Goal: Task Accomplishment & Management: Manage account settings

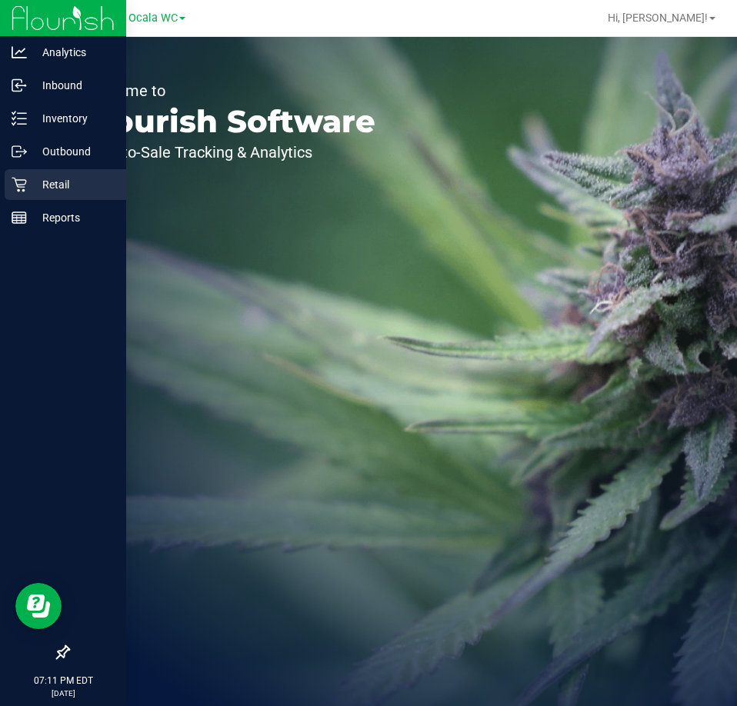
click at [41, 193] on p "Retail" at bounding box center [73, 184] width 92 height 18
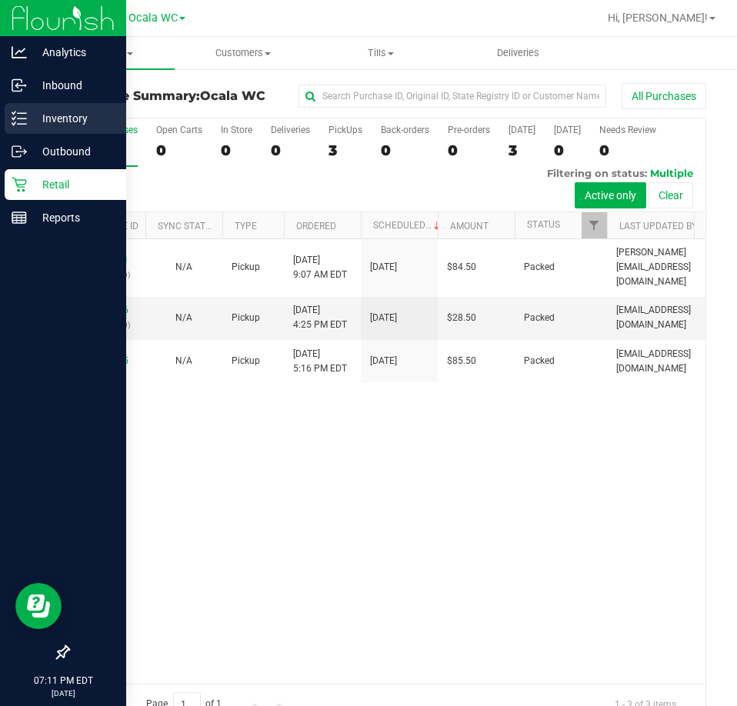
click at [33, 124] on p "Inventory" at bounding box center [73, 118] width 92 height 18
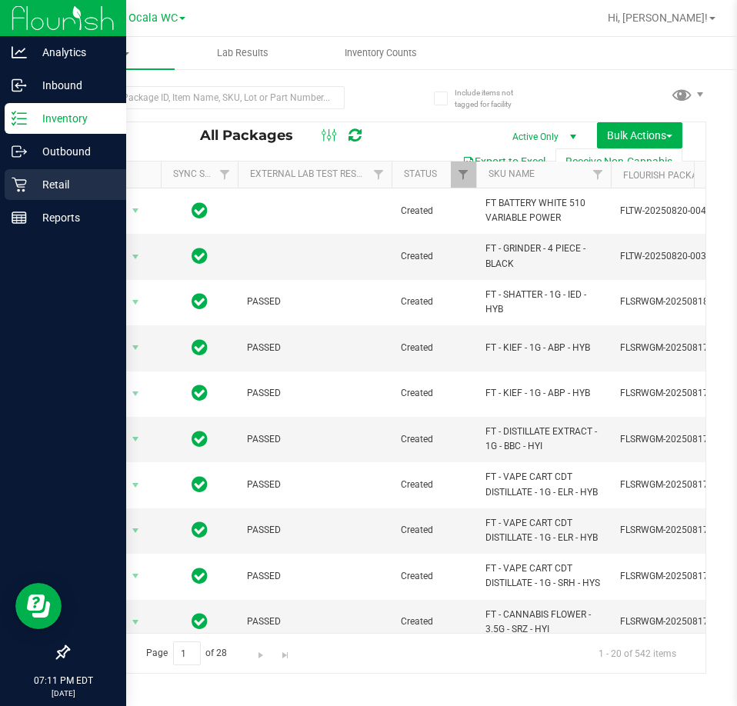
click at [25, 187] on icon at bounding box center [19, 185] width 15 height 15
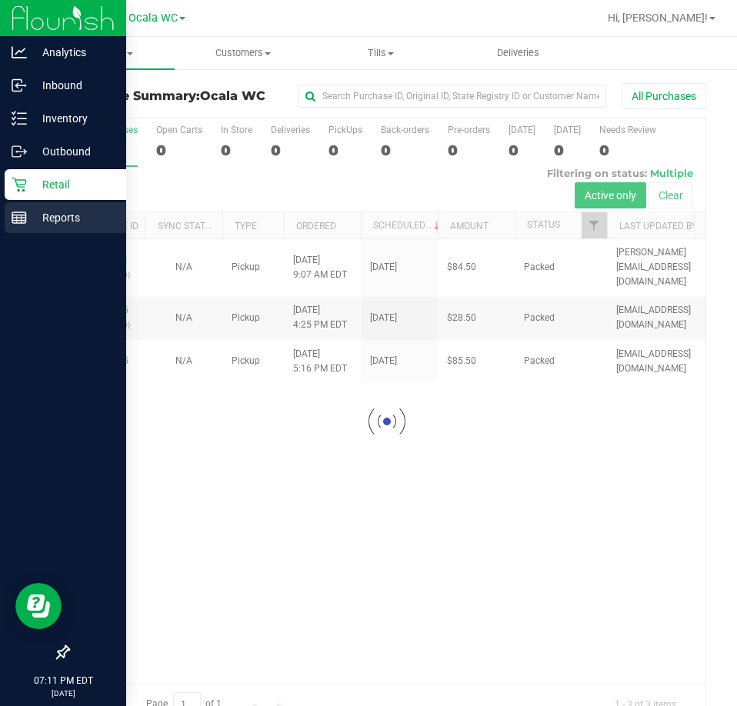
click at [33, 212] on p "Reports" at bounding box center [73, 218] width 92 height 18
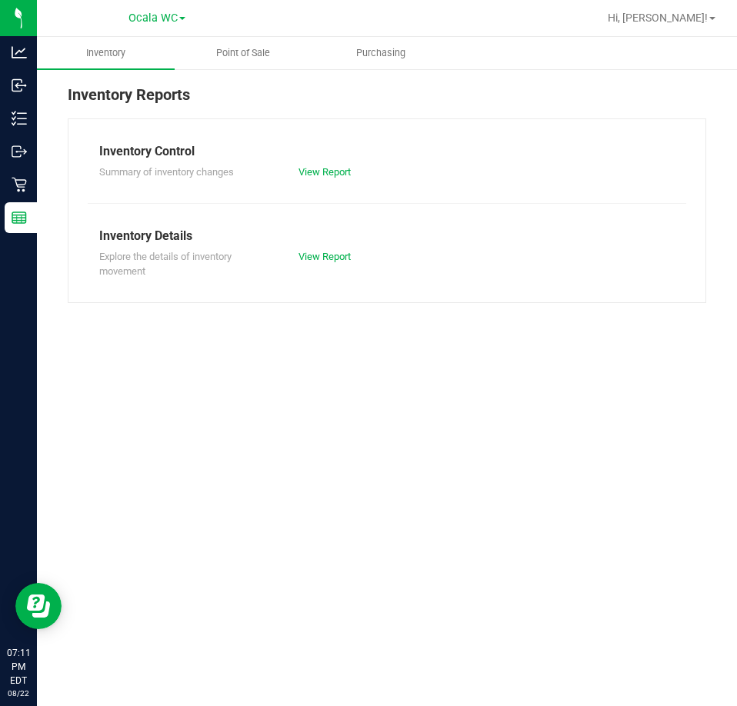
click at [245, 35] on nav "Ocala WC Hi, [PERSON_NAME]!" at bounding box center [387, 18] width 700 height 37
click at [256, 49] on span "Point of Sale" at bounding box center [242, 53] width 95 height 14
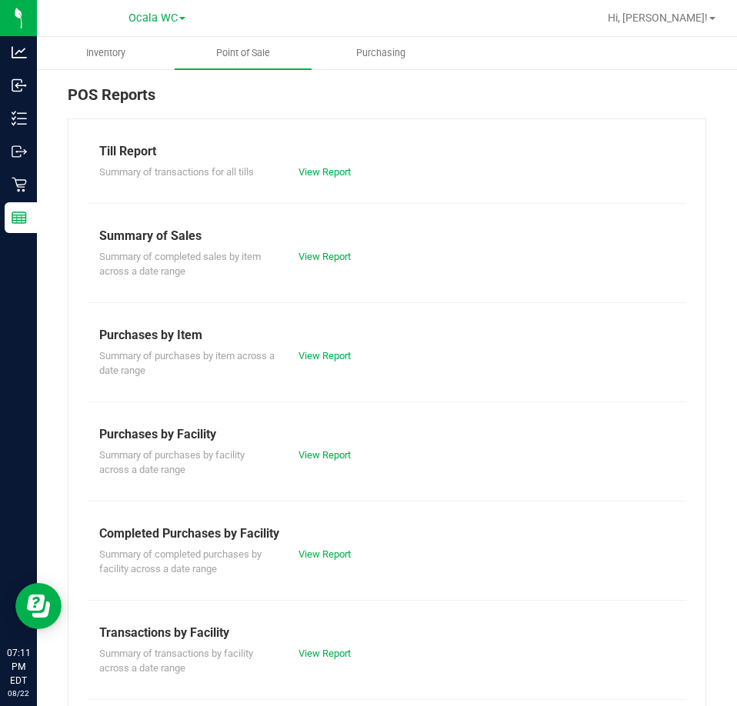
click at [336, 164] on div "Summary of transactions for all tills View Report" at bounding box center [387, 170] width 599 height 19
click at [338, 167] on link "View Report" at bounding box center [325, 172] width 52 height 12
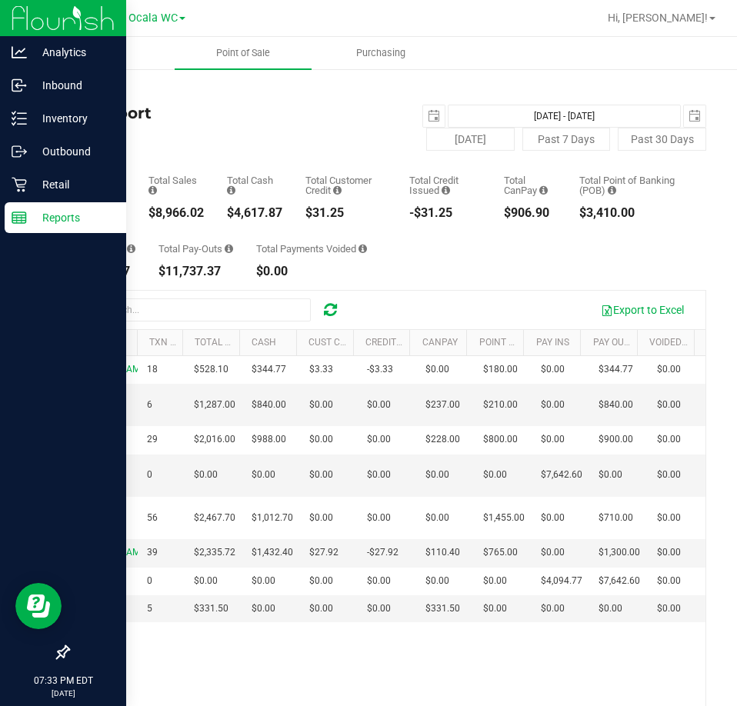
click at [44, 215] on p "Reports" at bounding box center [73, 218] width 92 height 18
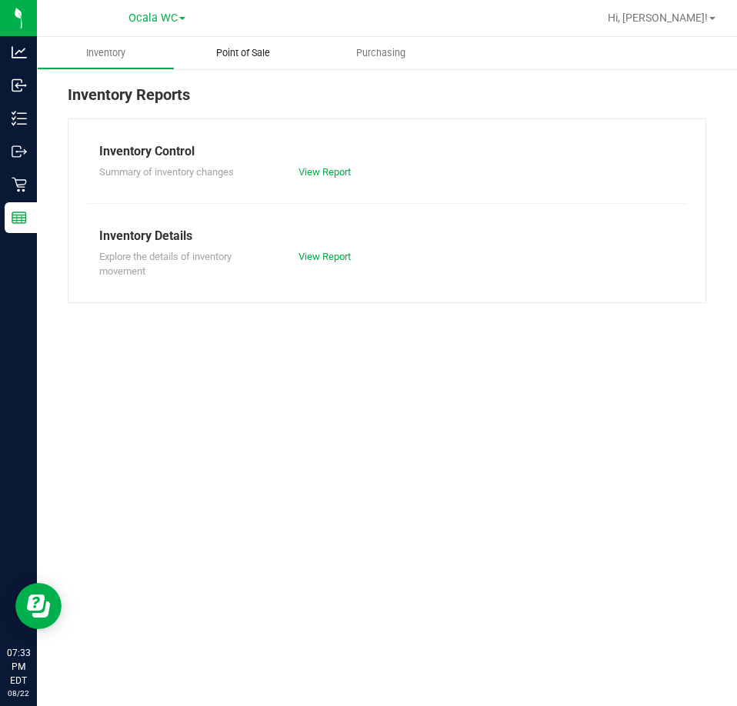
click at [225, 63] on uib-tab-heading "Point of Sale" at bounding box center [244, 53] width 138 height 32
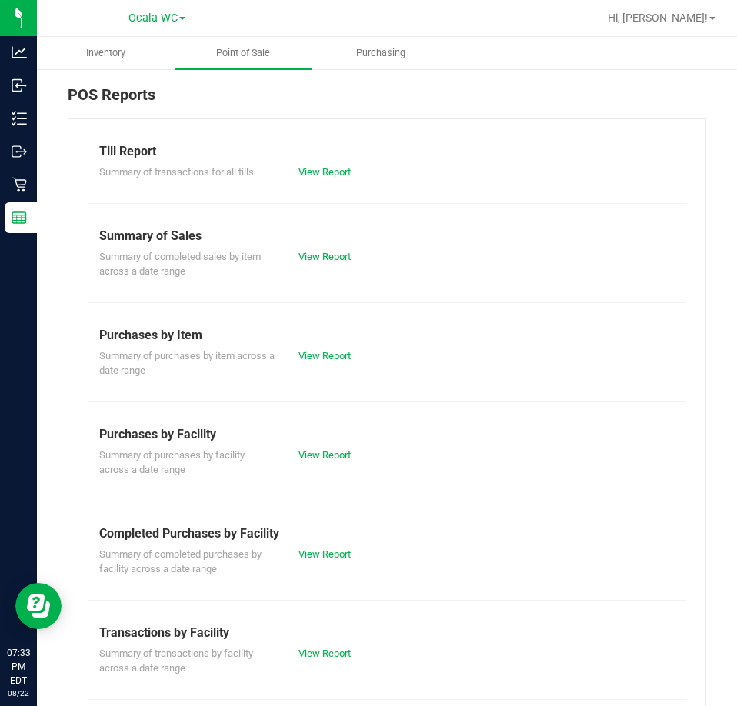
click at [319, 178] on div "View Report" at bounding box center [386, 172] width 199 height 15
click at [312, 168] on link "View Report" at bounding box center [325, 172] width 52 height 12
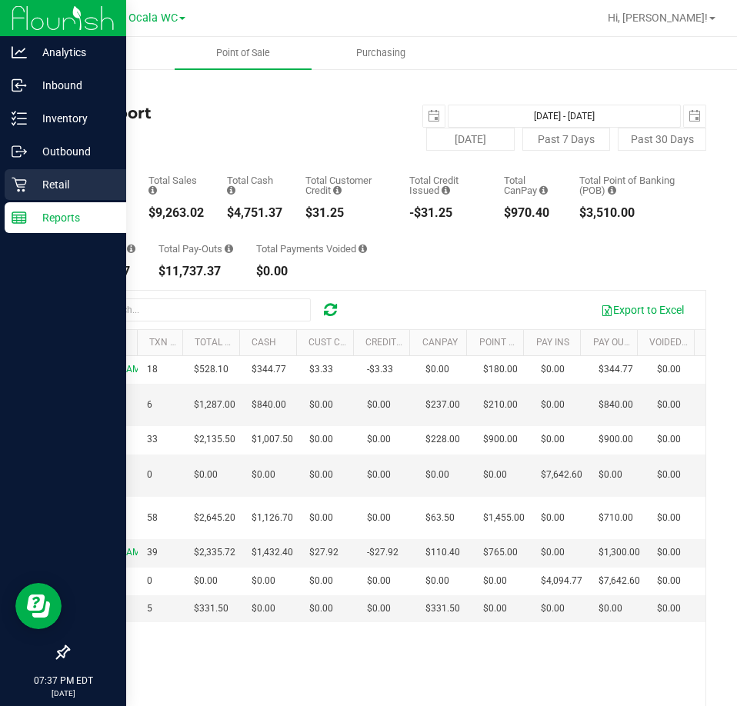
click at [56, 181] on p "Retail" at bounding box center [73, 184] width 92 height 18
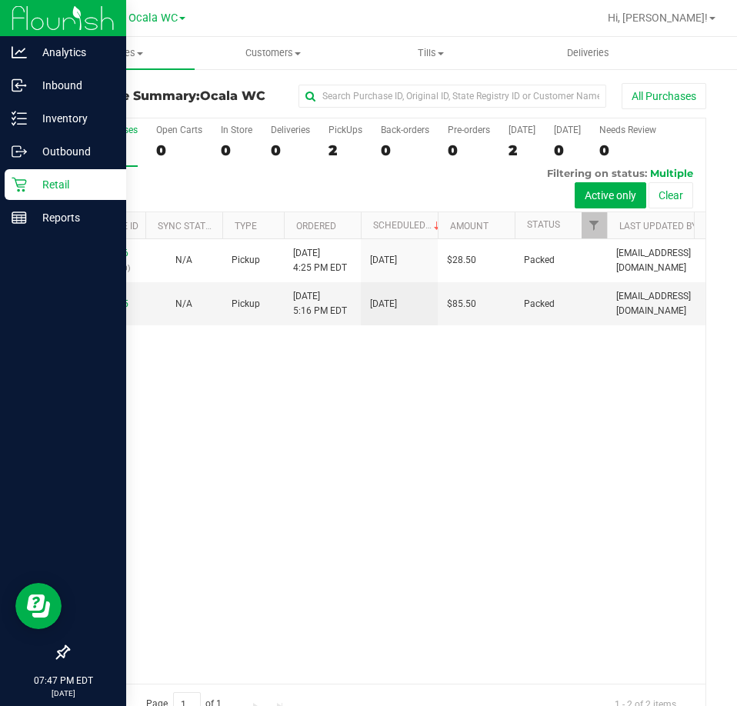
click at [58, 182] on p "Retail" at bounding box center [73, 184] width 92 height 18
click at [56, 220] on p "Reports" at bounding box center [73, 218] width 92 height 18
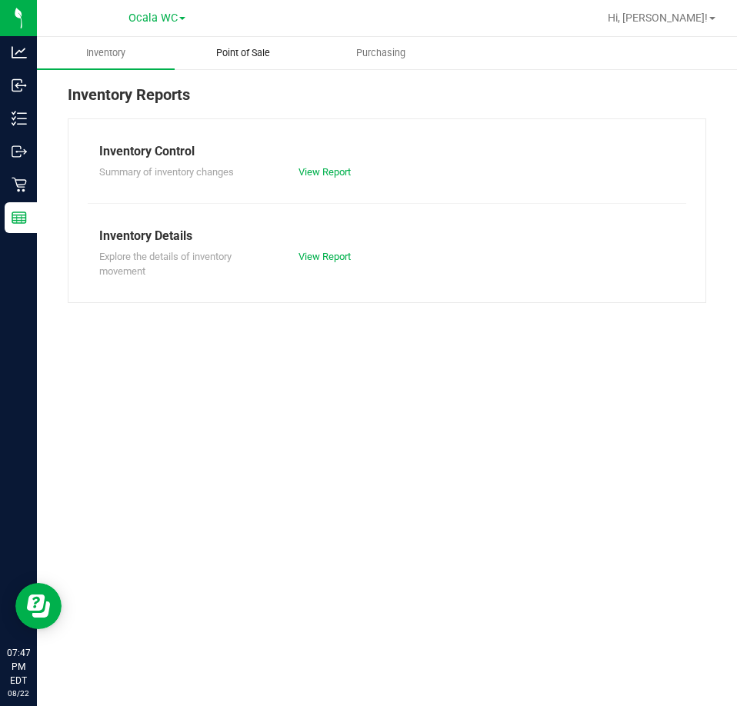
click at [208, 58] on span "Point of Sale" at bounding box center [242, 53] width 95 height 14
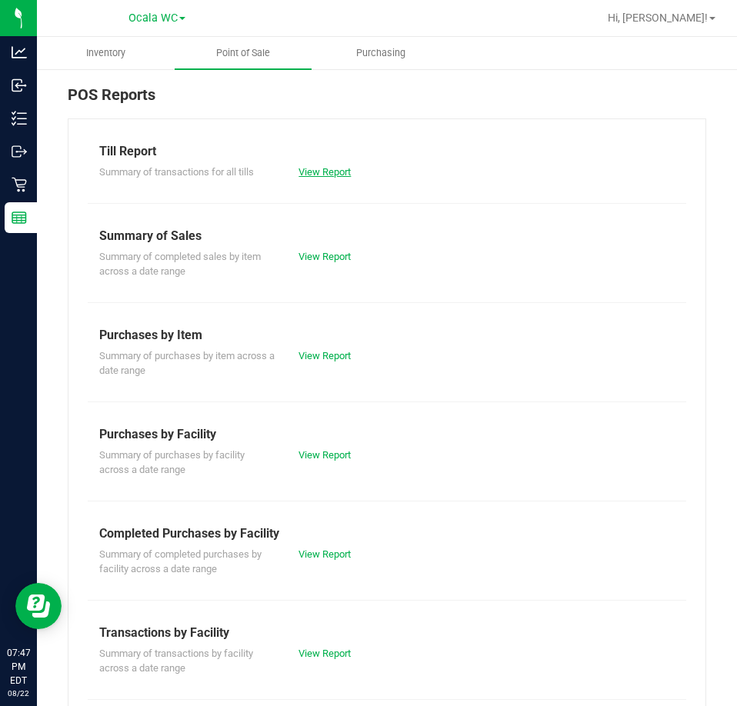
click at [309, 172] on link "View Report" at bounding box center [325, 172] width 52 height 12
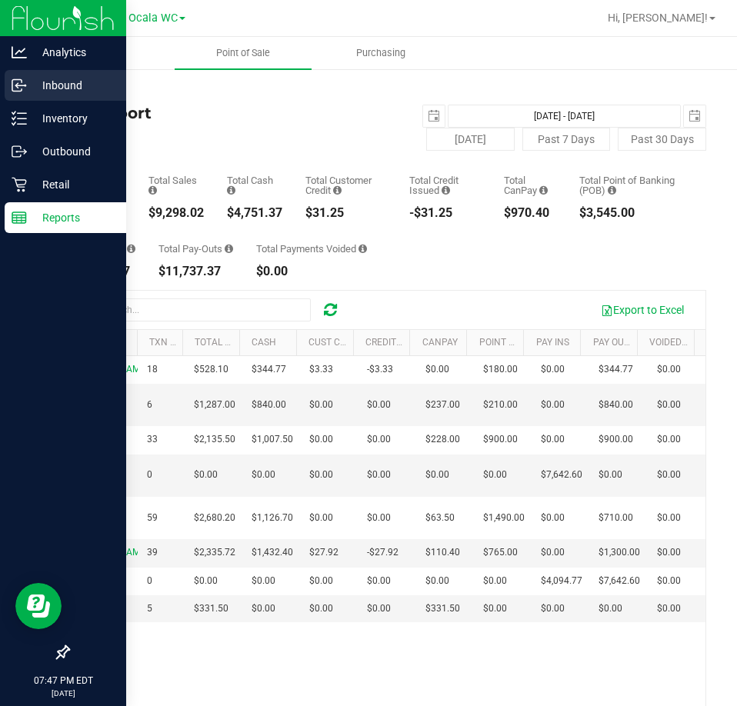
click at [55, 85] on p "Inbound" at bounding box center [73, 85] width 92 height 18
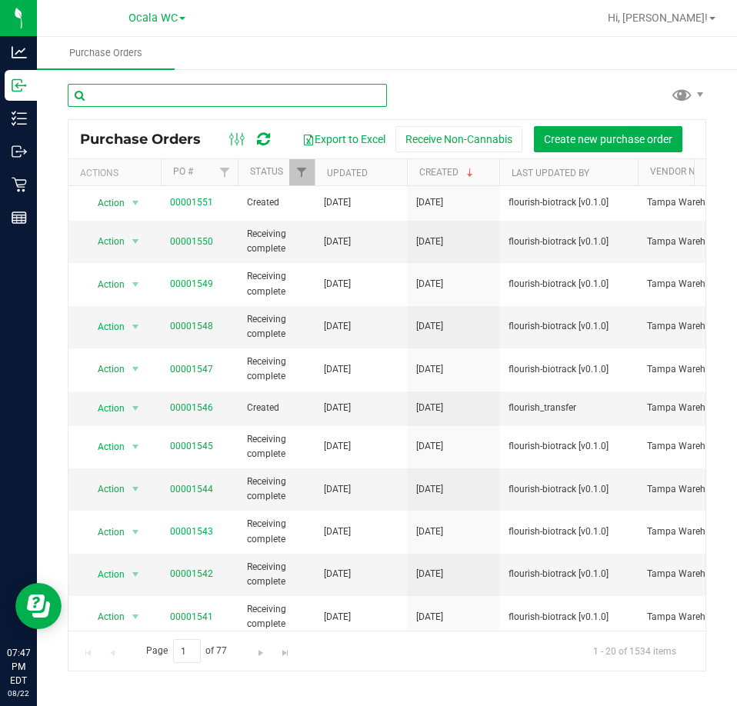
click at [168, 89] on input "text" at bounding box center [227, 95] width 319 height 23
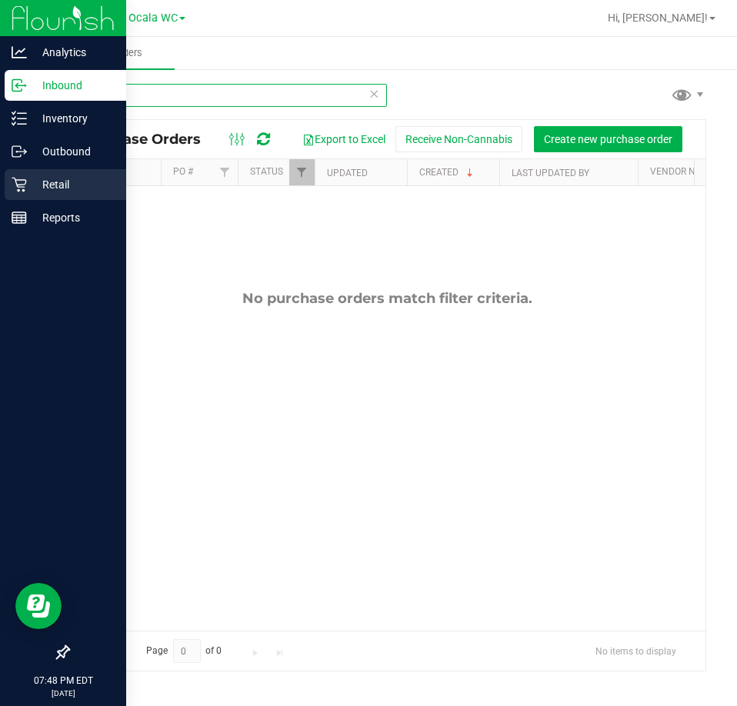
type input "lmz"
click at [29, 182] on p "Retail" at bounding box center [73, 184] width 92 height 18
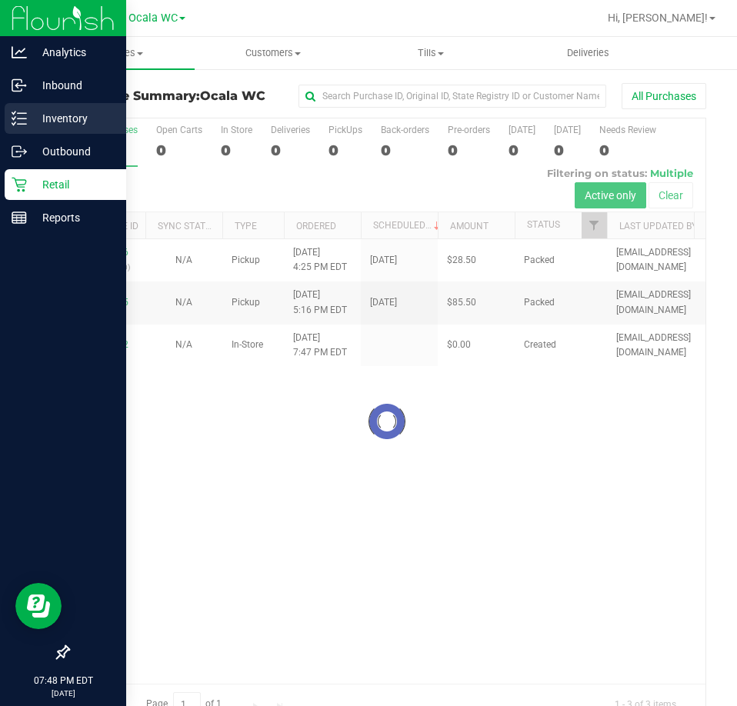
click at [23, 129] on div "Inventory" at bounding box center [66, 118] width 122 height 31
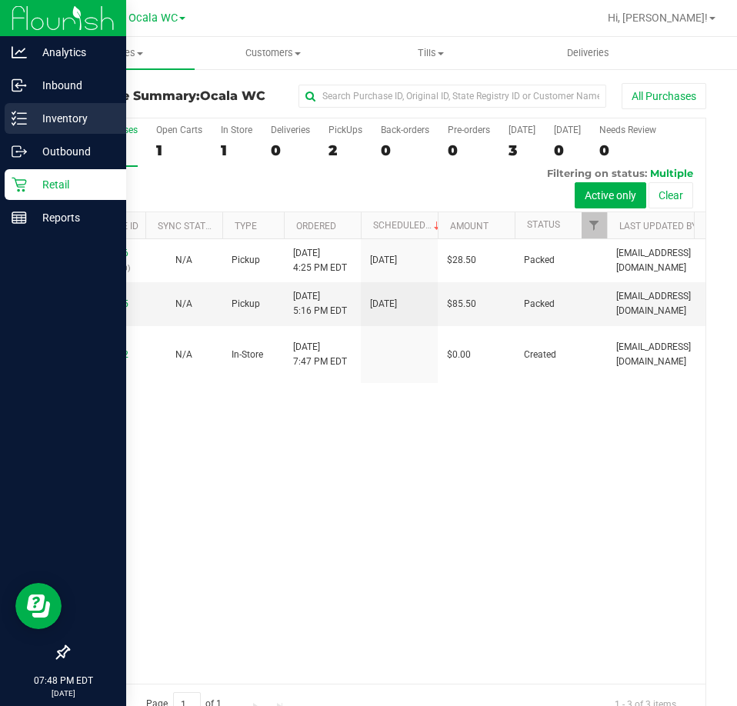
click at [23, 129] on div "Inventory" at bounding box center [66, 118] width 122 height 31
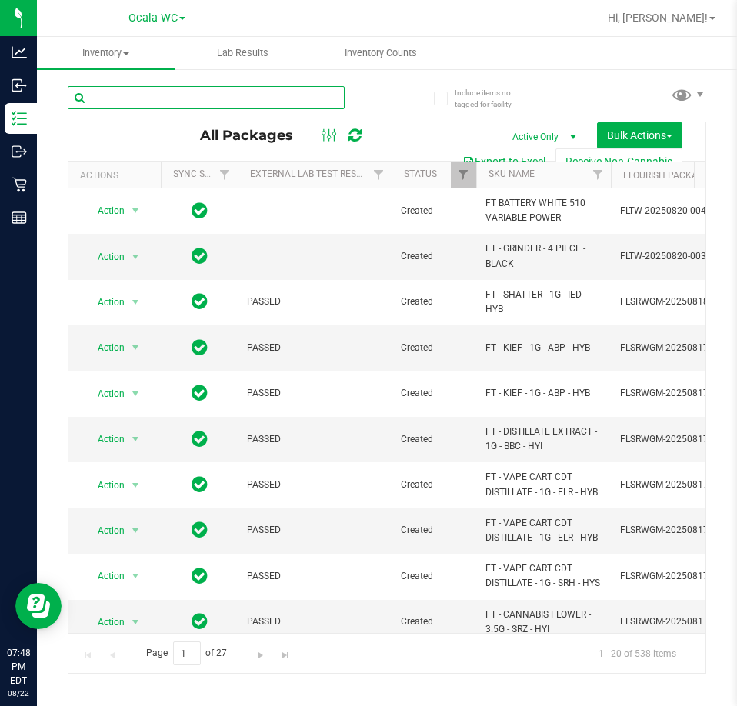
click at [207, 91] on input "text" at bounding box center [206, 97] width 277 height 23
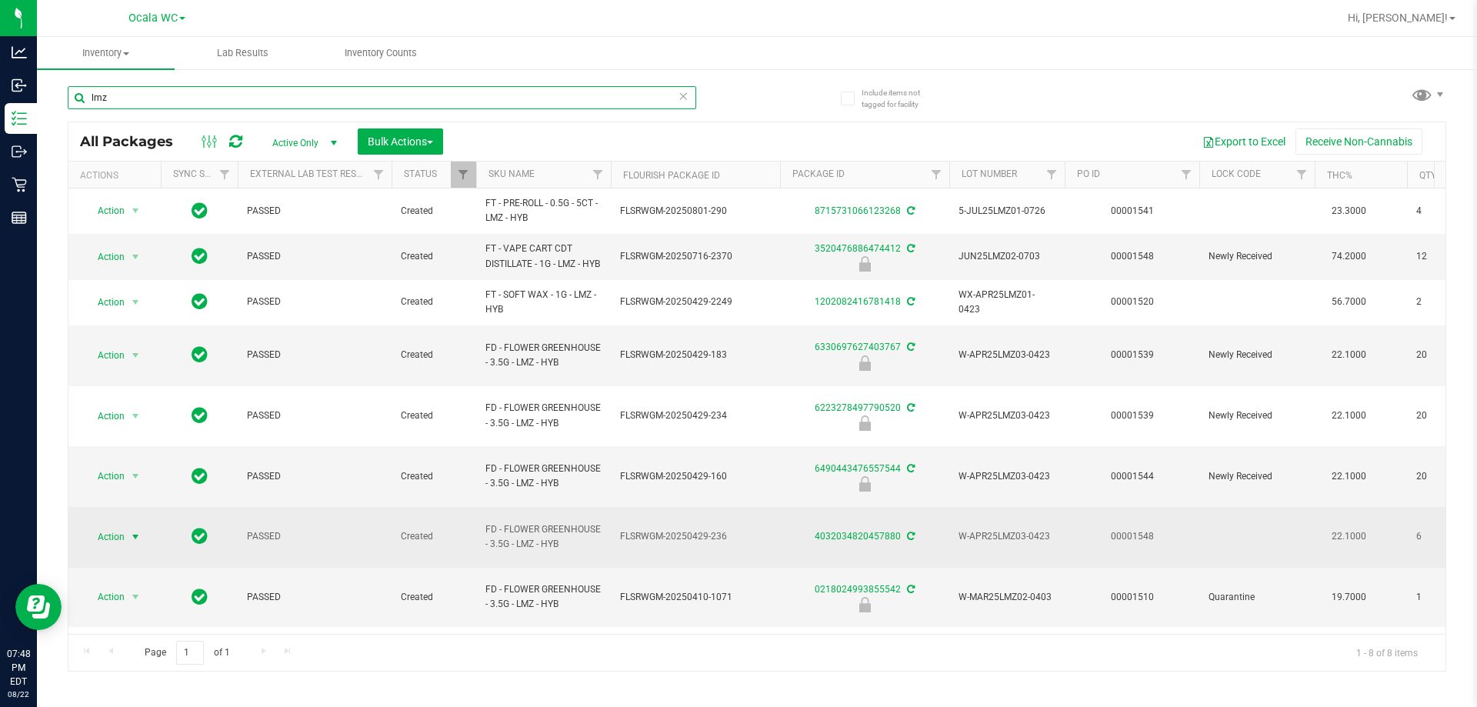
type input "lmz"
click at [128, 526] on span "select" at bounding box center [135, 537] width 19 height 22
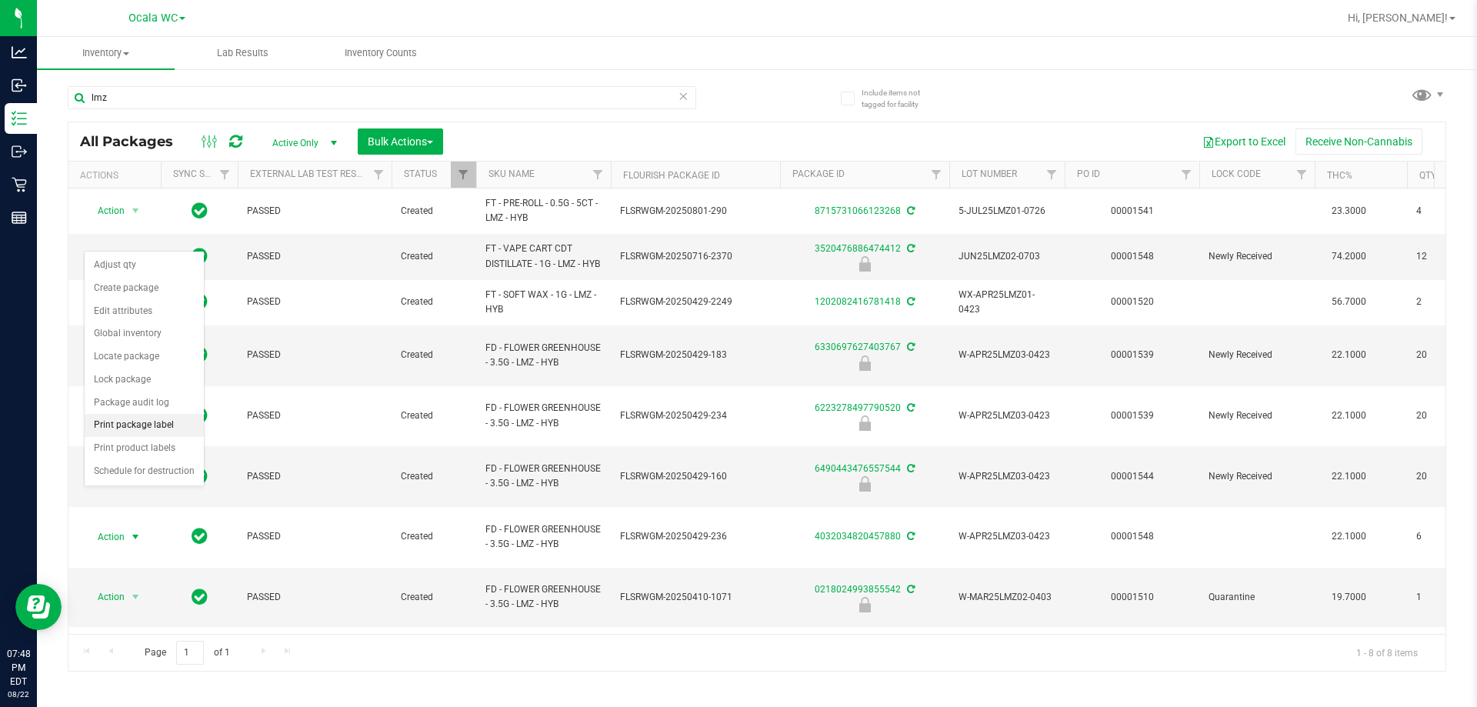
click at [153, 416] on li "Print package label" at bounding box center [144, 425] width 119 height 23
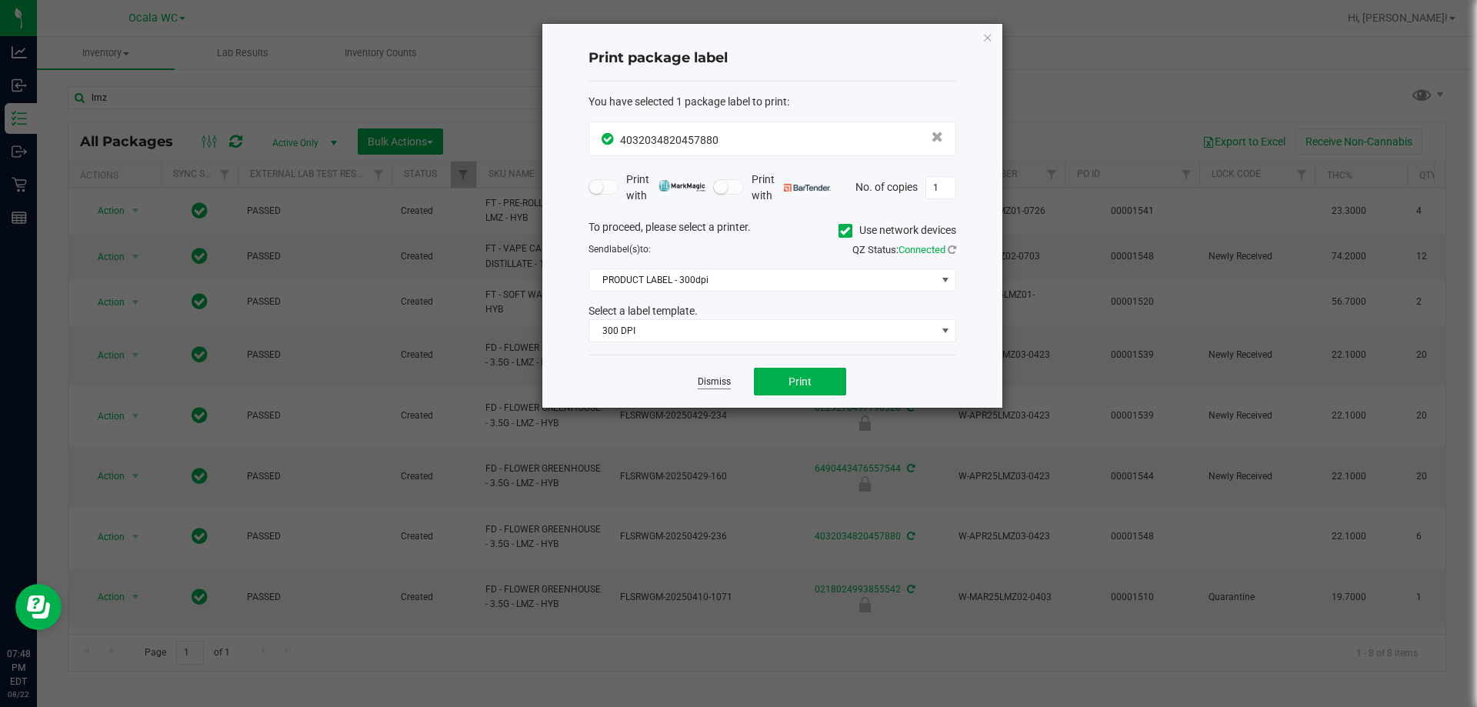
click at [712, 385] on link "Dismiss" at bounding box center [714, 381] width 33 height 13
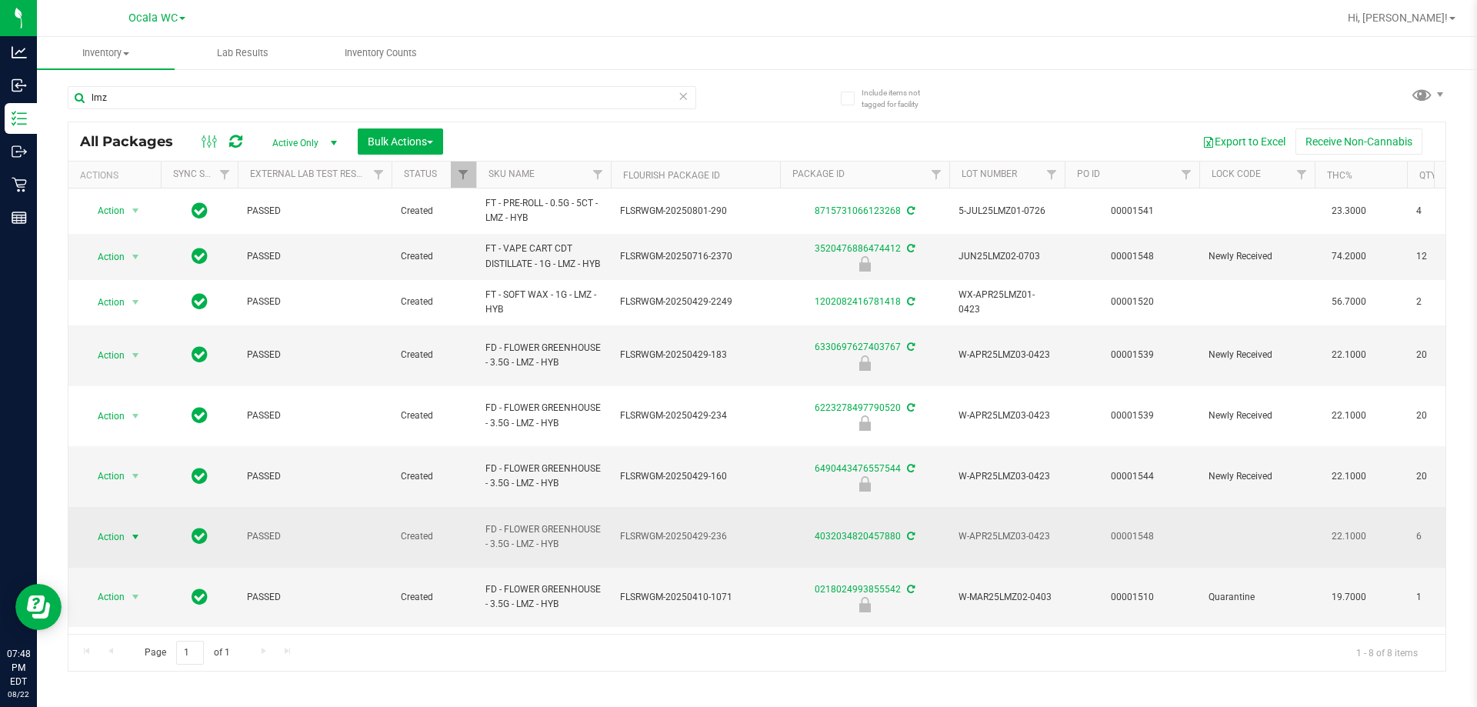
click at [130, 531] on span "select" at bounding box center [135, 537] width 12 height 12
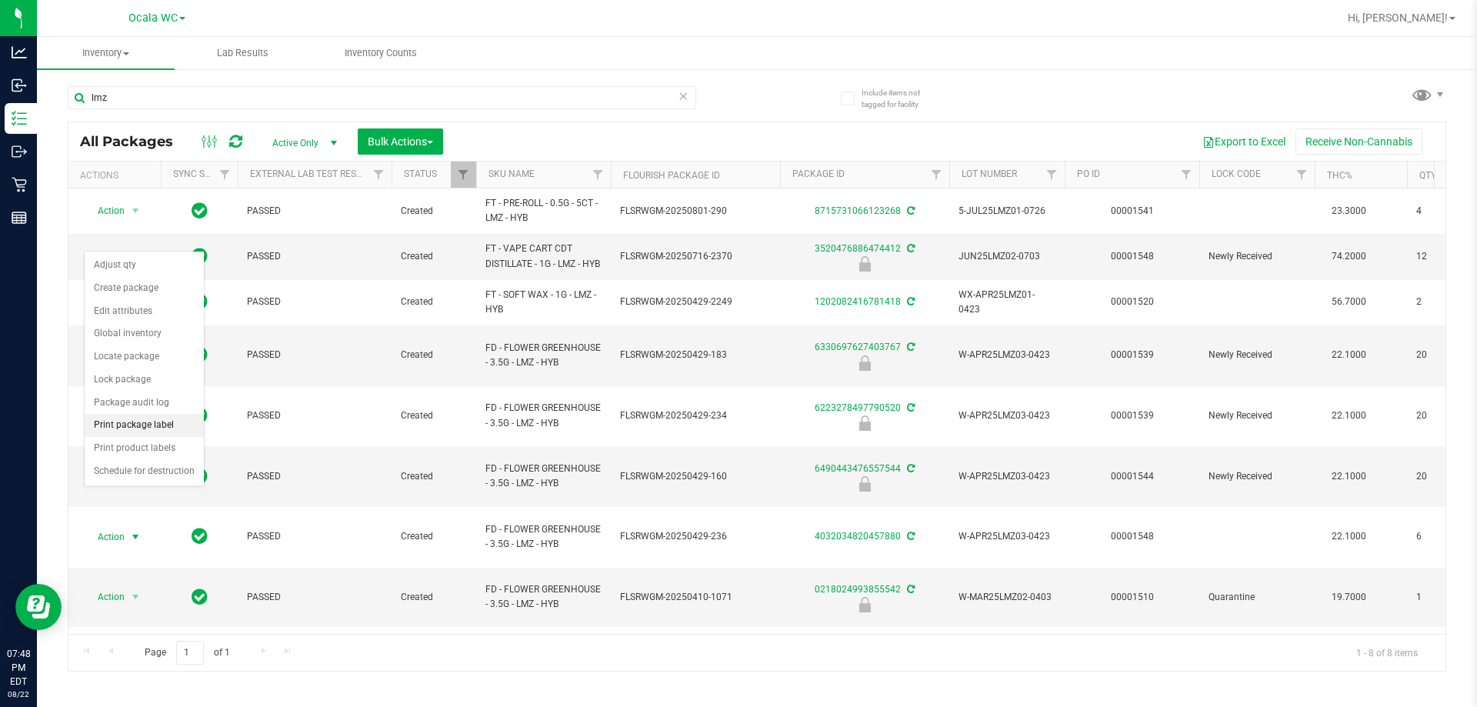
click at [147, 429] on li "Print package label" at bounding box center [144, 425] width 119 height 23
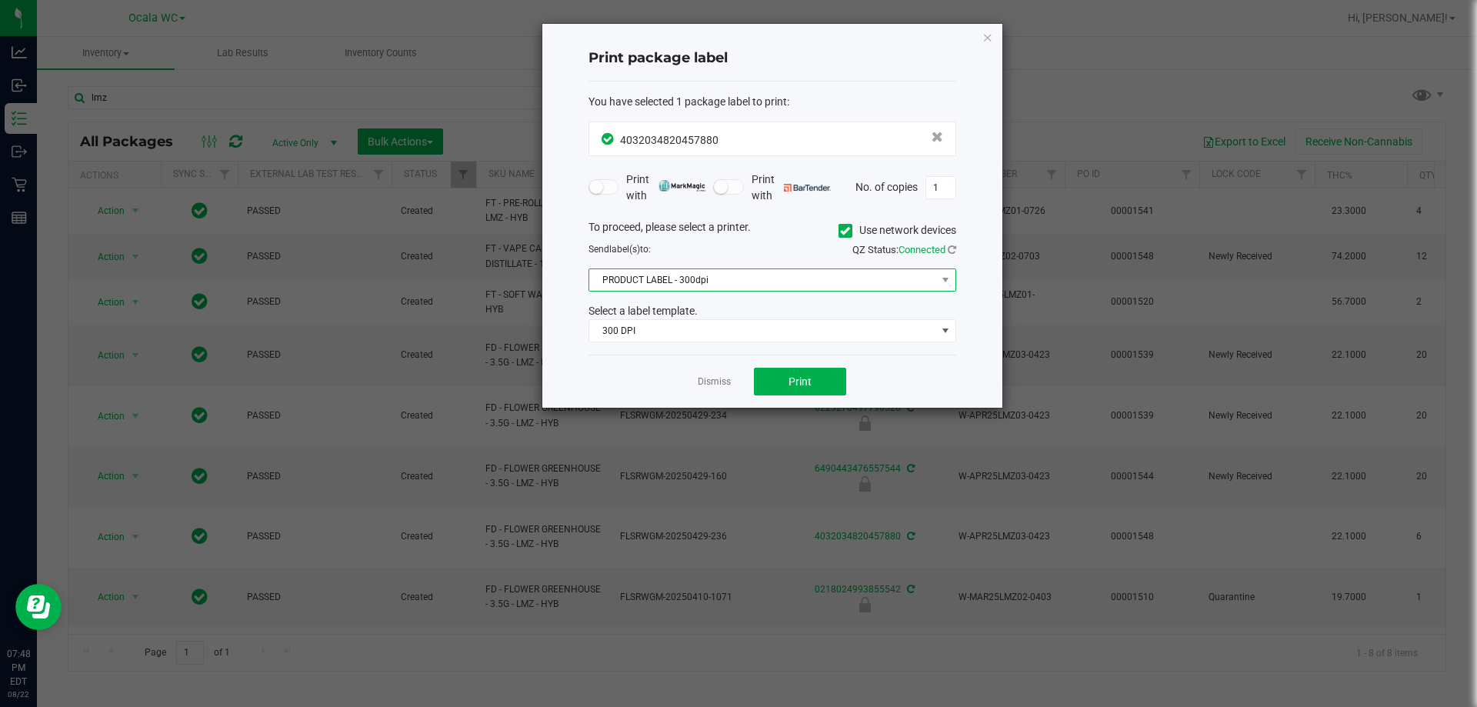
click at [698, 285] on span "PRODUCT LABEL - 300dpi" at bounding box center [762, 280] width 347 height 22
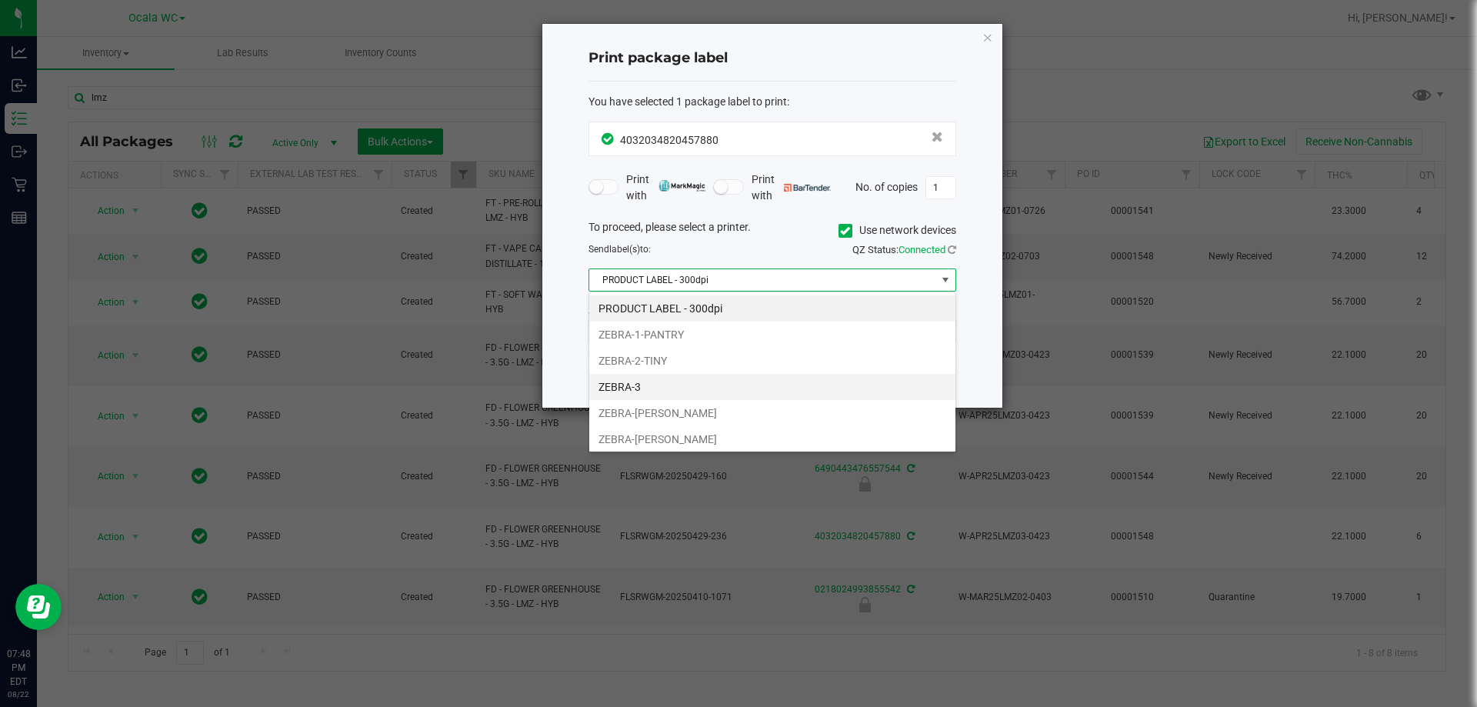
scroll to position [23, 368]
click at [644, 443] on li "ZEBRA-[PERSON_NAME]" at bounding box center [772, 439] width 366 height 26
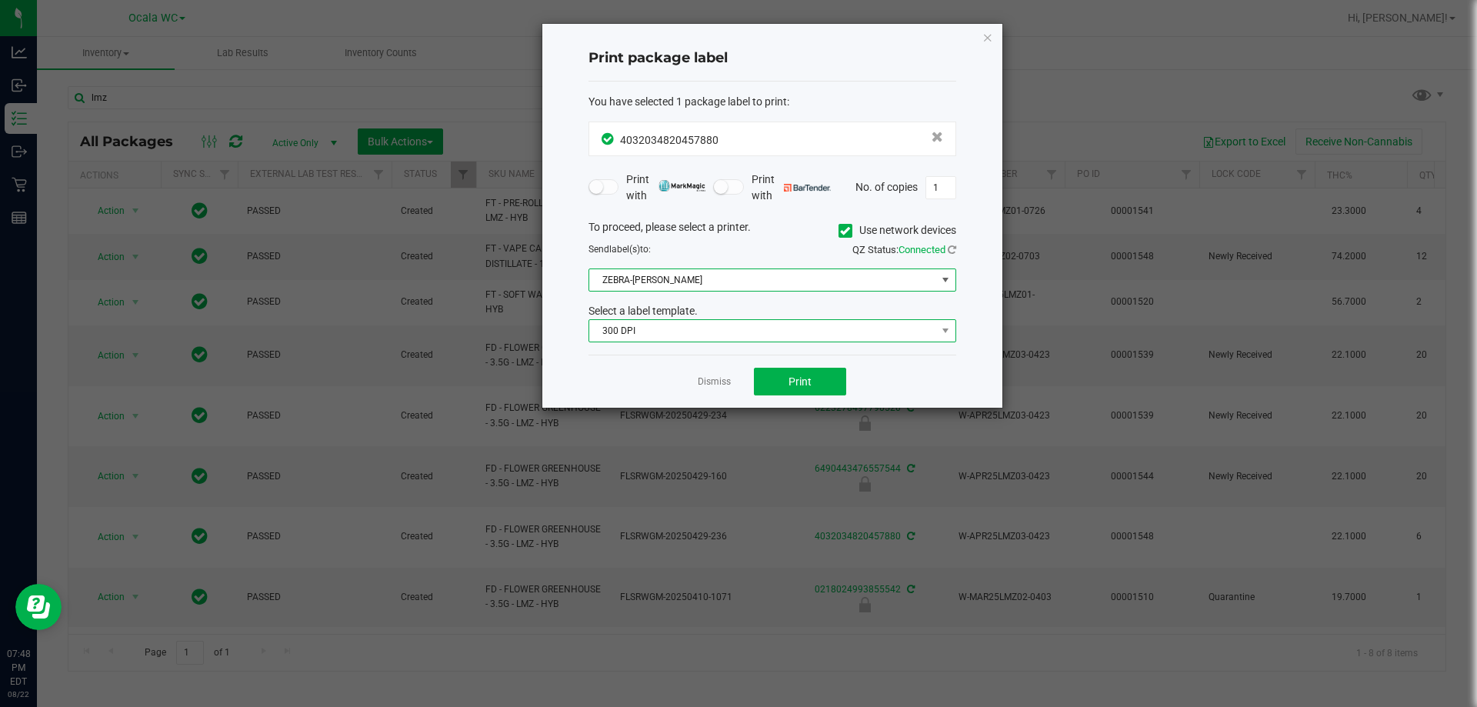
click at [707, 332] on span "300 DPI" at bounding box center [762, 331] width 347 height 22
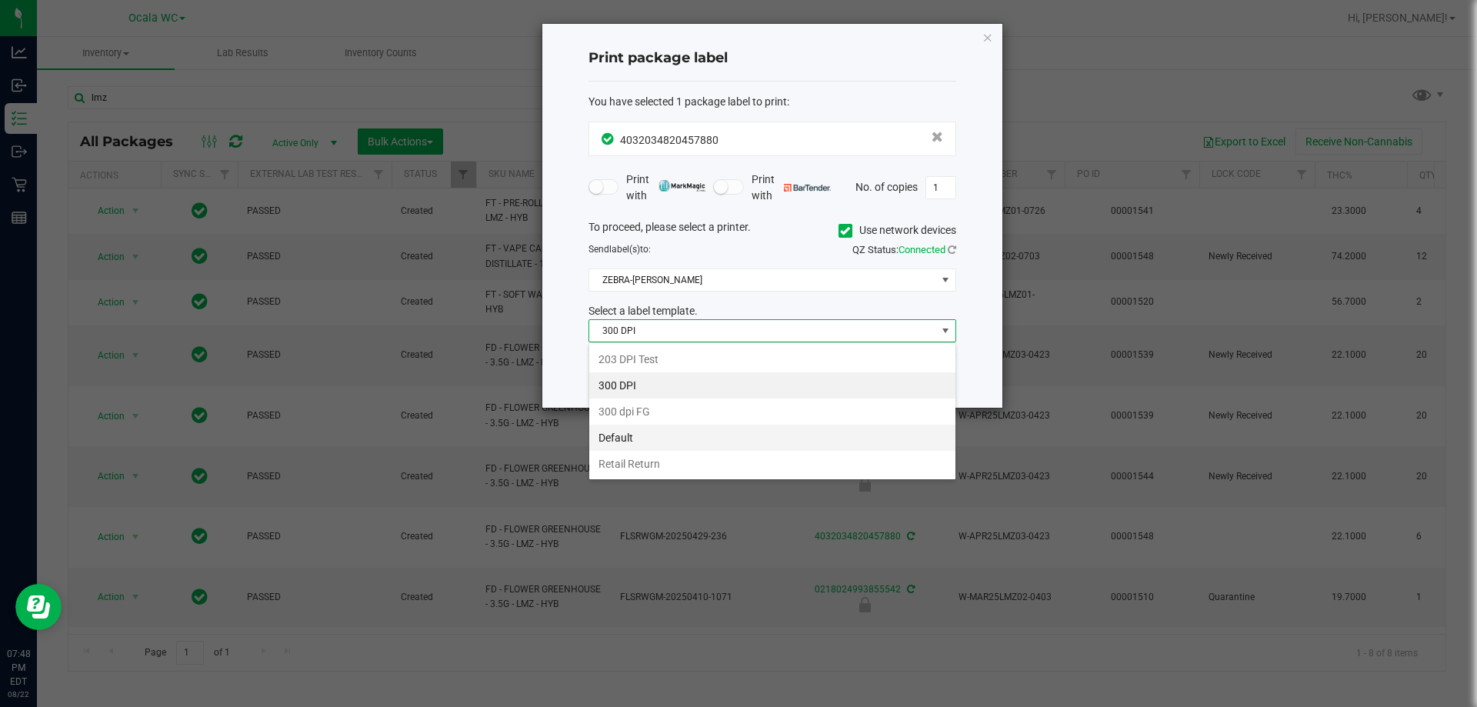
click at [652, 435] on li "Default" at bounding box center [772, 438] width 366 height 26
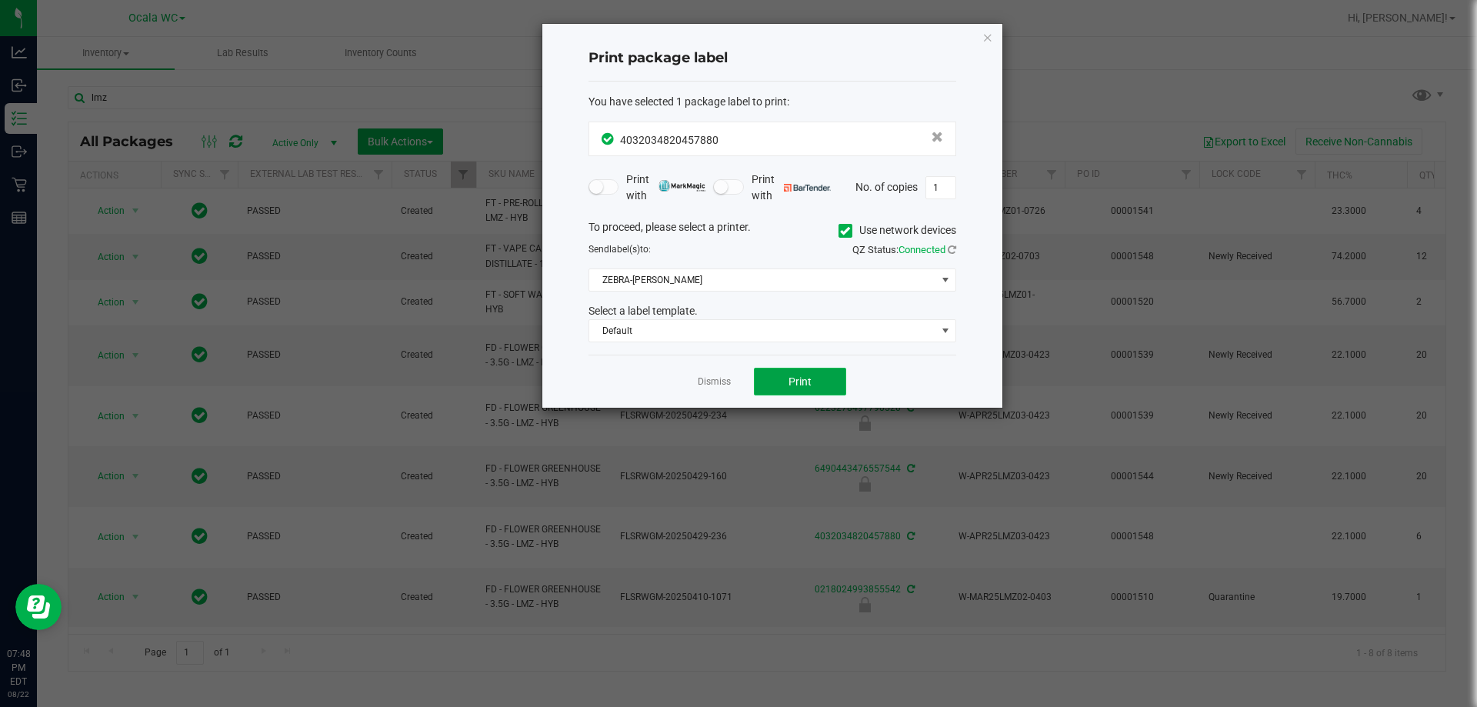
click at [736, 378] on button "Print" at bounding box center [800, 382] width 92 height 28
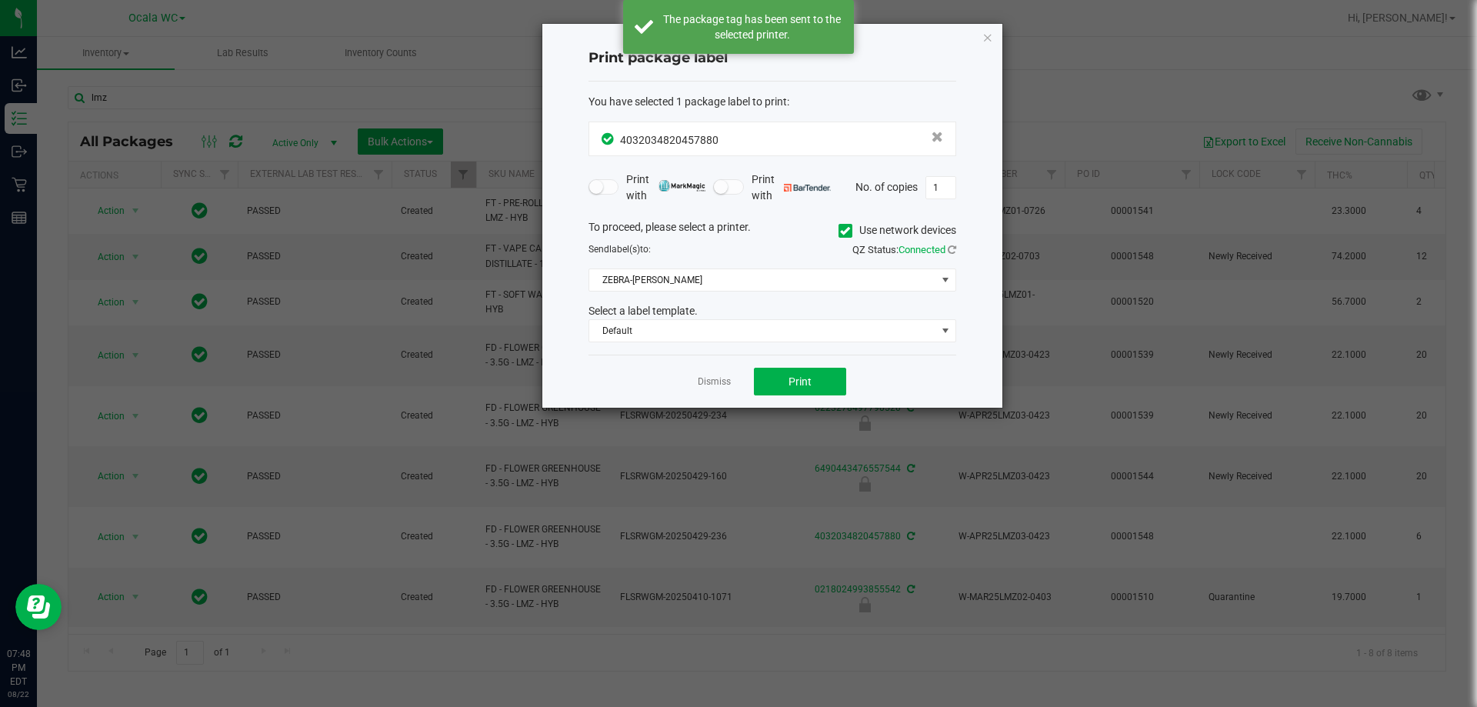
click at [732, 374] on div "Dismiss Print" at bounding box center [773, 381] width 368 height 53
click at [713, 383] on link "Dismiss" at bounding box center [714, 381] width 33 height 13
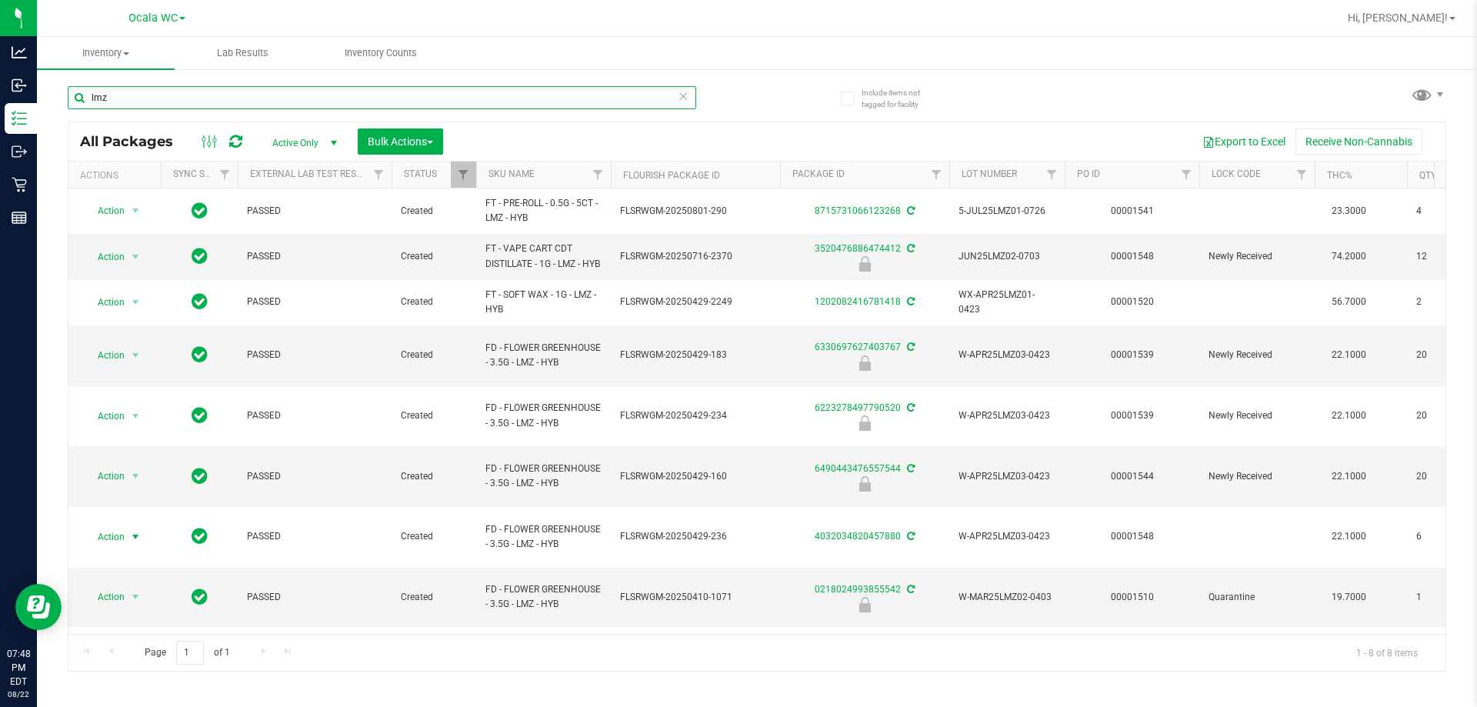
click at [279, 93] on input "lmz" at bounding box center [382, 97] width 629 height 23
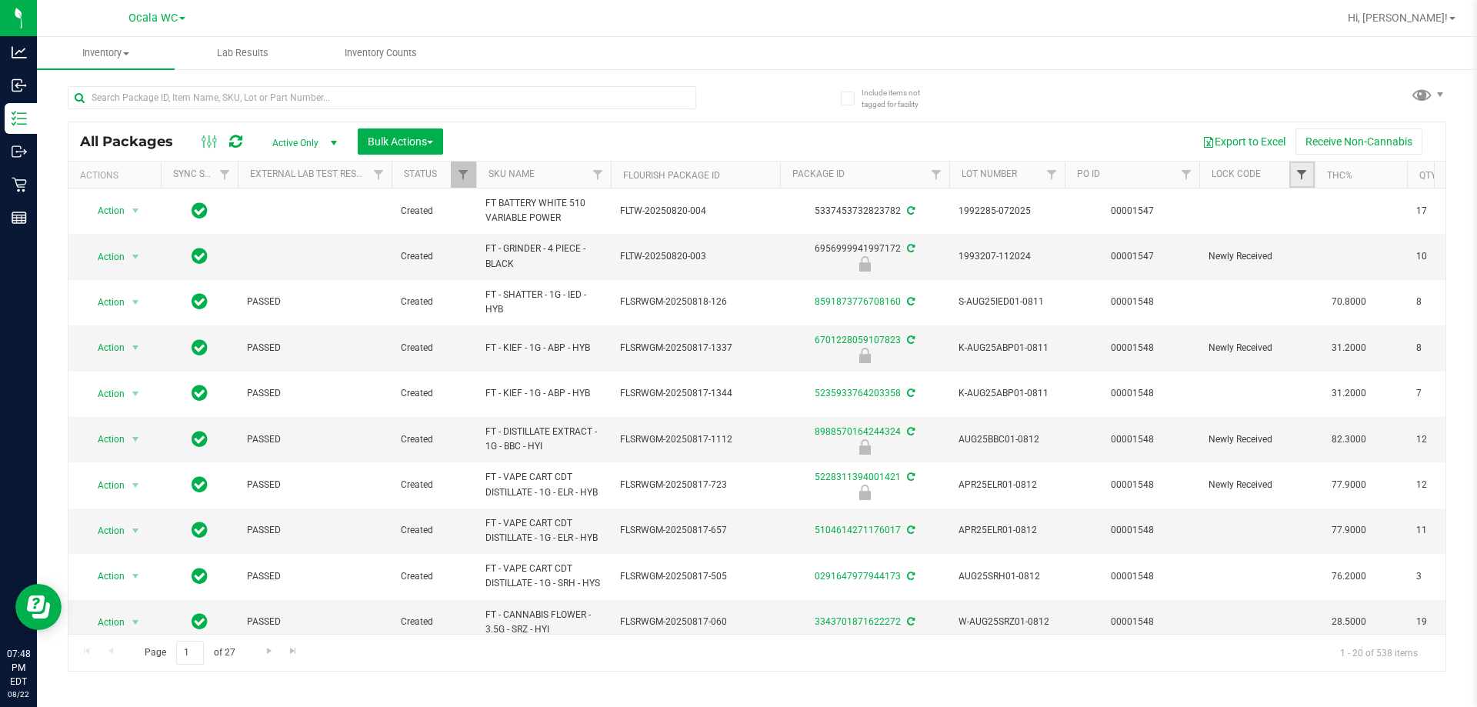
click at [736, 179] on span "Filter" at bounding box center [1302, 174] width 12 height 12
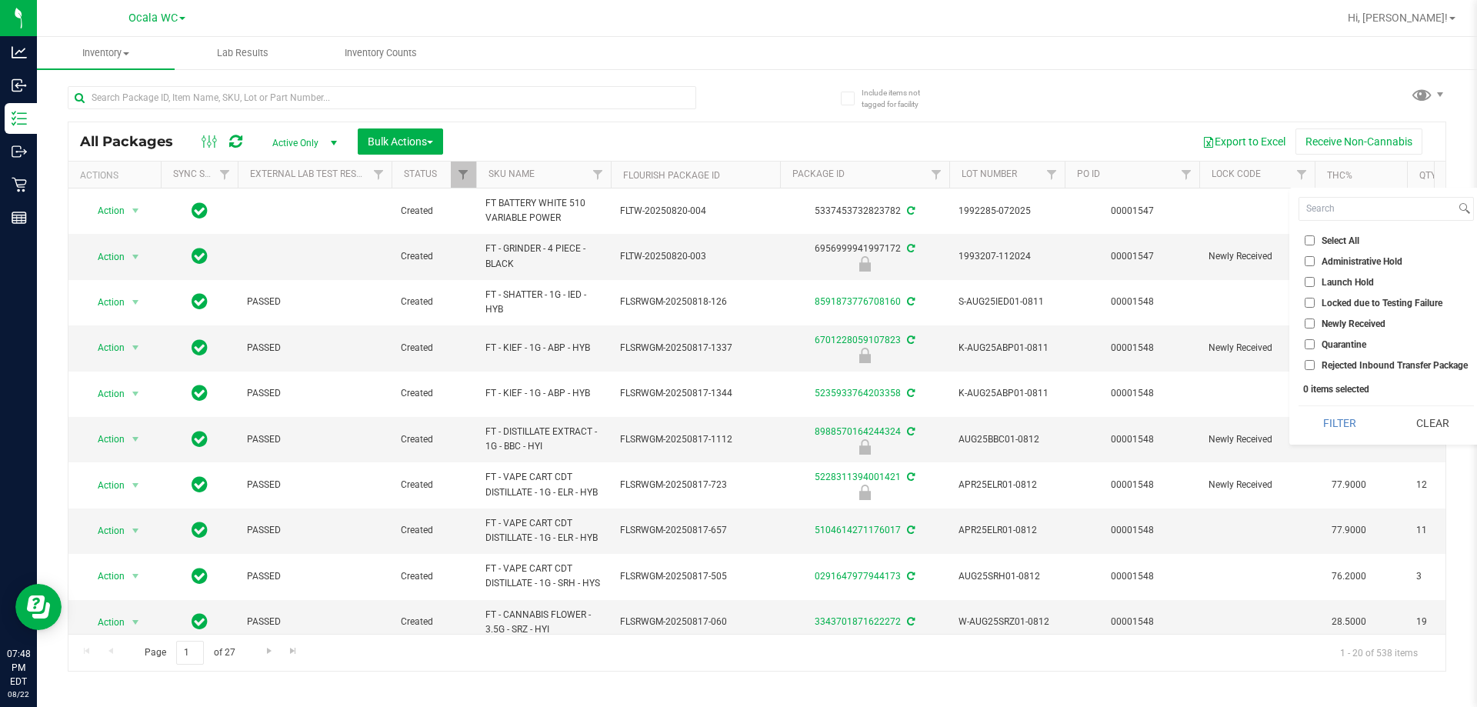
click at [736, 258] on input "Administrative Hold" at bounding box center [1310, 261] width 10 height 10
checkbox input "true"
click at [736, 345] on input "Quarantine" at bounding box center [1310, 344] width 10 height 10
checkbox input "true"
click at [736, 279] on input "Launch Hold" at bounding box center [1310, 282] width 10 height 10
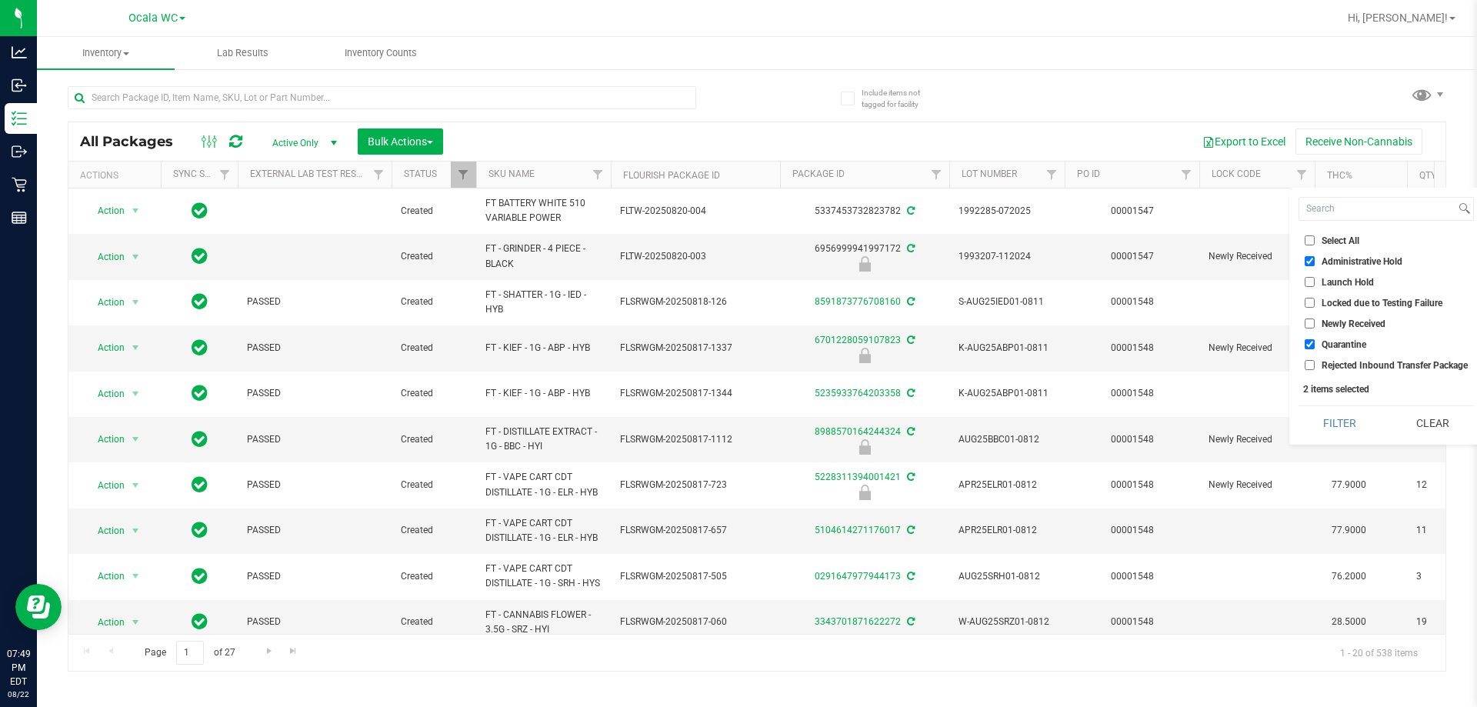
checkbox input "true"
click at [736, 420] on button "Filter" at bounding box center [1340, 423] width 82 height 34
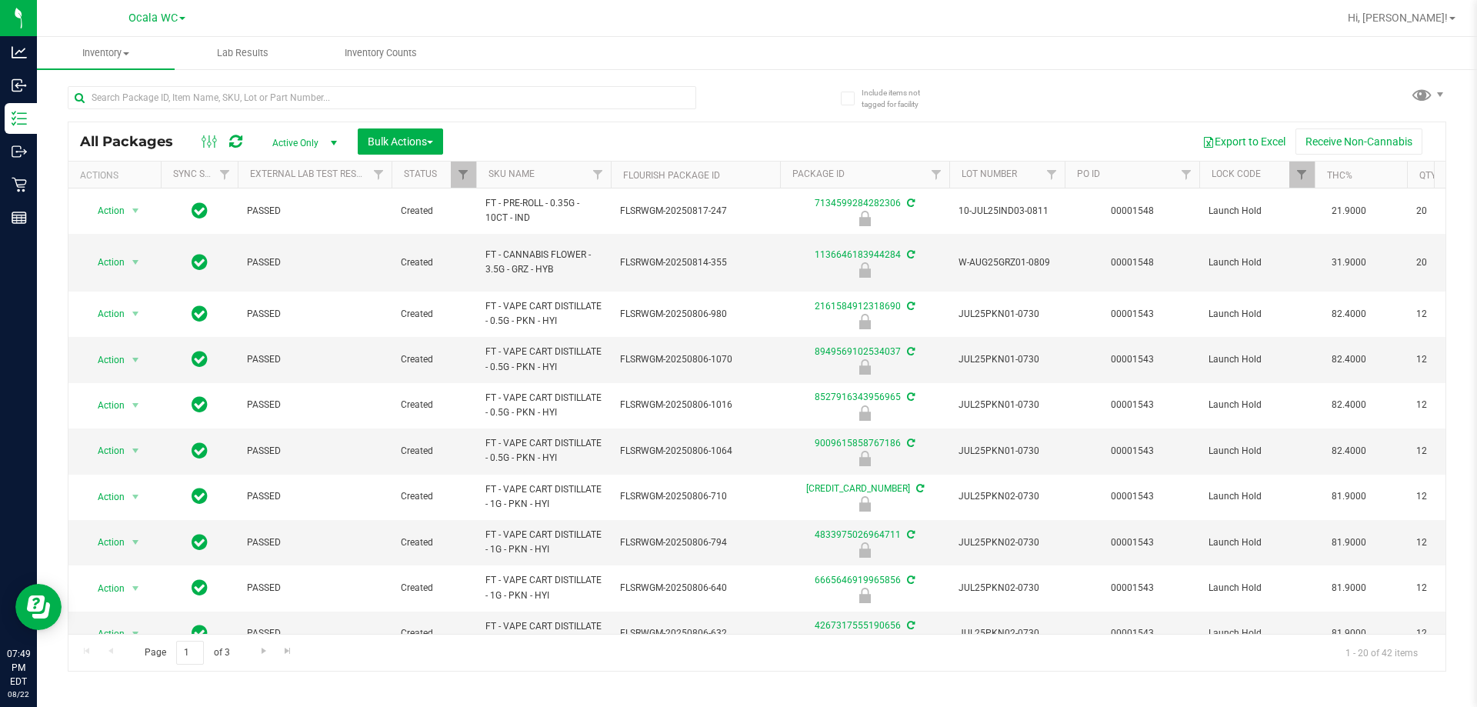
click at [550, 173] on th "SKU Name" at bounding box center [543, 175] width 135 height 27
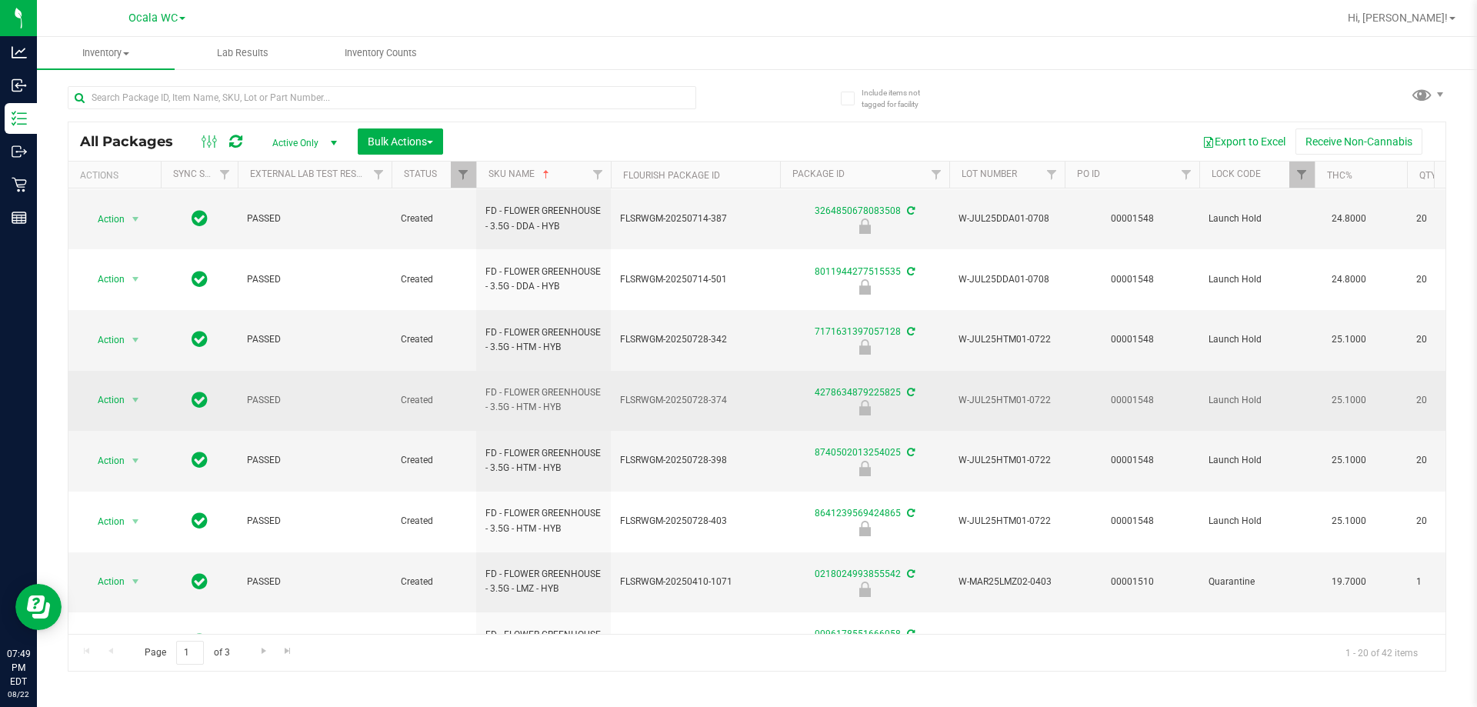
scroll to position [154, 0]
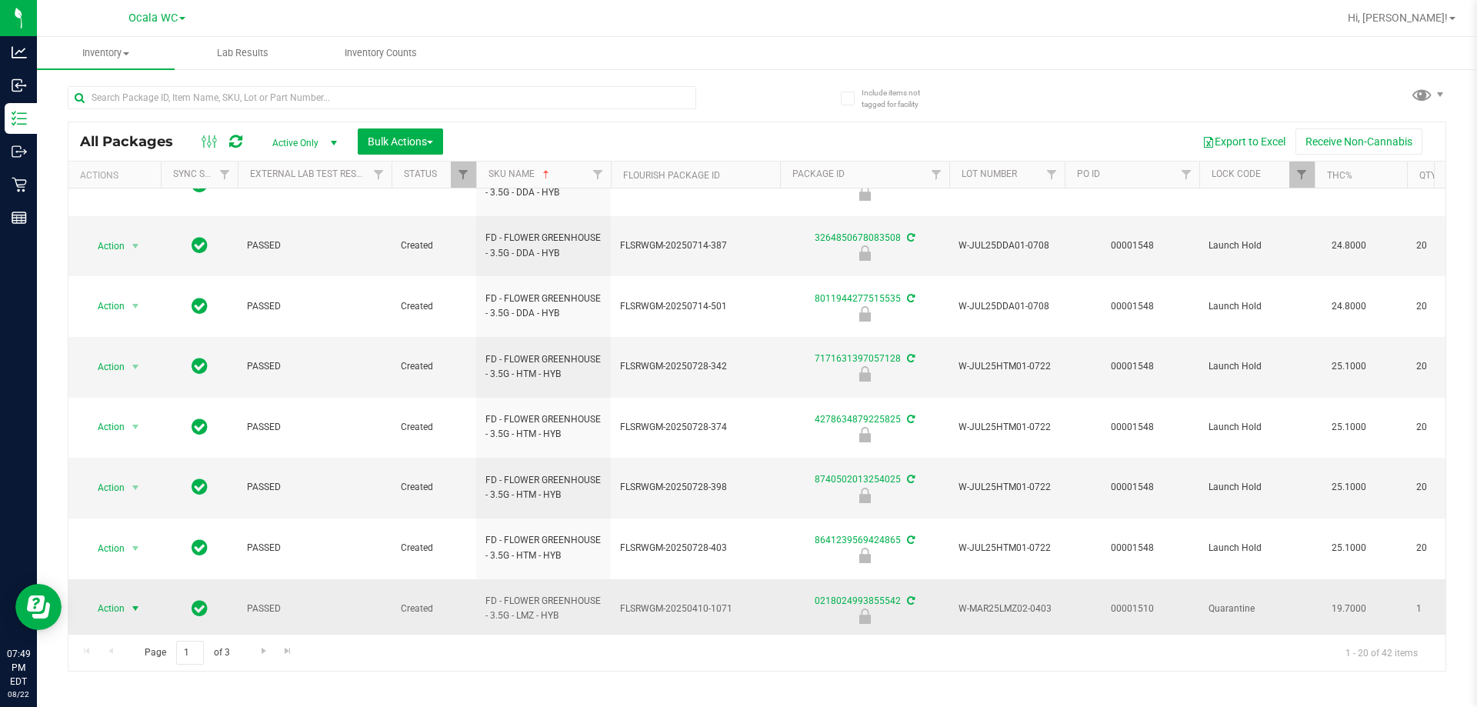
click at [124, 598] on span "Action" at bounding box center [105, 609] width 42 height 22
click at [131, 603] on span "select" at bounding box center [135, 609] width 12 height 12
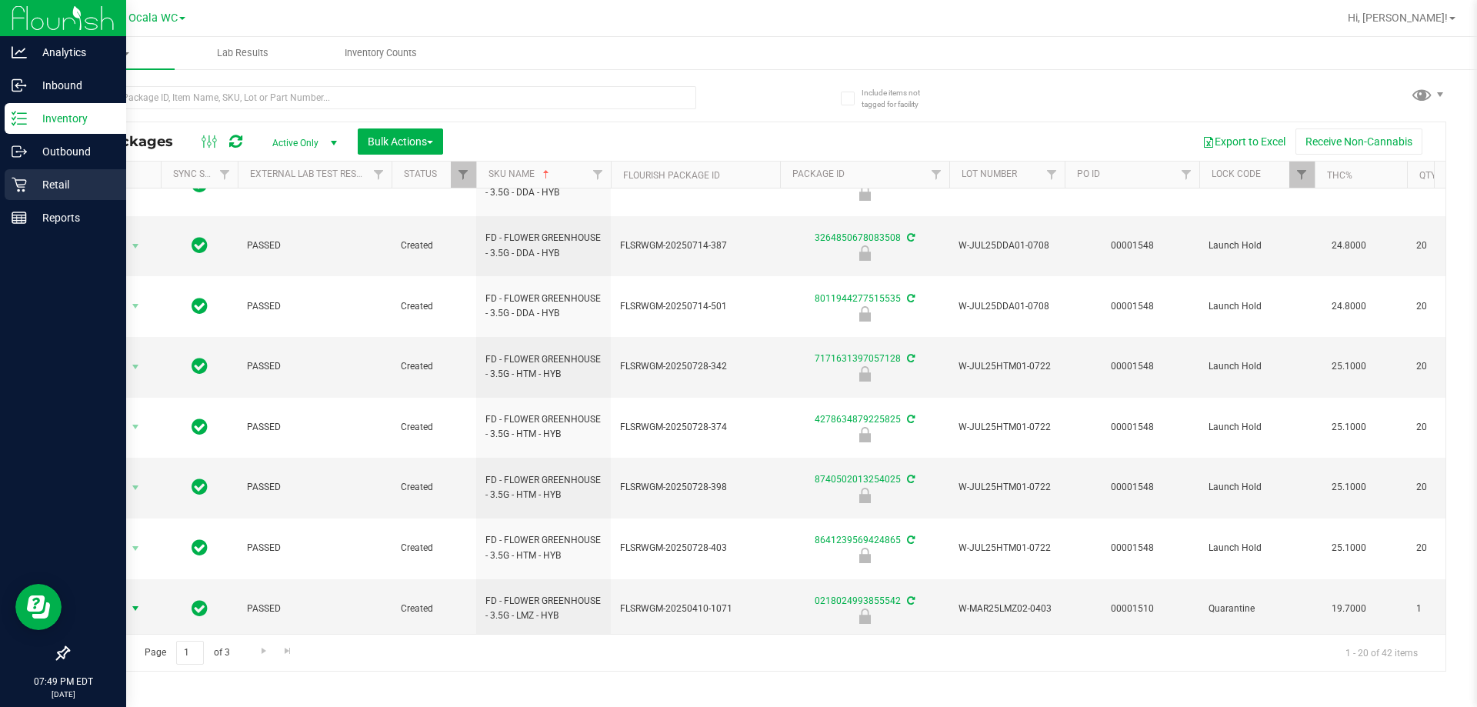
click at [35, 187] on p "Retail" at bounding box center [73, 184] width 92 height 18
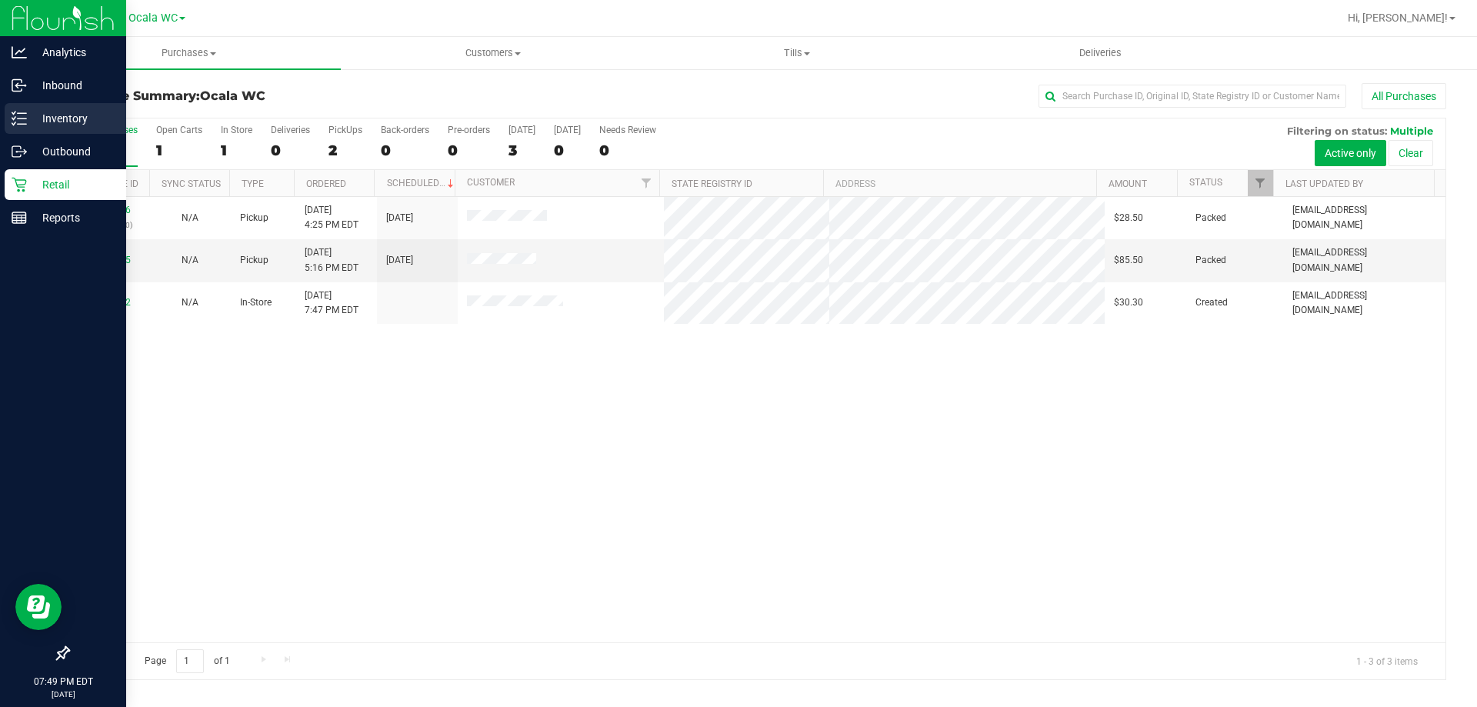
click at [64, 122] on p "Inventory" at bounding box center [73, 118] width 92 height 18
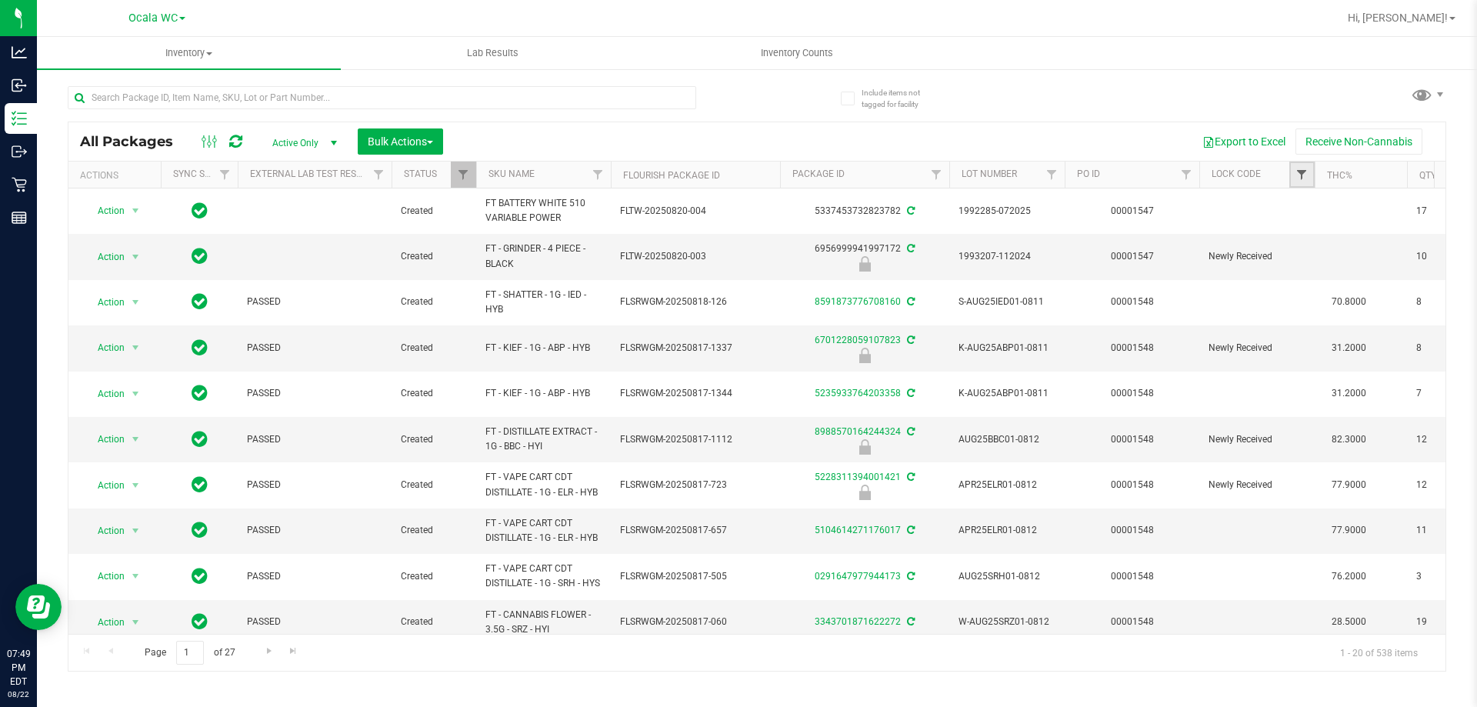
click at [736, 173] on span "Filter" at bounding box center [1302, 174] width 12 height 12
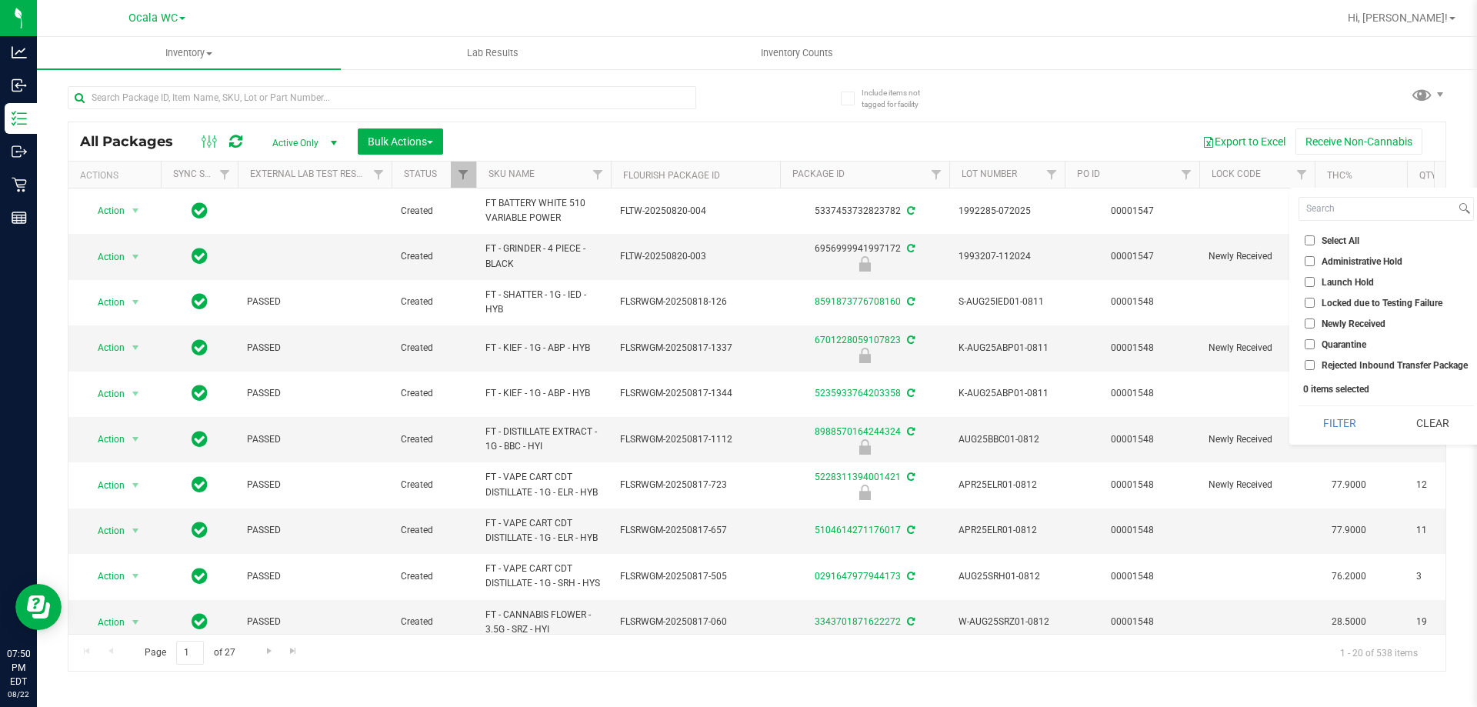
click at [736, 265] on input "Administrative Hold" at bounding box center [1310, 261] width 10 height 10
checkbox input "true"
click at [736, 279] on input "Launch Hold" at bounding box center [1310, 282] width 10 height 10
checkbox input "true"
click at [736, 341] on input "Quarantine" at bounding box center [1310, 344] width 10 height 10
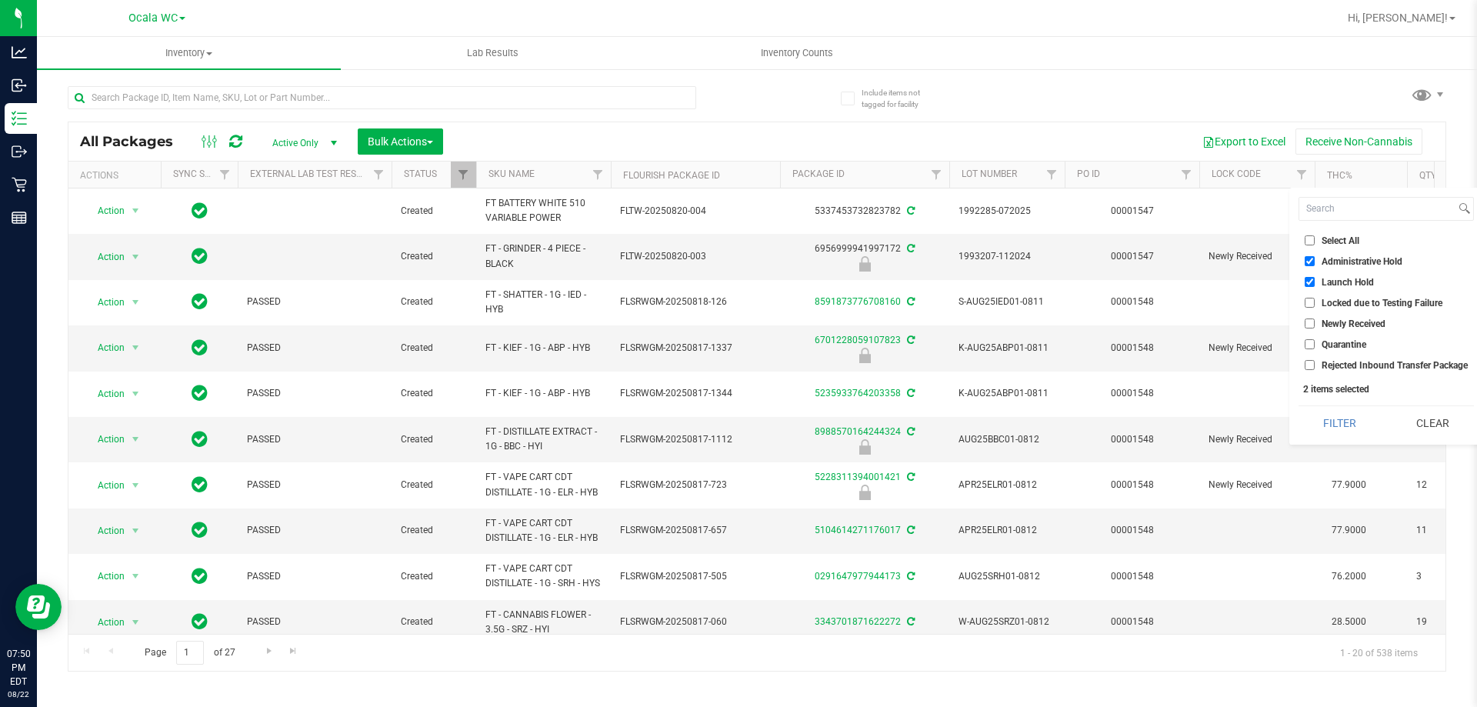
checkbox input "true"
click at [736, 424] on button "Filter" at bounding box center [1340, 423] width 82 height 34
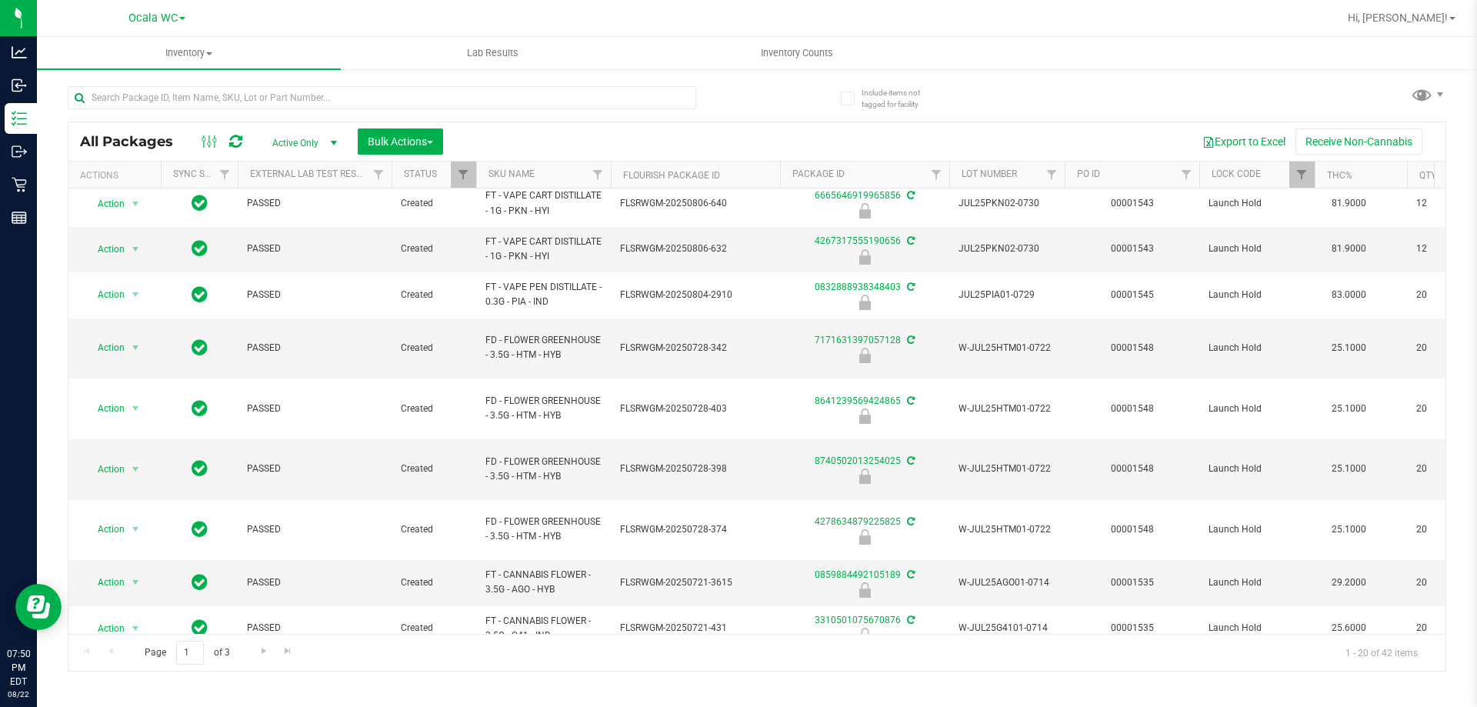
scroll to position [308, 0]
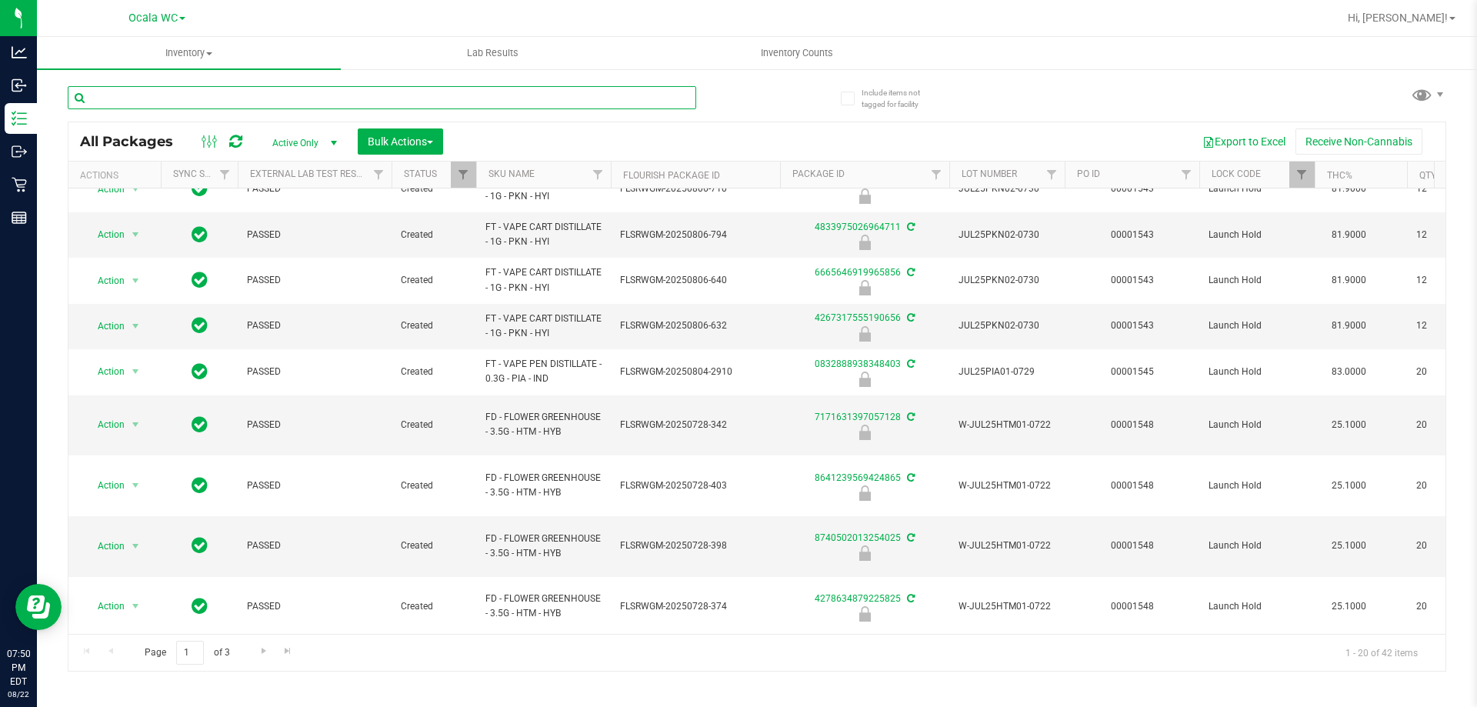
click at [146, 96] on input "text" at bounding box center [382, 97] width 629 height 23
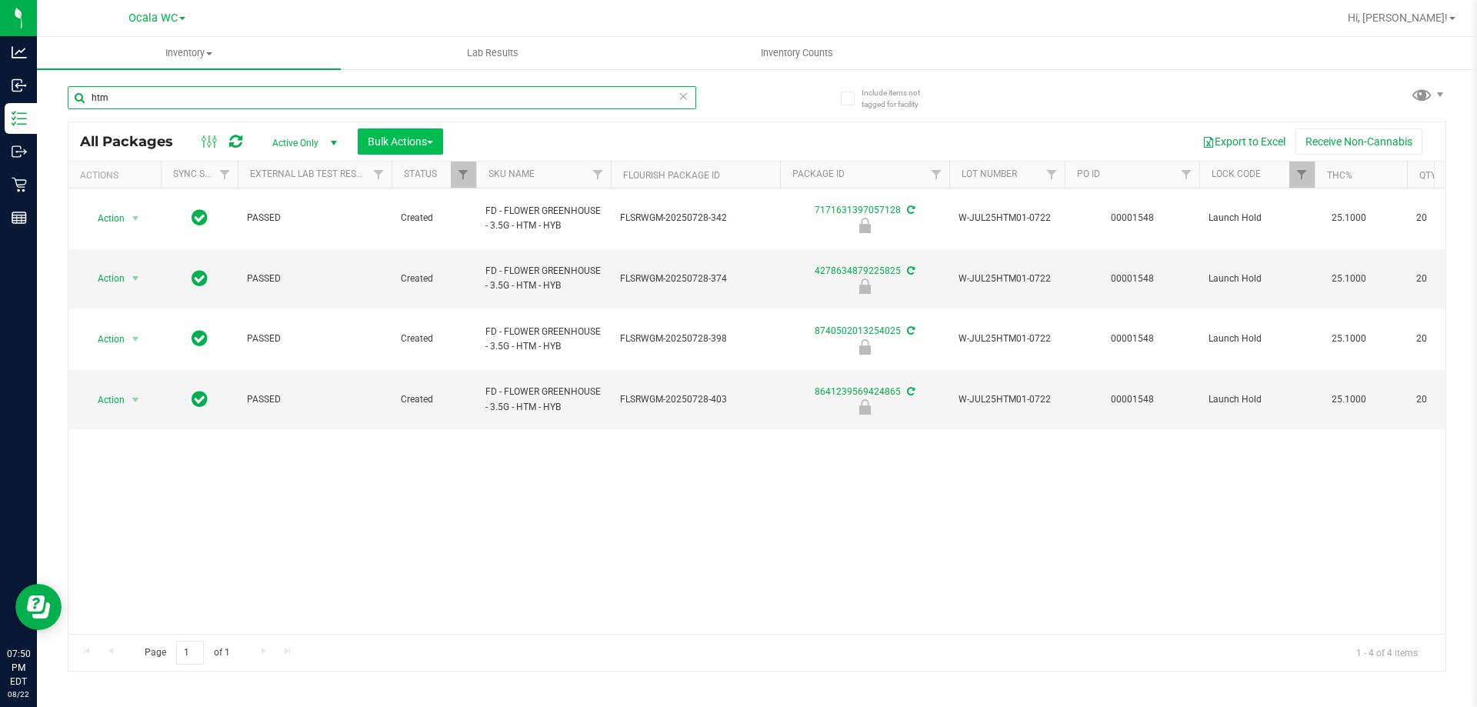
type input "htm"
click at [383, 131] on button "Bulk Actions" at bounding box center [400, 141] width 85 height 26
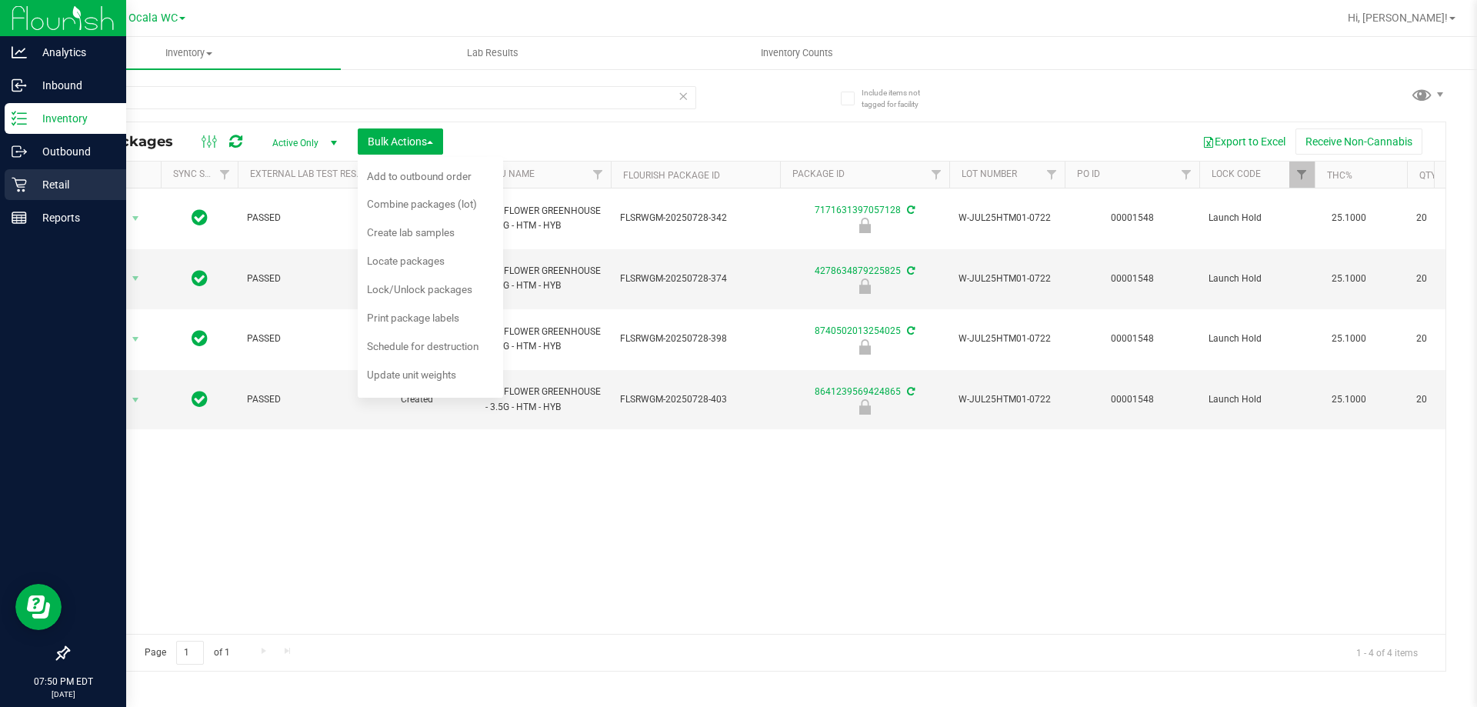
click at [63, 184] on p "Retail" at bounding box center [73, 184] width 92 height 18
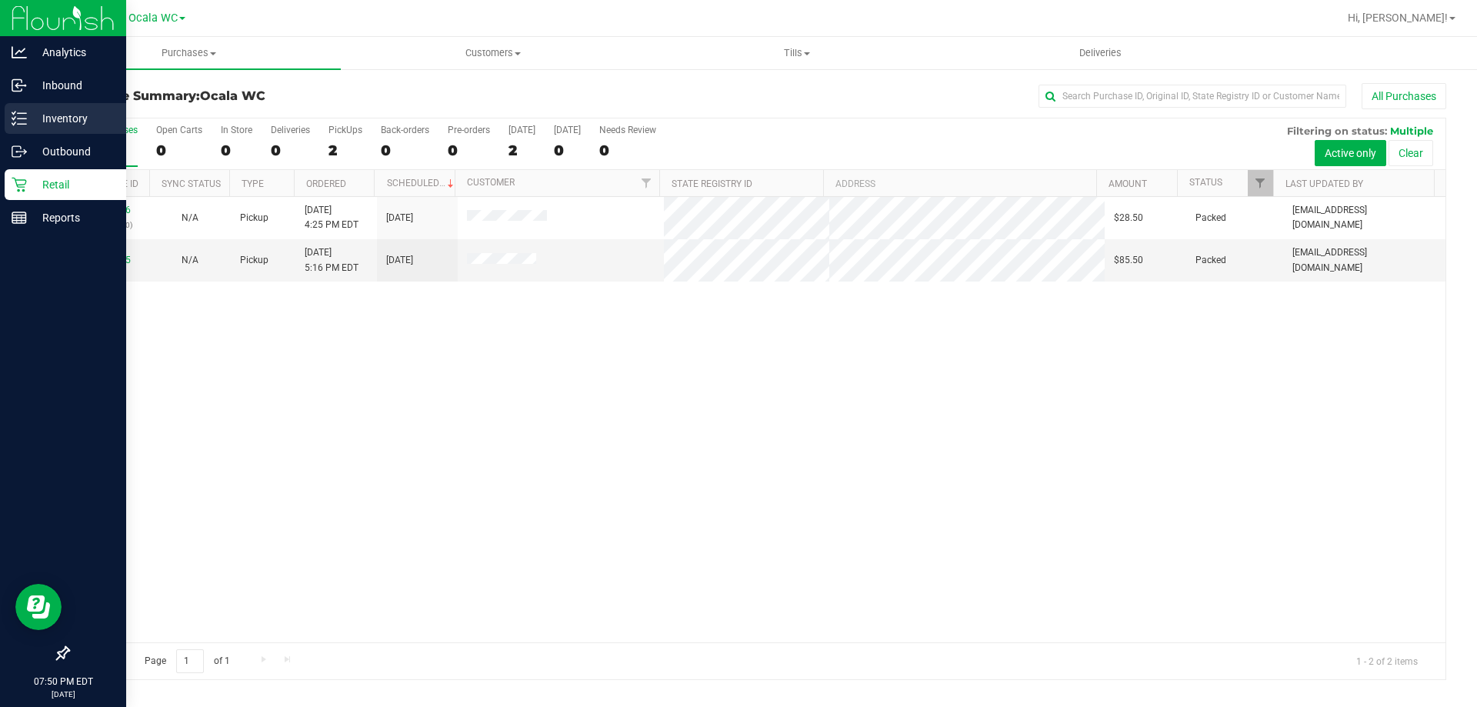
click at [80, 125] on p "Inventory" at bounding box center [73, 118] width 92 height 18
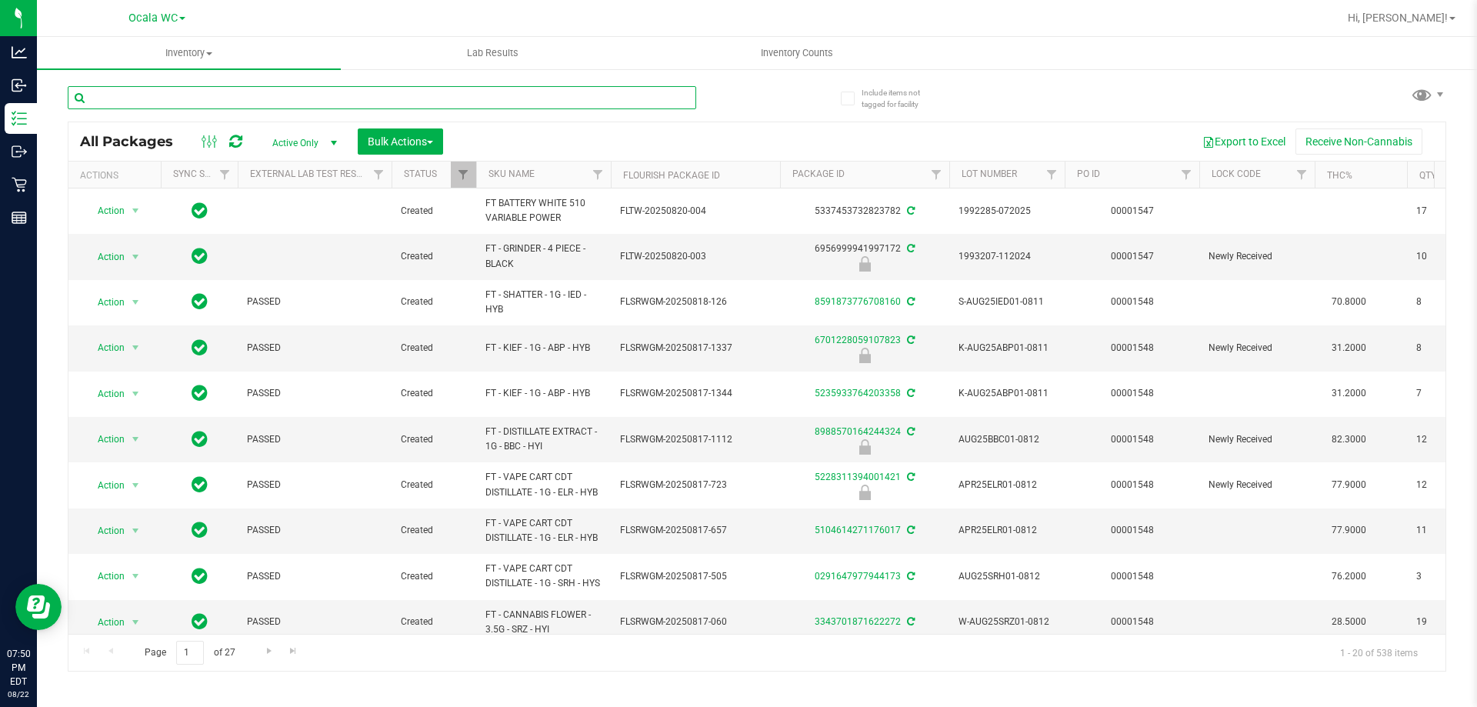
click at [249, 98] on input "text" at bounding box center [382, 97] width 629 height 23
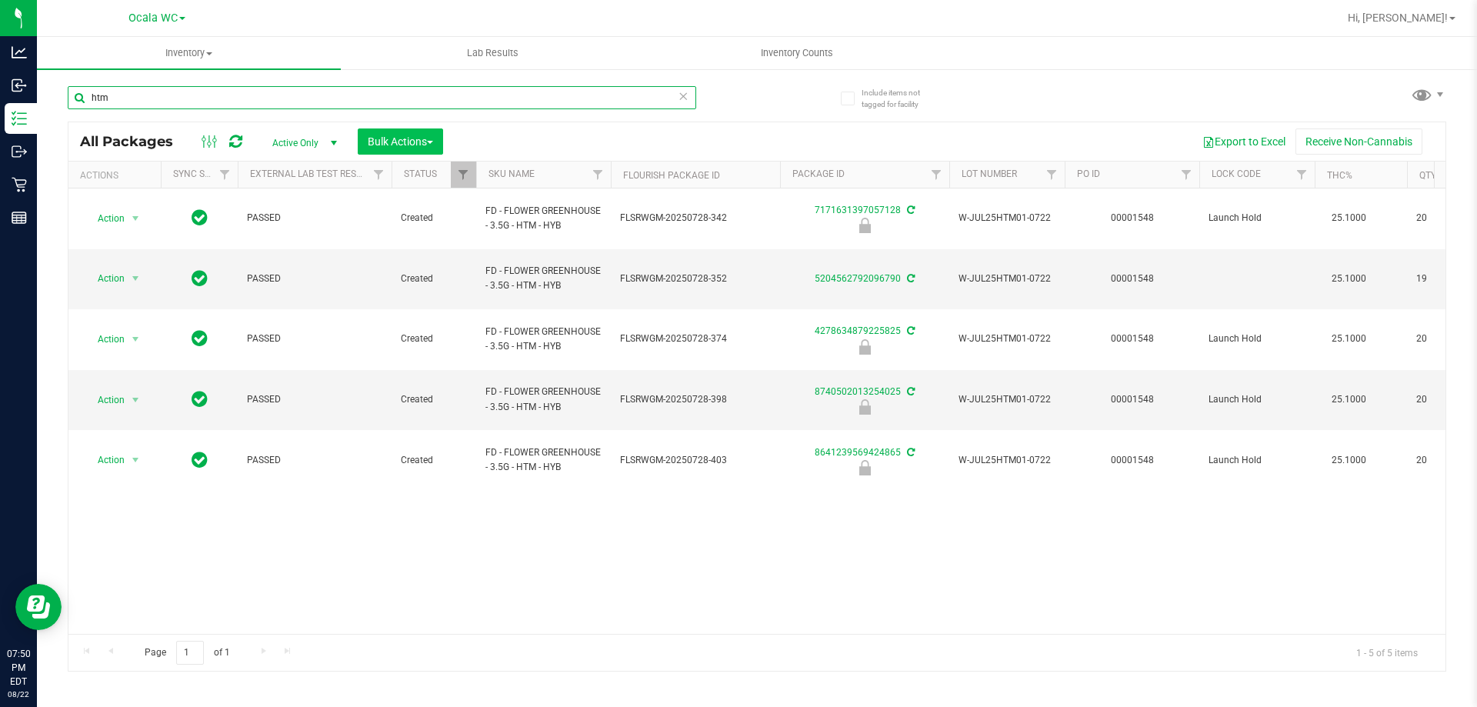
type input "htm"
click at [425, 139] on span "Bulk Actions" at bounding box center [400, 141] width 65 height 12
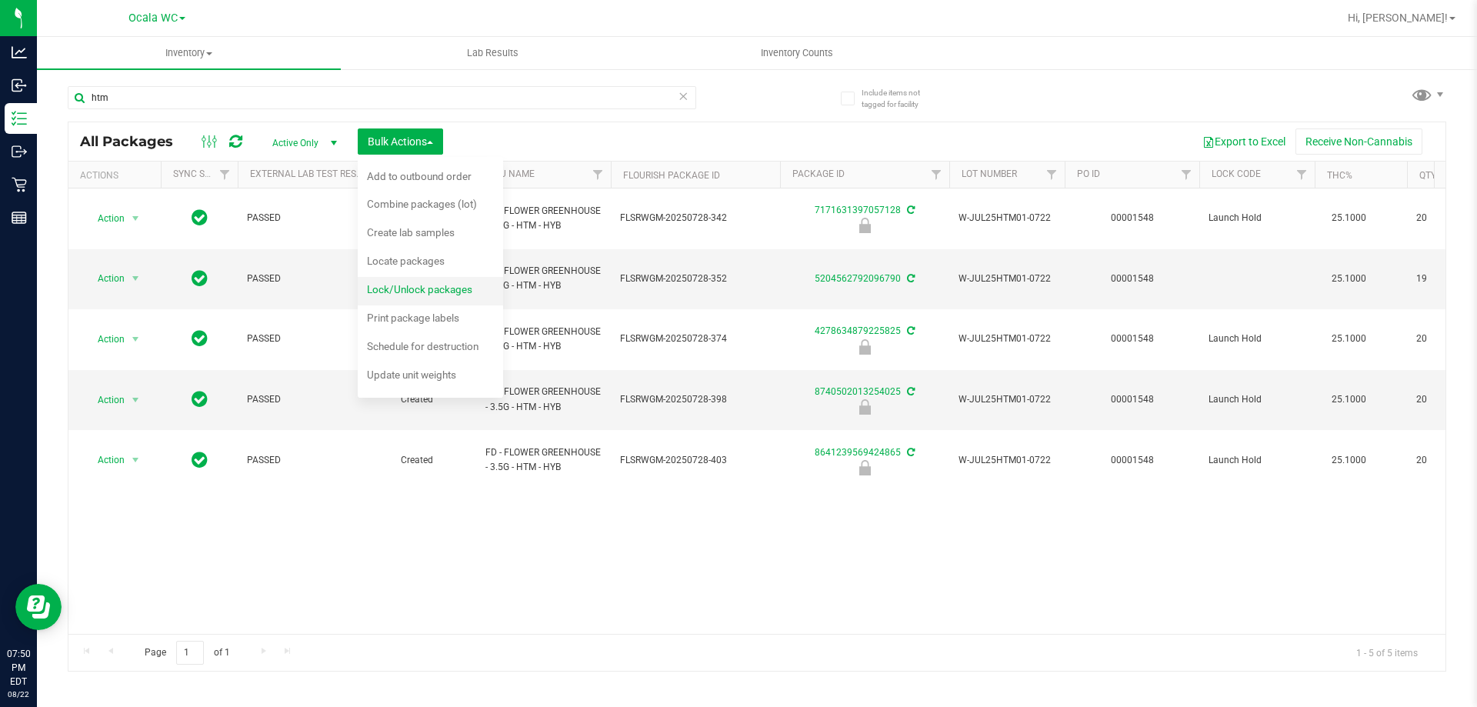
click at [437, 287] on span "Lock/Unlock packages" at bounding box center [419, 289] width 105 height 12
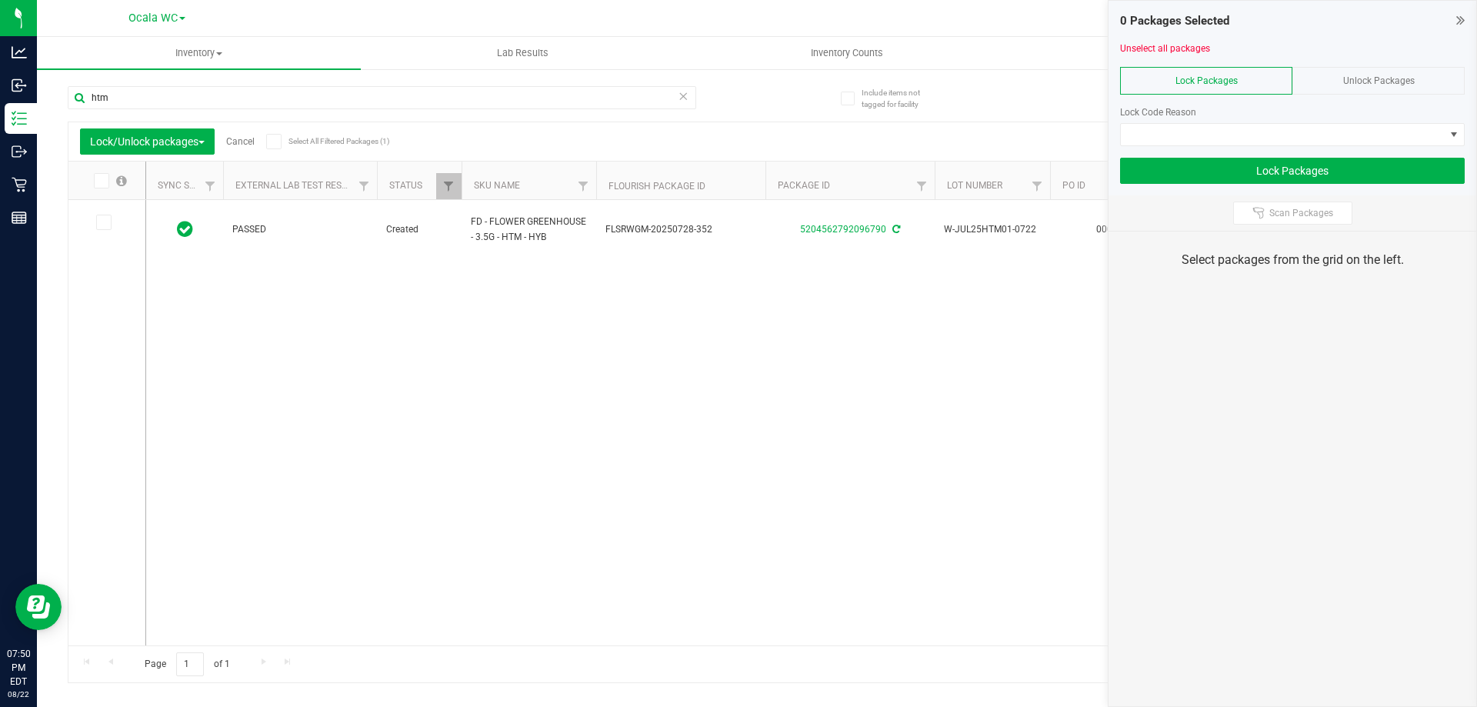
click at [736, 84] on span "Unlock Packages" at bounding box center [1379, 80] width 72 height 11
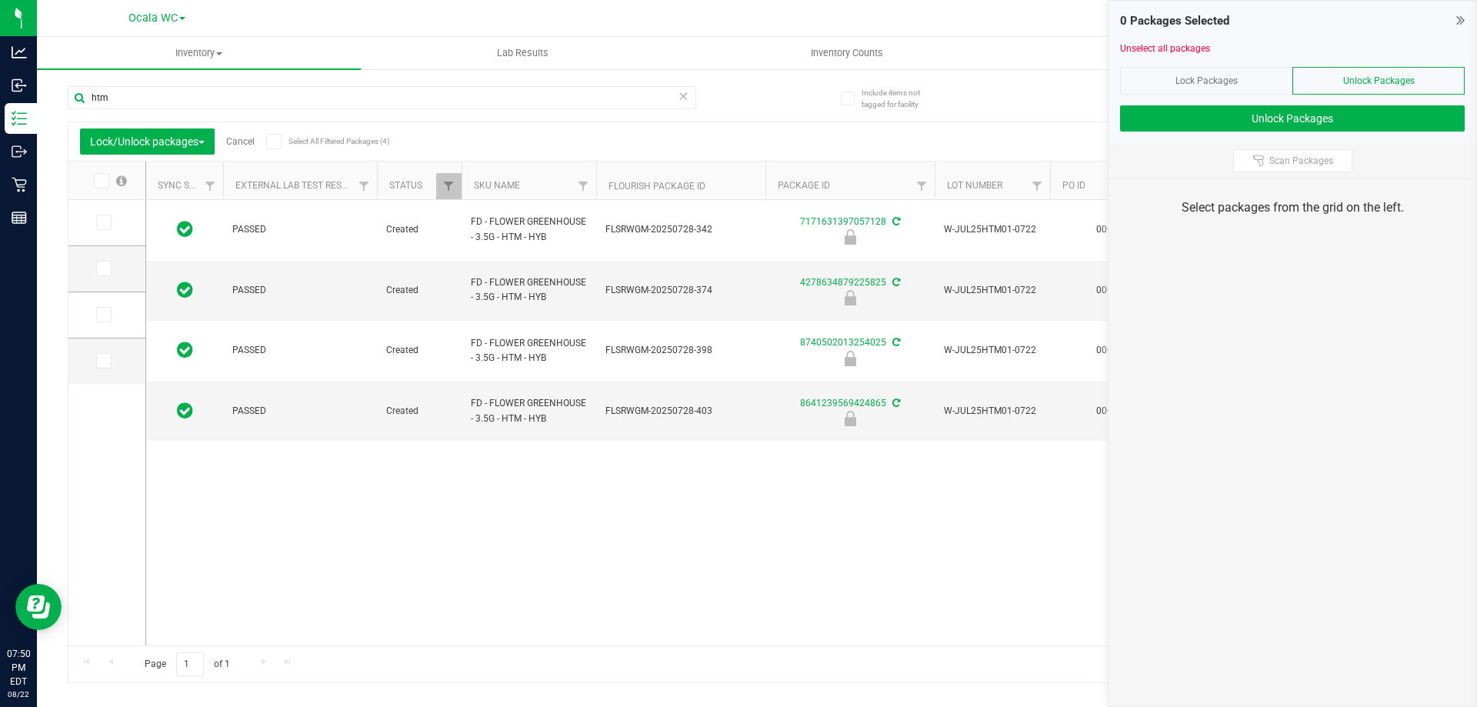
click at [275, 142] on icon at bounding box center [274, 142] width 10 height 0
click at [0, 0] on input "Select All Filtered Packages (4)" at bounding box center [0, 0] width 0 height 0
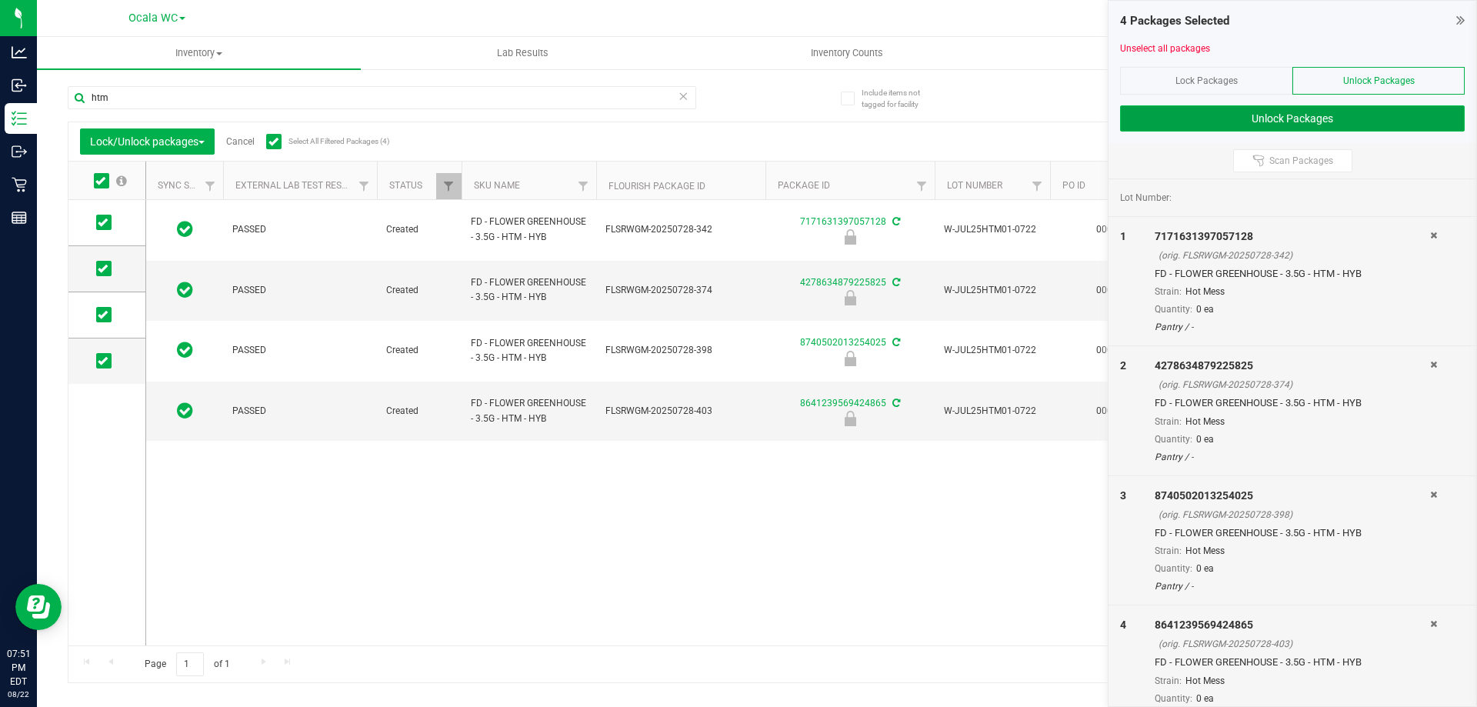
click at [736, 116] on button "Unlock Packages" at bounding box center [1292, 118] width 345 height 26
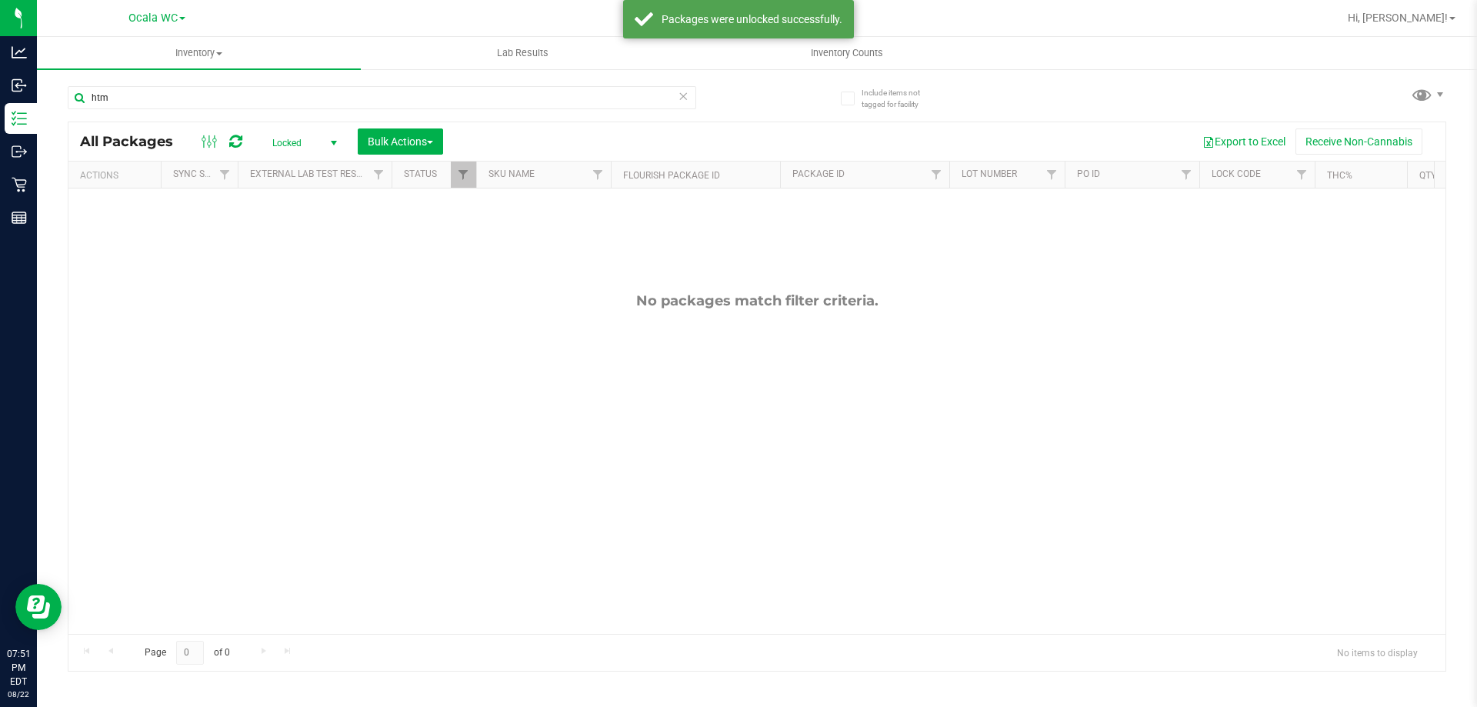
click at [326, 142] on span "select" at bounding box center [333, 143] width 19 height 22
click at [306, 168] on li "Active Only" at bounding box center [300, 167] width 83 height 23
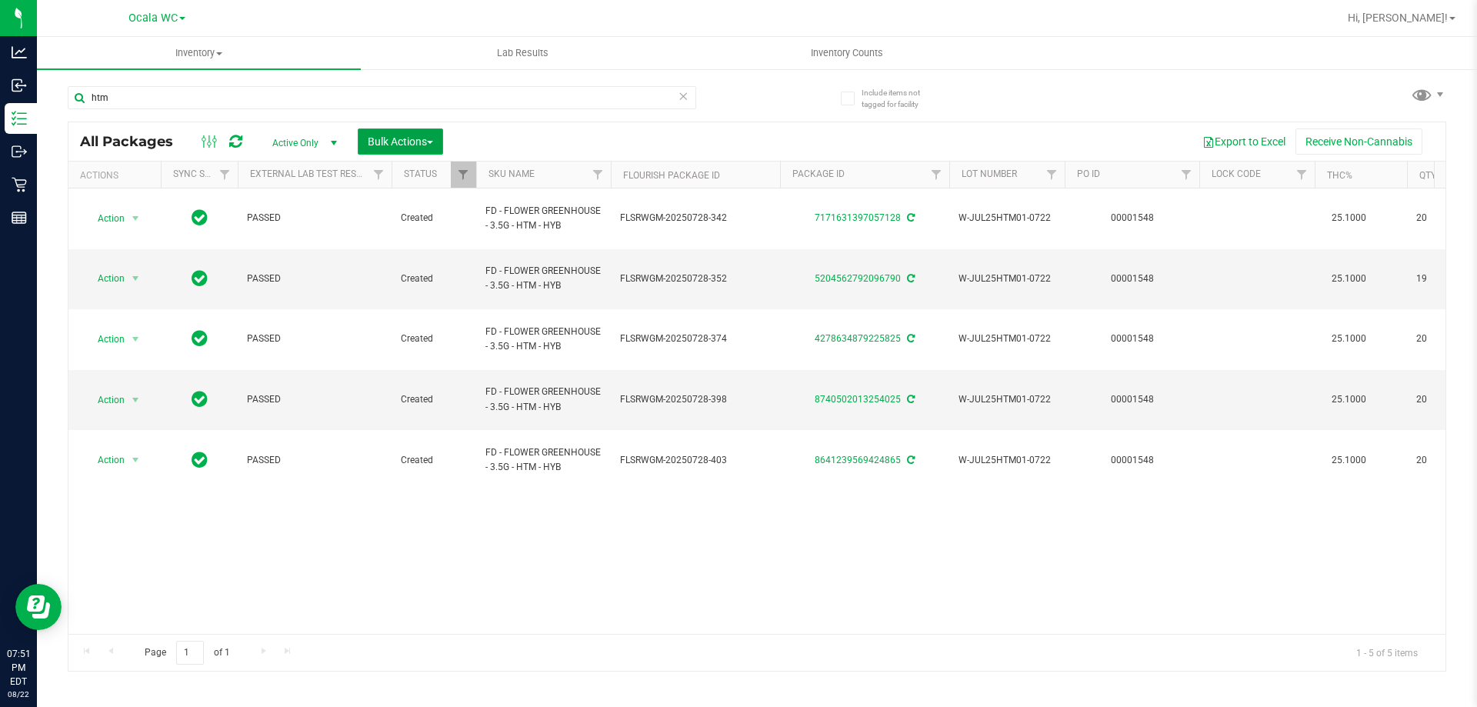
click at [403, 143] on span "Bulk Actions" at bounding box center [400, 141] width 65 height 12
click at [412, 295] on span "Lock/Unlock packages" at bounding box center [419, 289] width 105 height 12
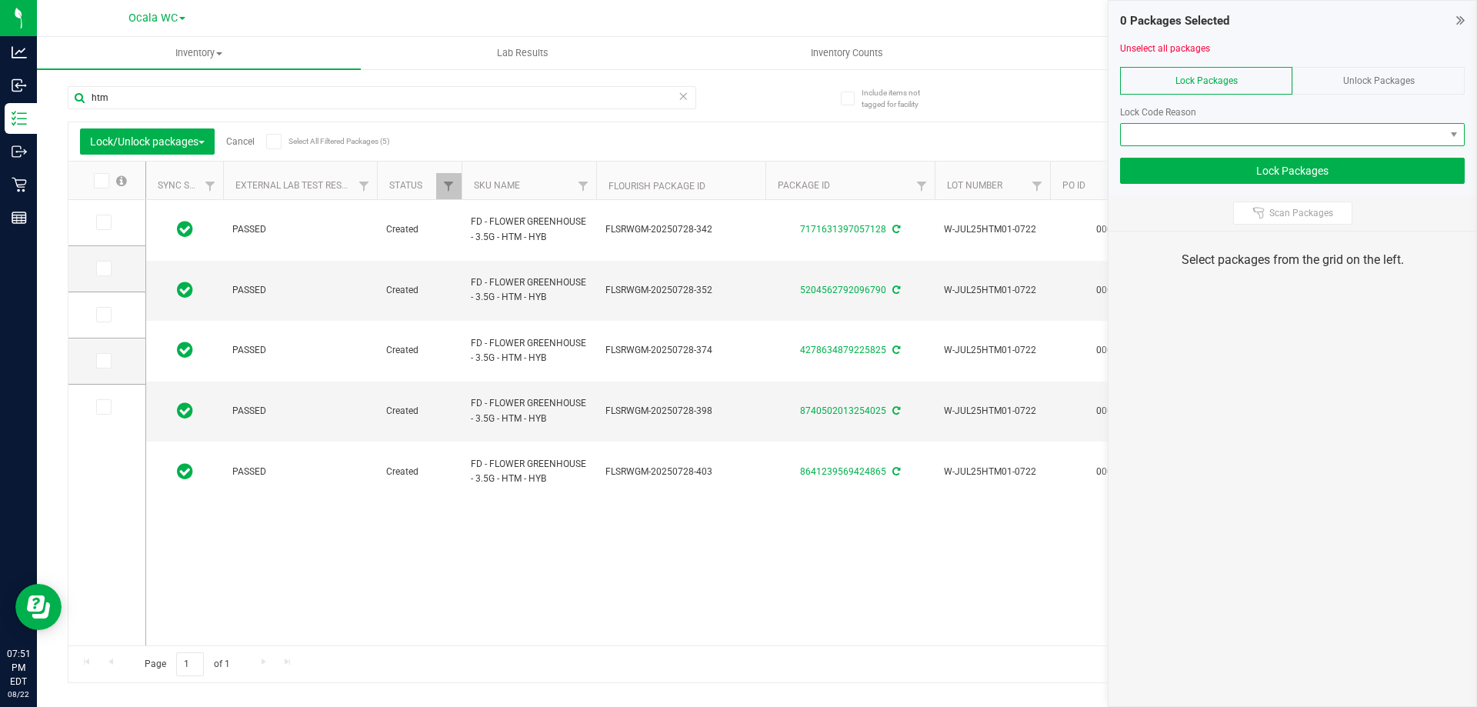
click at [736, 126] on span at bounding box center [1283, 135] width 324 height 22
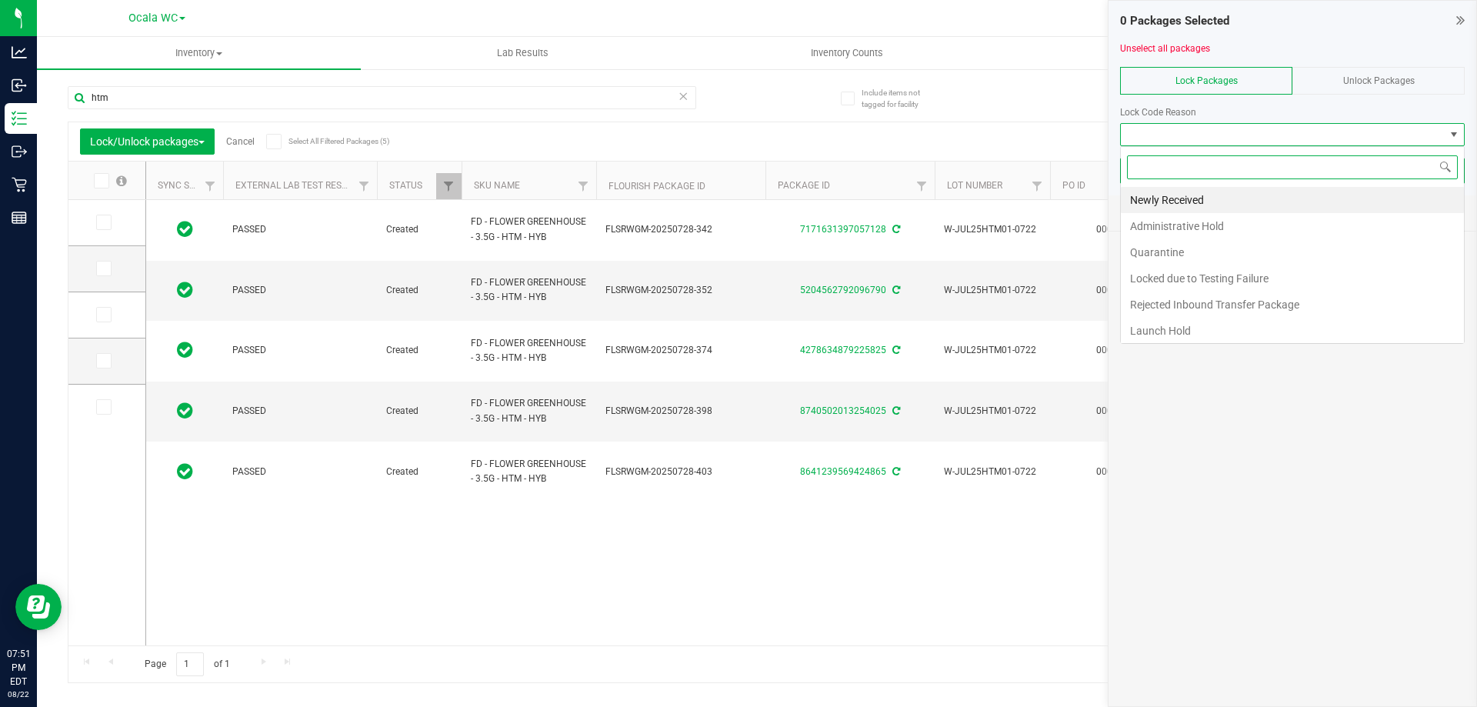
scroll to position [23, 345]
click at [736, 200] on li "Newly Received" at bounding box center [1292, 200] width 343 height 26
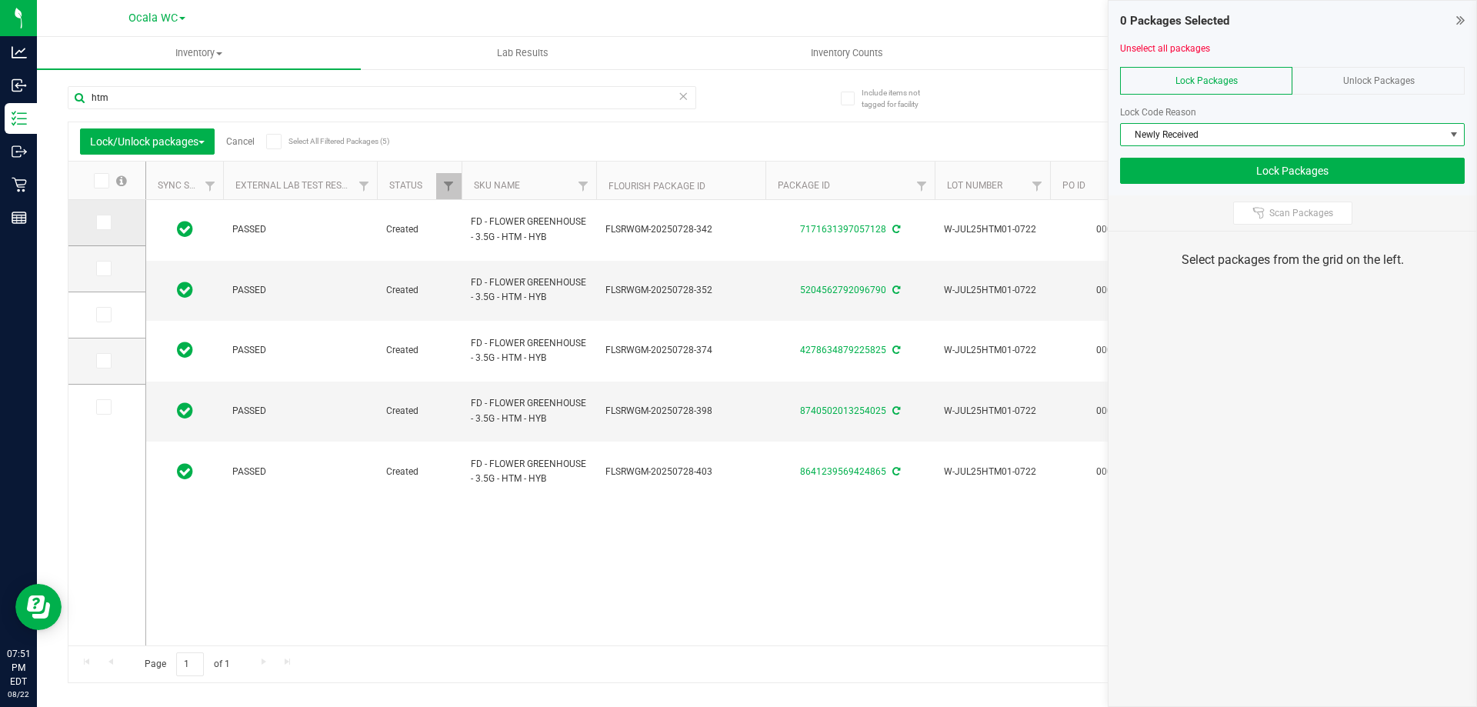
click at [96, 216] on span at bounding box center [103, 222] width 15 height 15
click at [0, 0] on input "checkbox" at bounding box center [0, 0] width 0 height 0
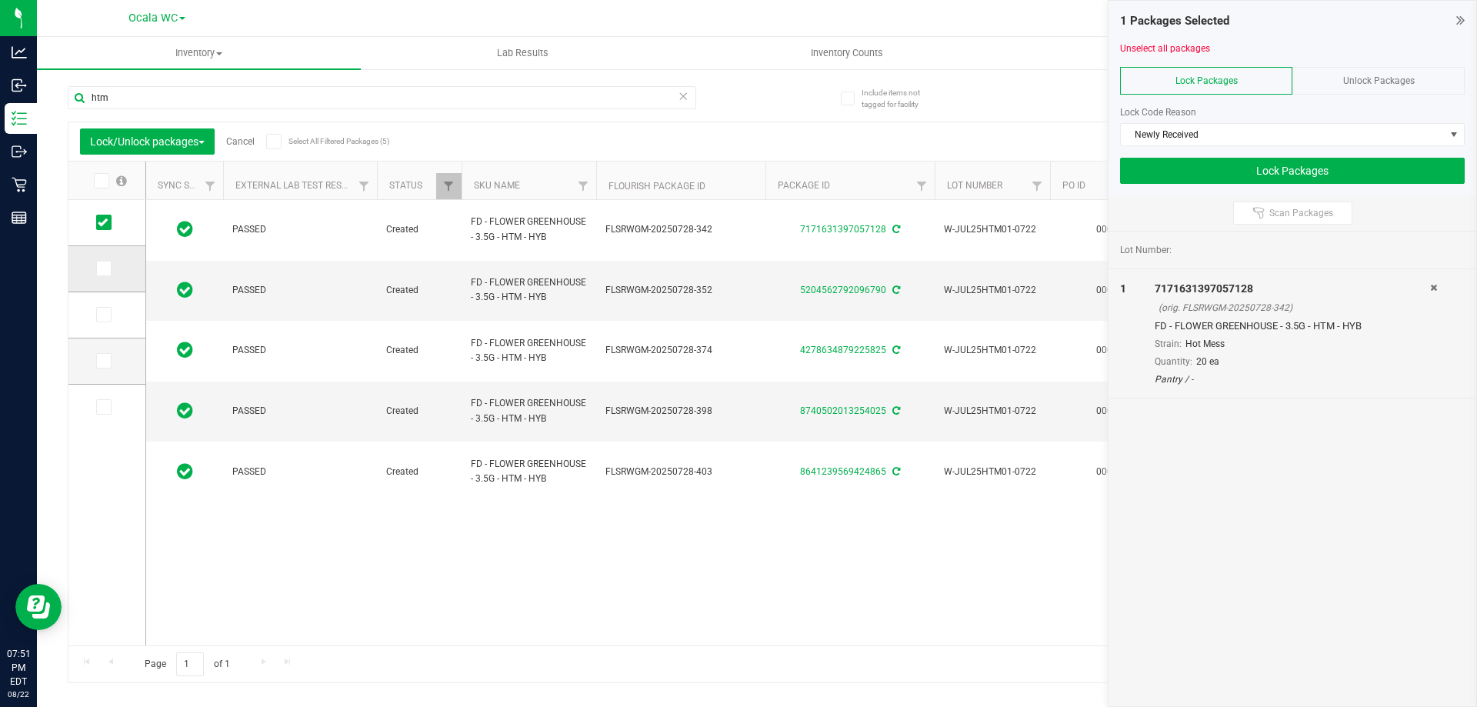
click at [109, 265] on span at bounding box center [103, 268] width 15 height 15
click at [0, 0] on input "checkbox" at bounding box center [0, 0] width 0 height 0
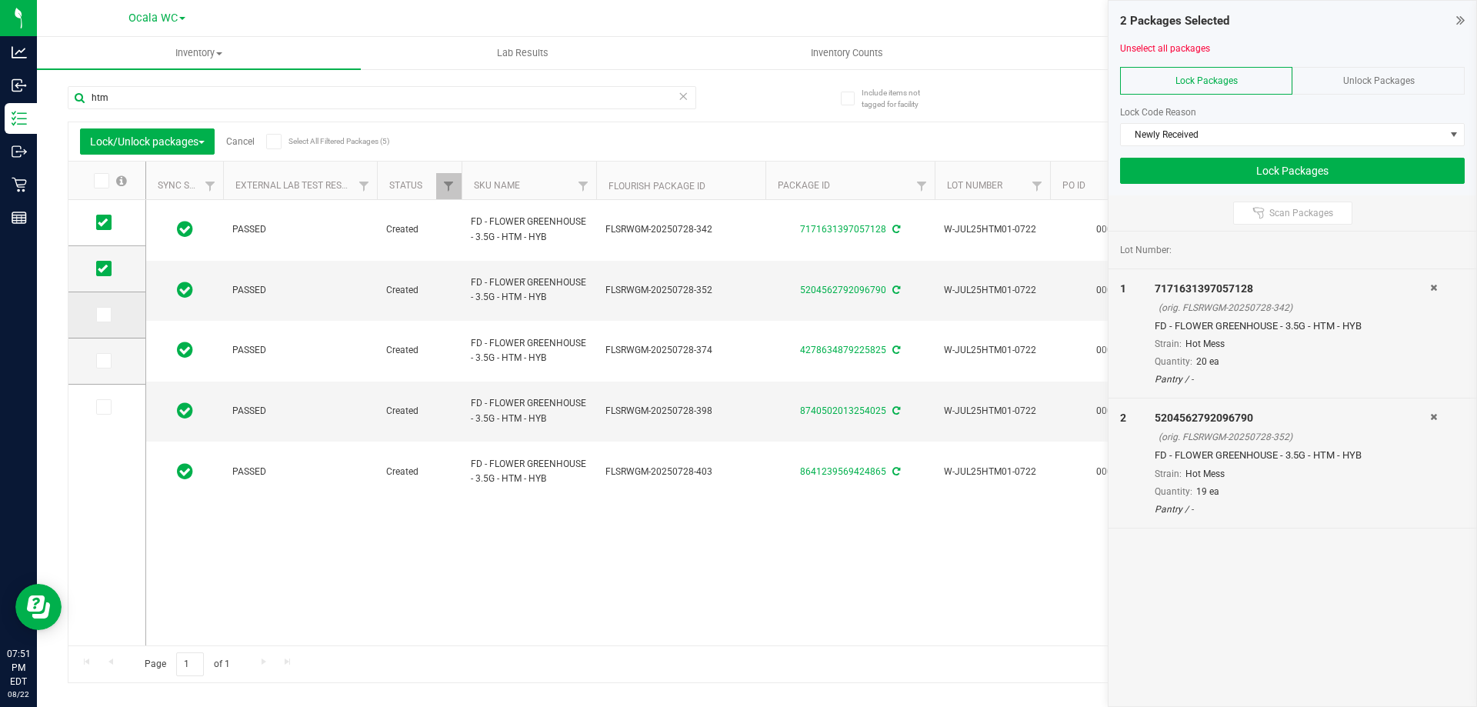
click at [105, 315] on icon at bounding box center [103, 315] width 10 height 0
click at [0, 0] on input "checkbox" at bounding box center [0, 0] width 0 height 0
click at [105, 361] on icon at bounding box center [103, 361] width 10 height 0
click at [0, 0] on input "checkbox" at bounding box center [0, 0] width 0 height 0
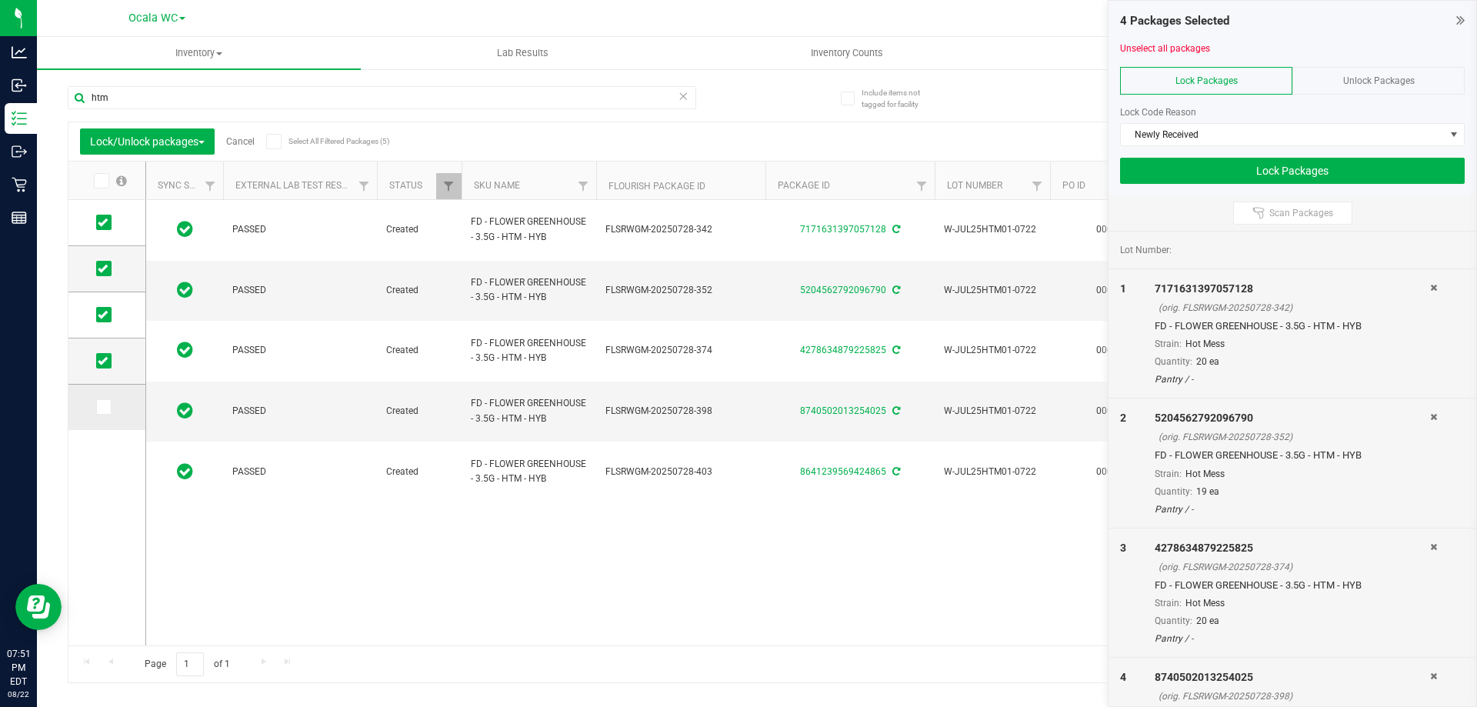
click at [100, 407] on icon at bounding box center [103, 407] width 10 height 0
click at [0, 0] on input "checkbox" at bounding box center [0, 0] width 0 height 0
click at [736, 17] on icon at bounding box center [1460, 19] width 8 height 15
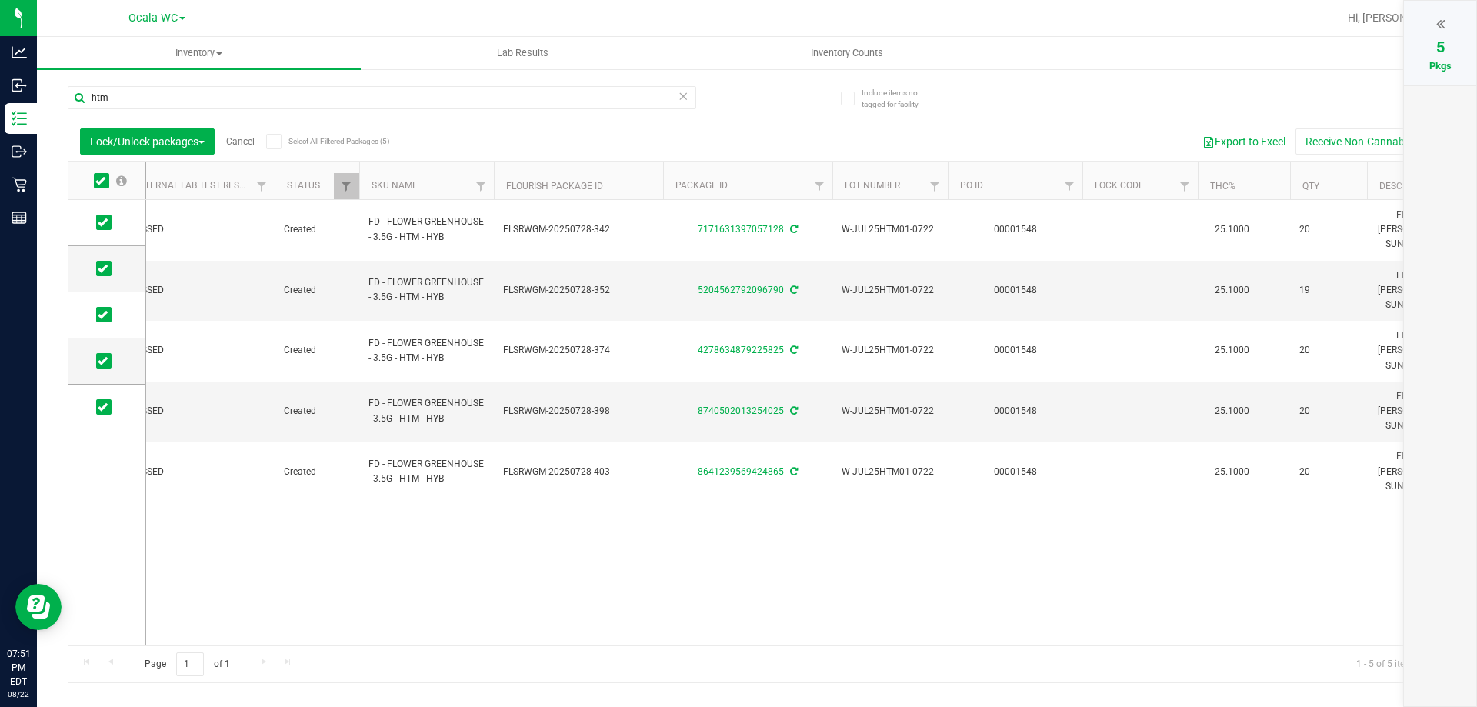
scroll to position [0, 0]
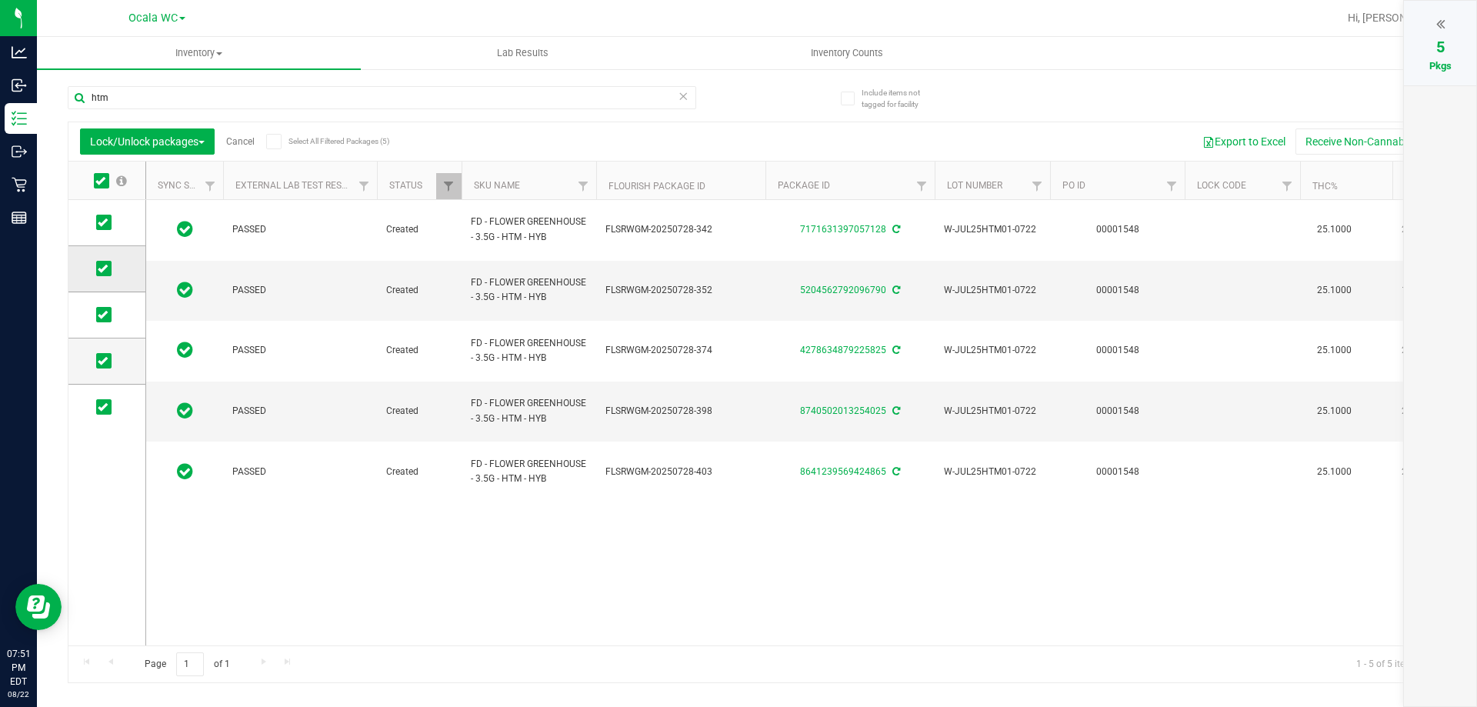
click at [98, 269] on icon at bounding box center [103, 269] width 10 height 0
click at [0, 0] on input "checkbox" at bounding box center [0, 0] width 0 height 0
click at [736, 19] on icon at bounding box center [1440, 23] width 8 height 15
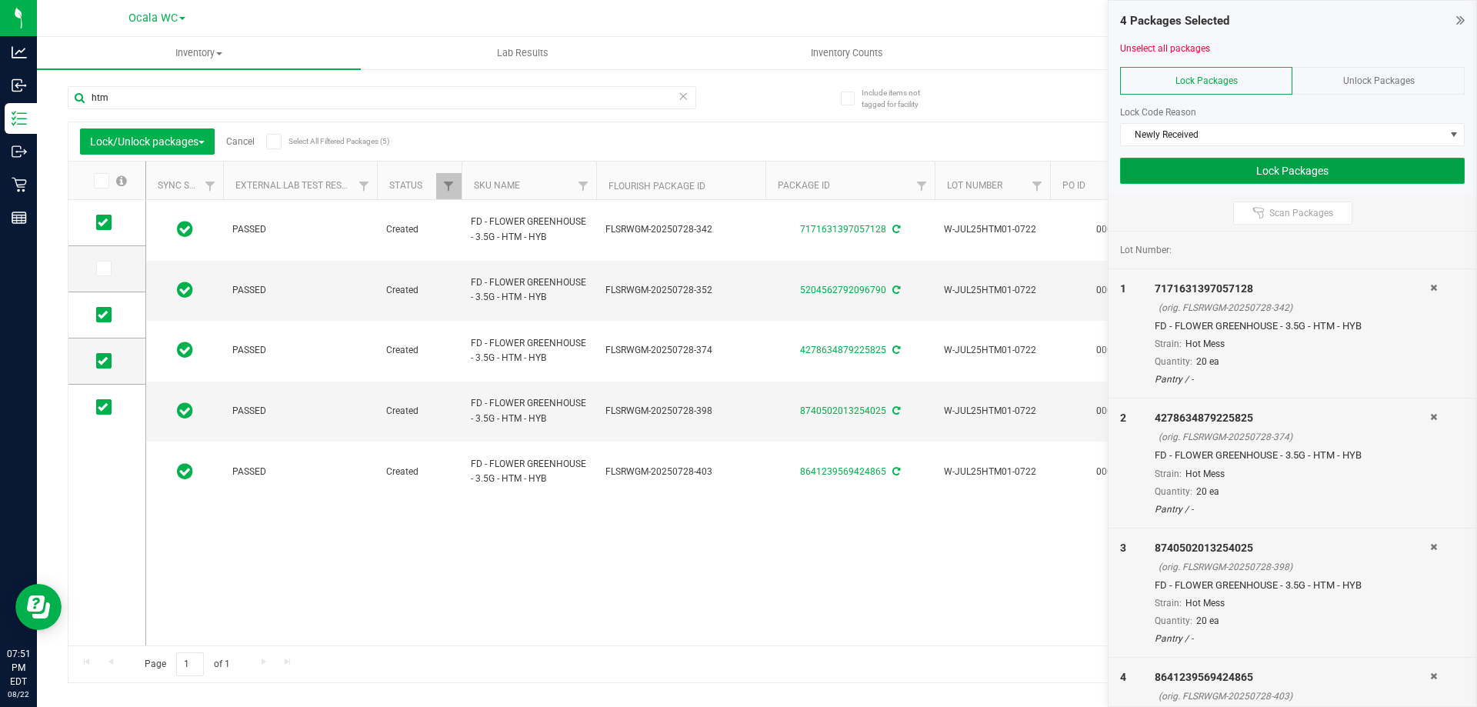
click at [736, 162] on button "Lock Packages" at bounding box center [1292, 171] width 345 height 26
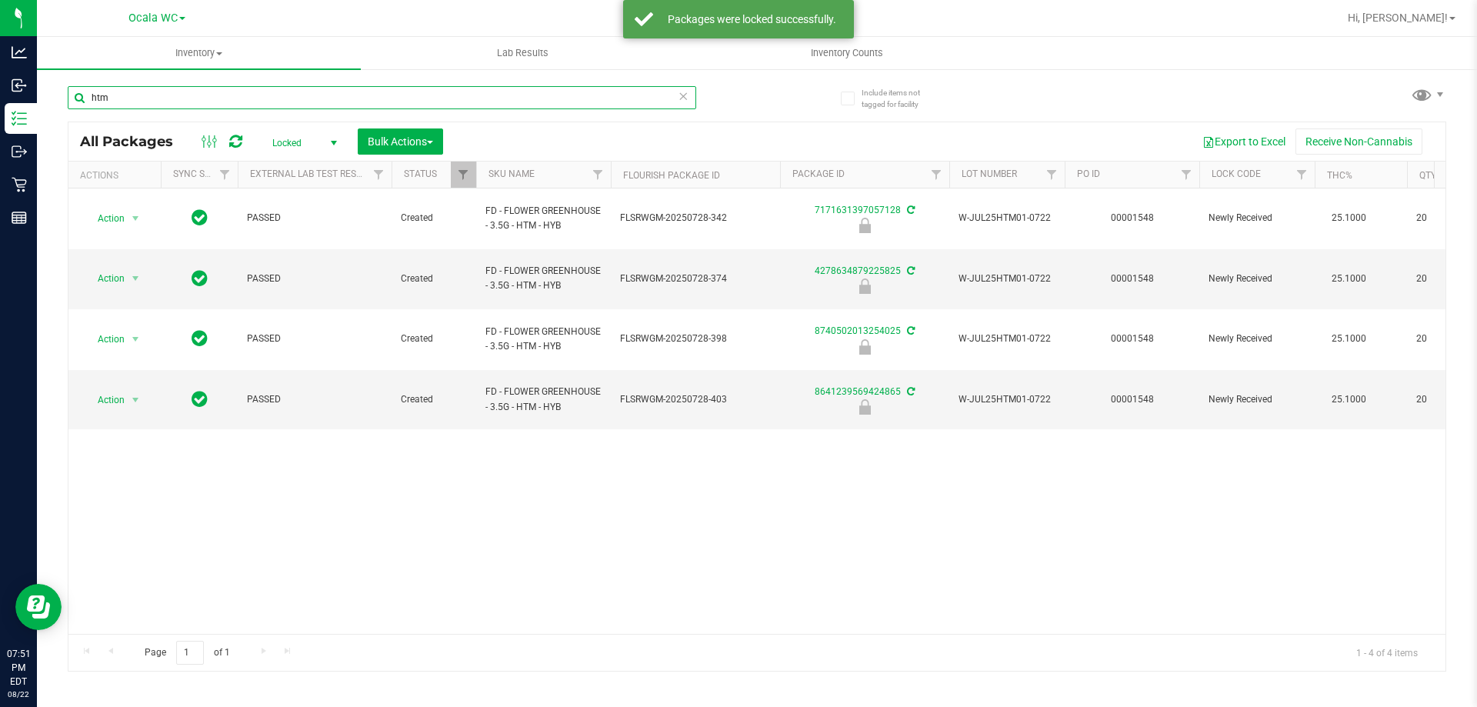
click at [143, 94] on input "htm" at bounding box center [382, 97] width 629 height 23
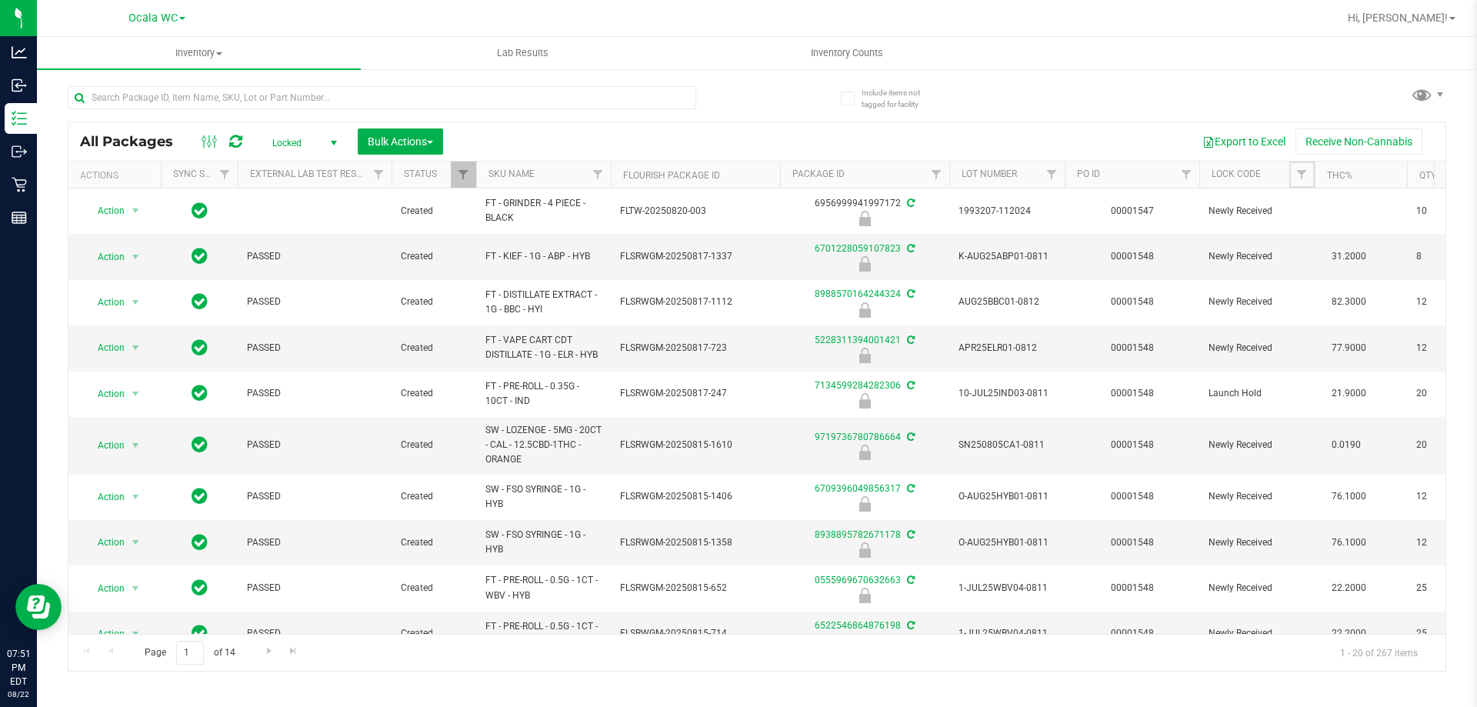
click at [736, 175] on span "Filter" at bounding box center [1302, 174] width 12 height 12
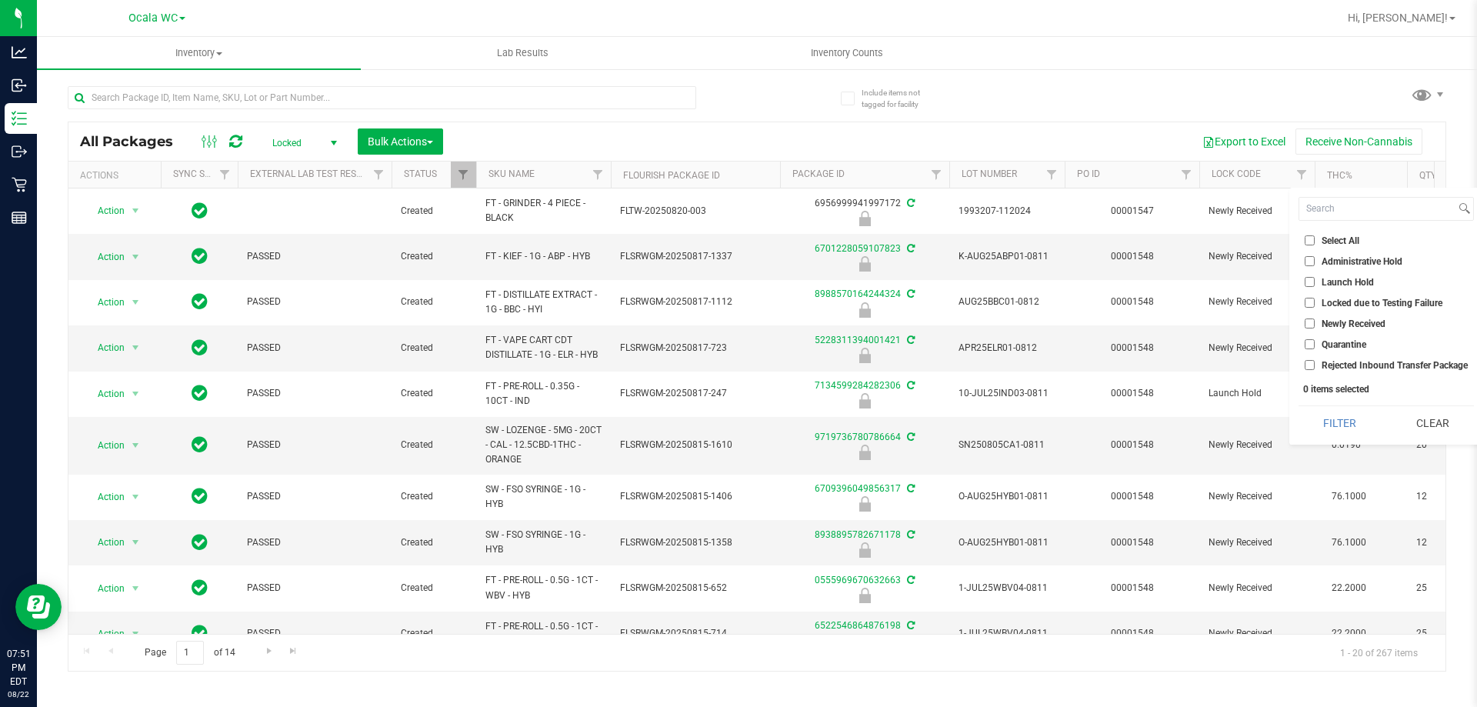
click at [736, 262] on input "Administrative Hold" at bounding box center [1310, 261] width 10 height 10
checkbox input "true"
click at [736, 285] on input "Launch Hold" at bounding box center [1310, 282] width 10 height 10
checkbox input "true"
click at [736, 344] on input "Quarantine" at bounding box center [1310, 344] width 10 height 10
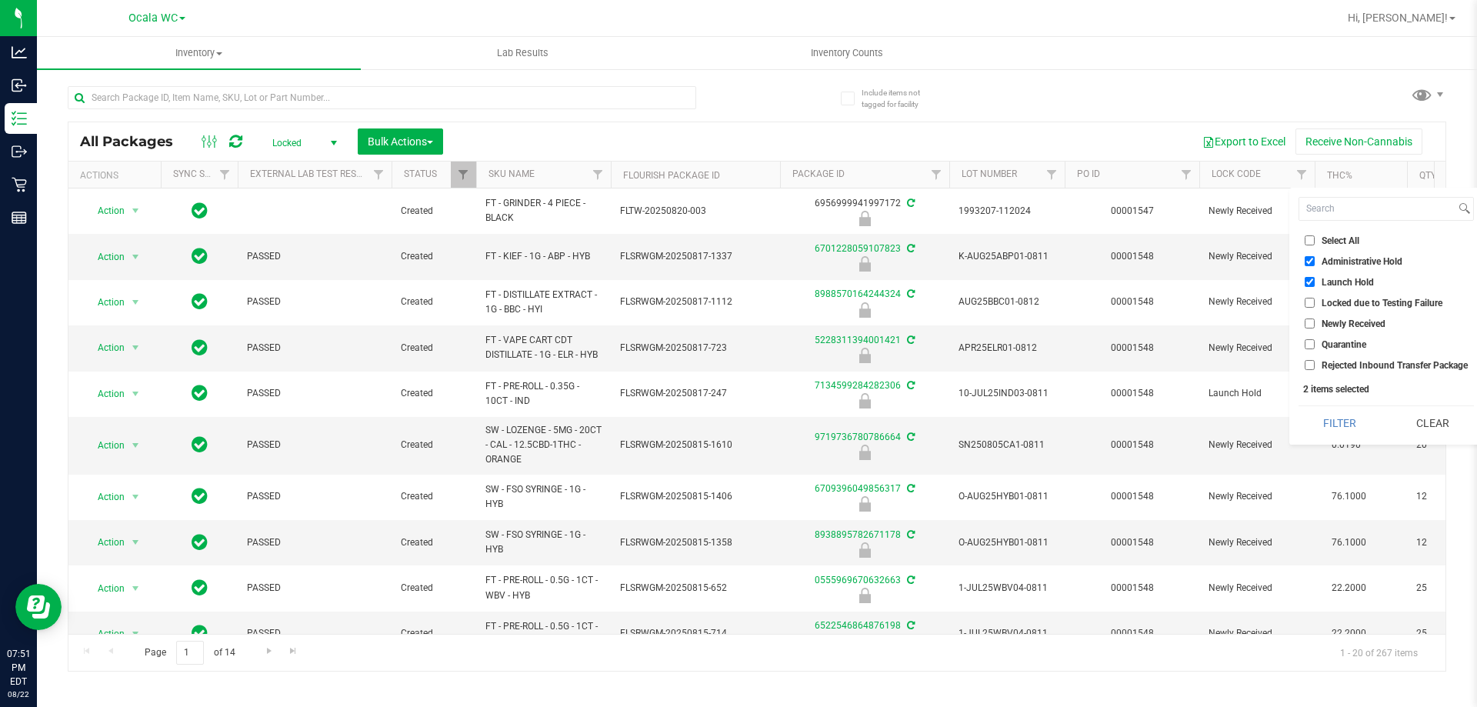
checkbox input "true"
click at [736, 429] on button "Filter" at bounding box center [1340, 423] width 82 height 34
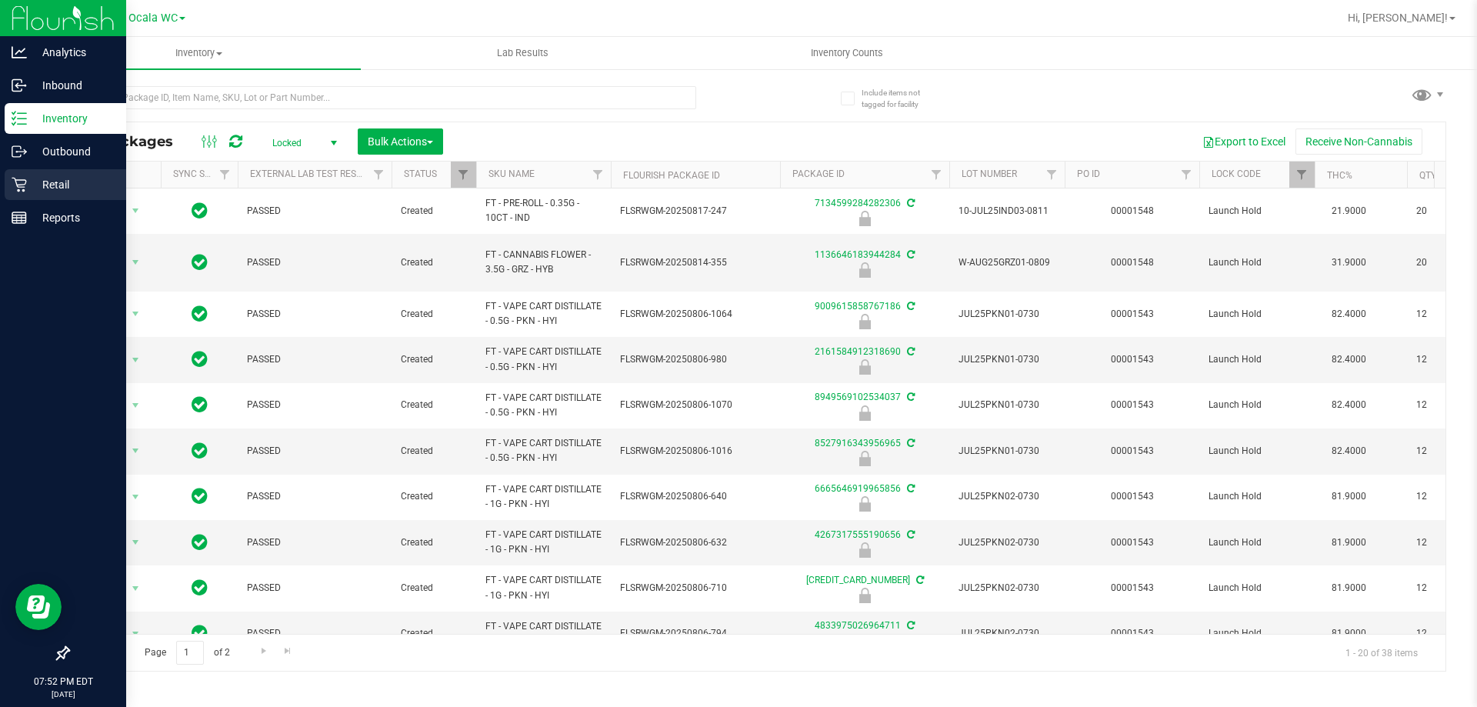
click at [27, 175] on p "Retail" at bounding box center [73, 184] width 92 height 18
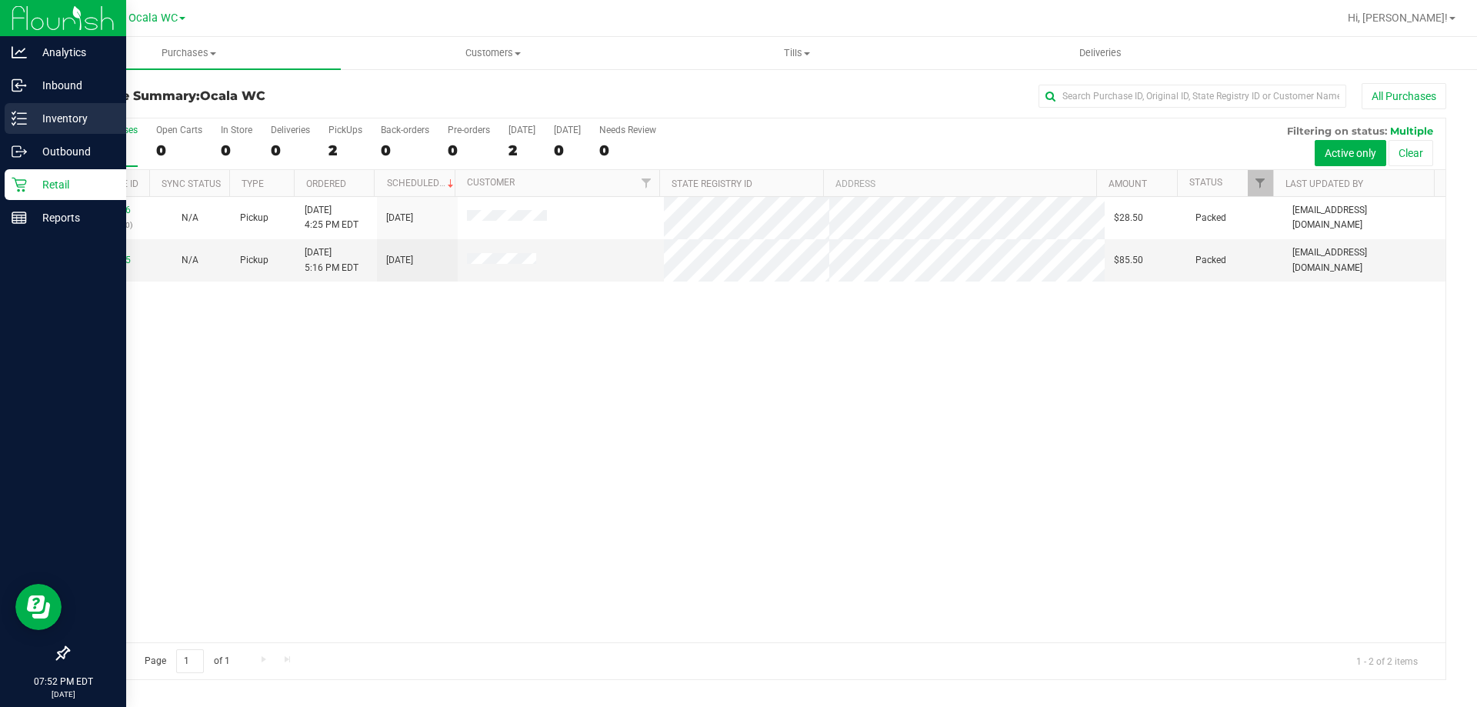
click at [42, 115] on p "Inventory" at bounding box center [73, 118] width 92 height 18
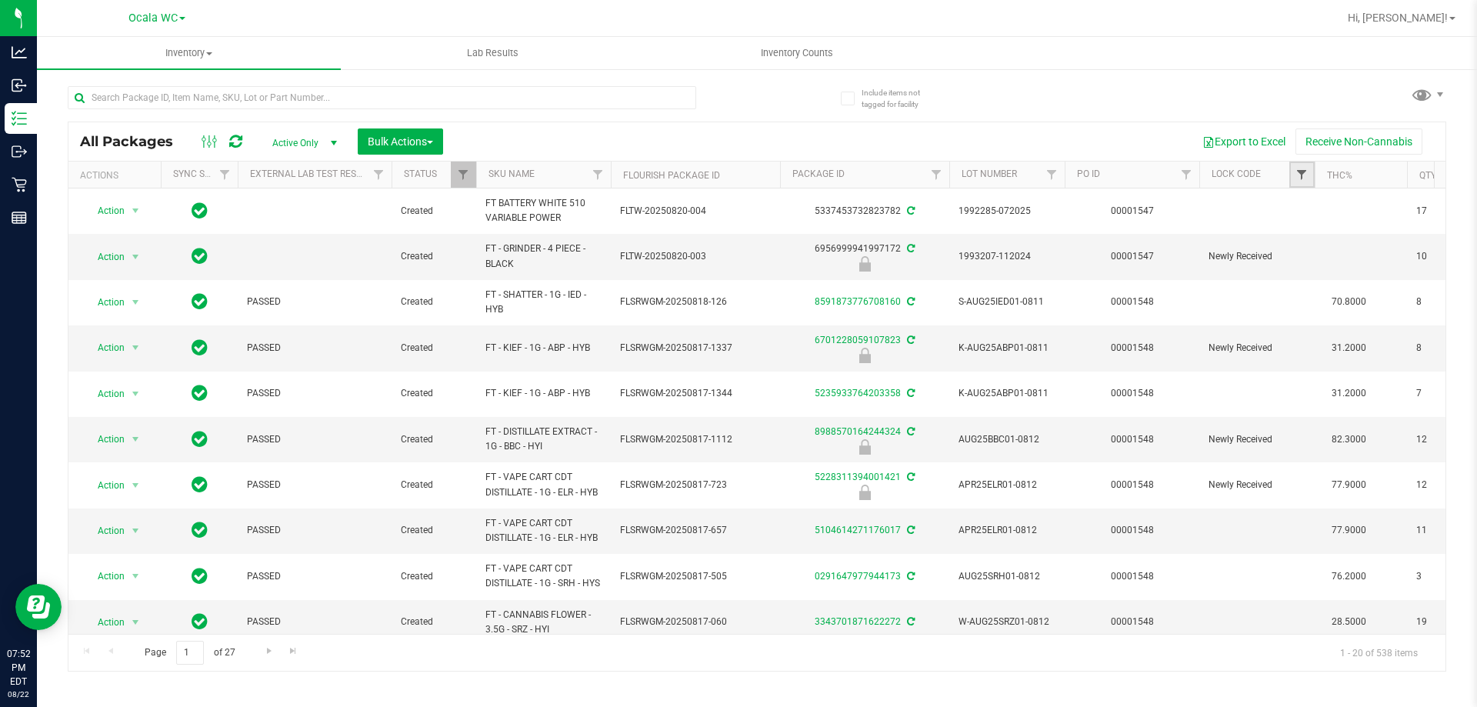
click at [736, 181] on span "Filter" at bounding box center [1302, 174] width 12 height 12
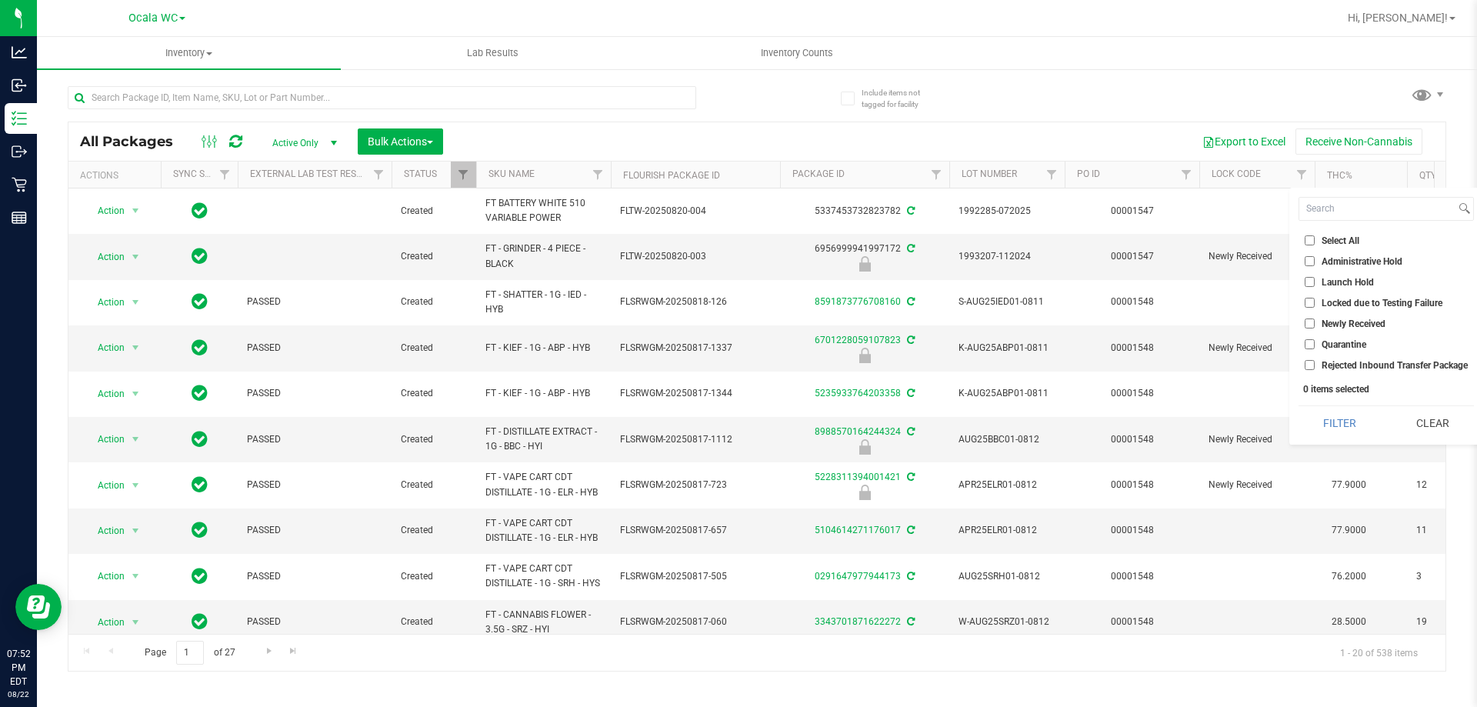
click at [736, 262] on input "Administrative Hold" at bounding box center [1310, 261] width 10 height 10
checkbox input "true"
click at [736, 344] on input "Quarantine" at bounding box center [1310, 344] width 10 height 10
checkbox input "true"
click at [736, 280] on input "Launch Hold" at bounding box center [1310, 282] width 10 height 10
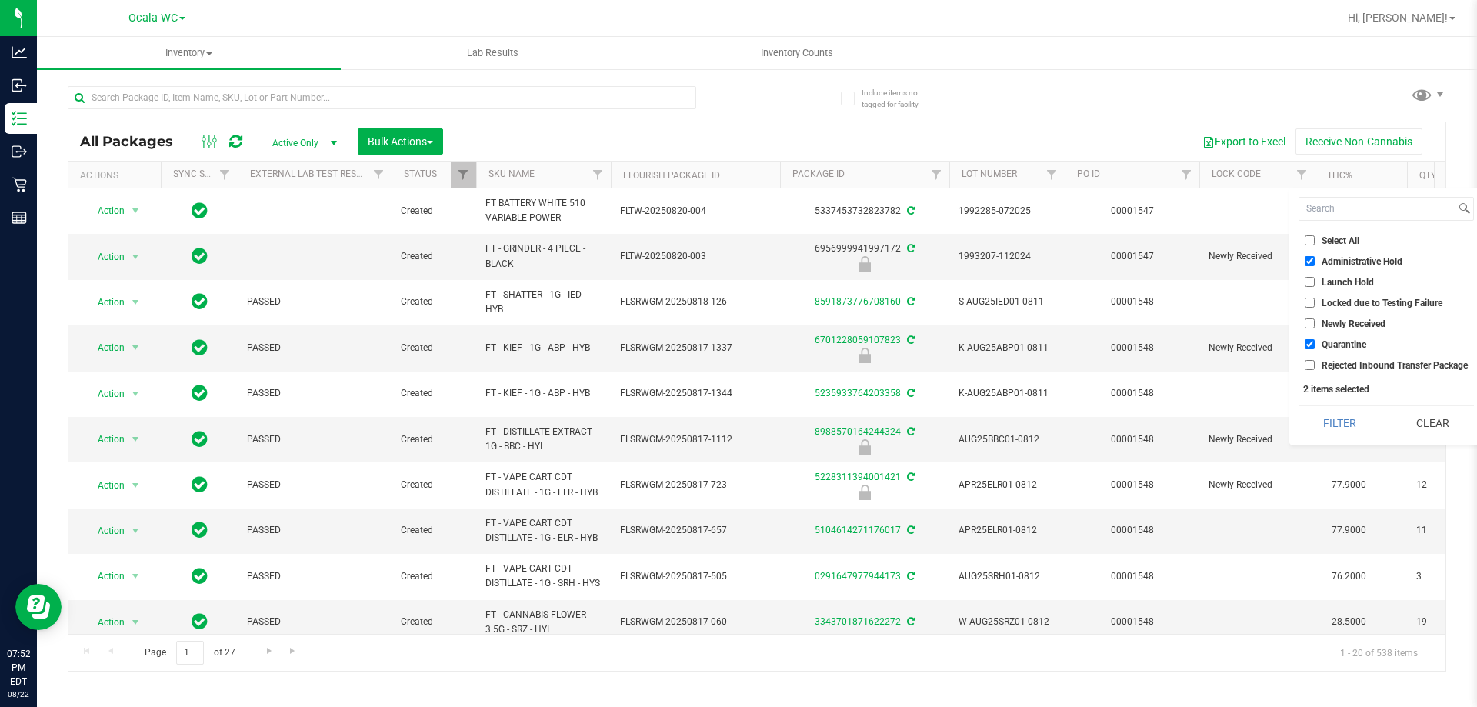
checkbox input "true"
click at [736, 425] on button "Filter" at bounding box center [1340, 423] width 82 height 34
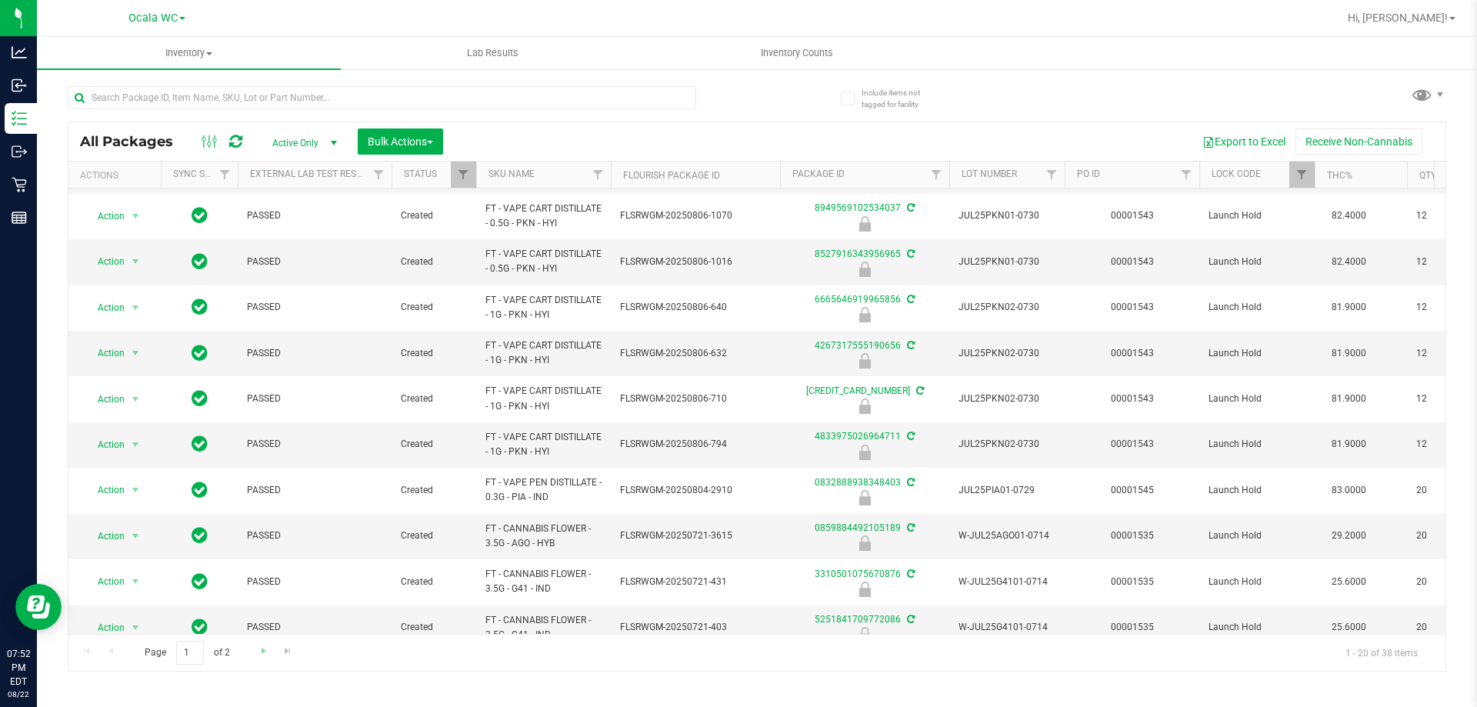
scroll to position [308, 0]
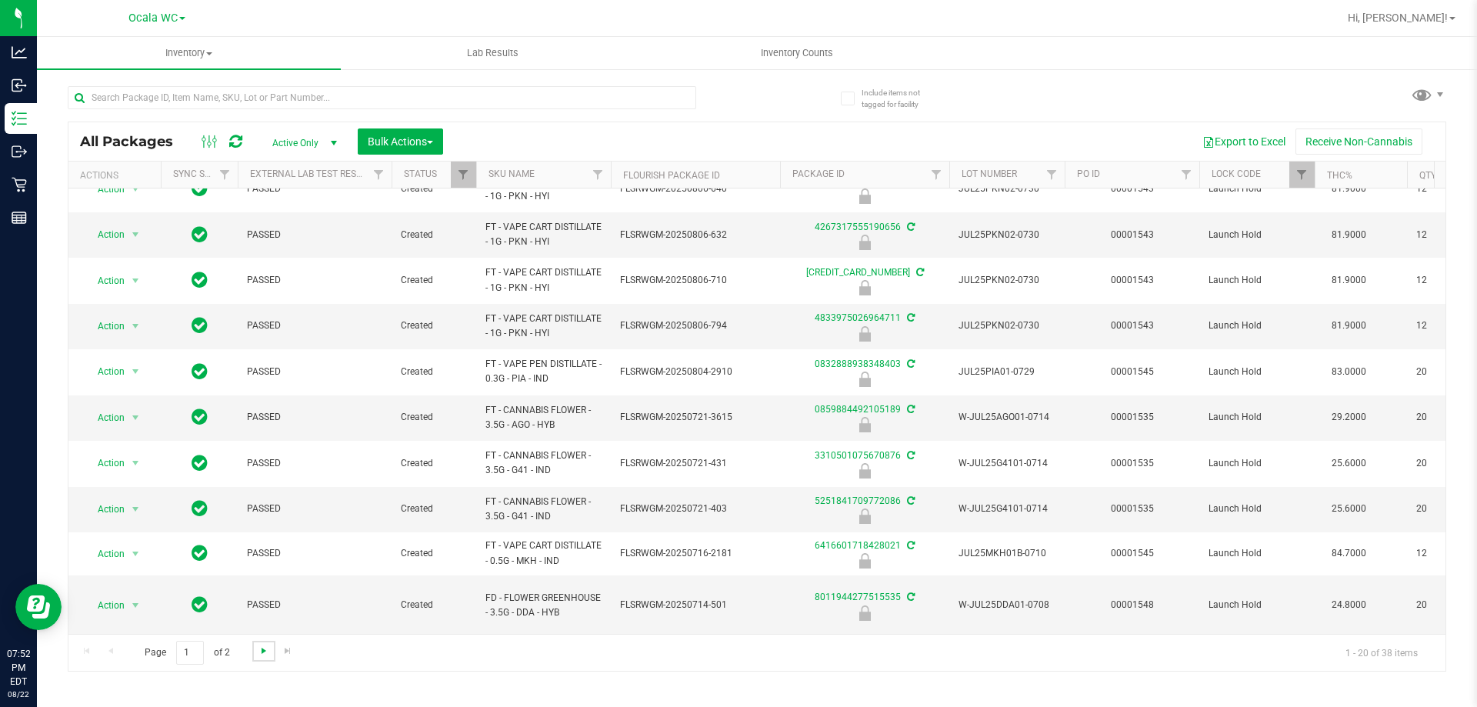
click at [260, 654] on span "Go to the next page" at bounding box center [264, 651] width 12 height 12
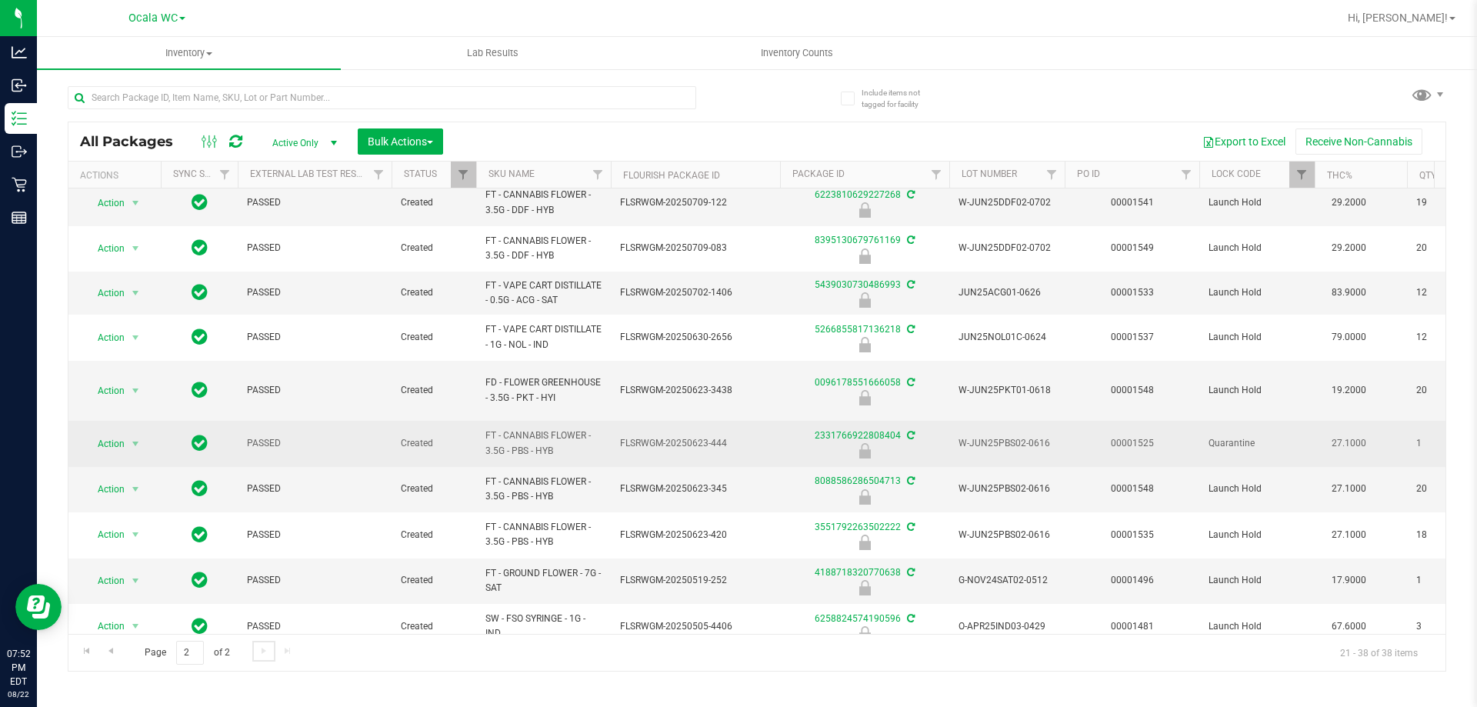
scroll to position [77, 0]
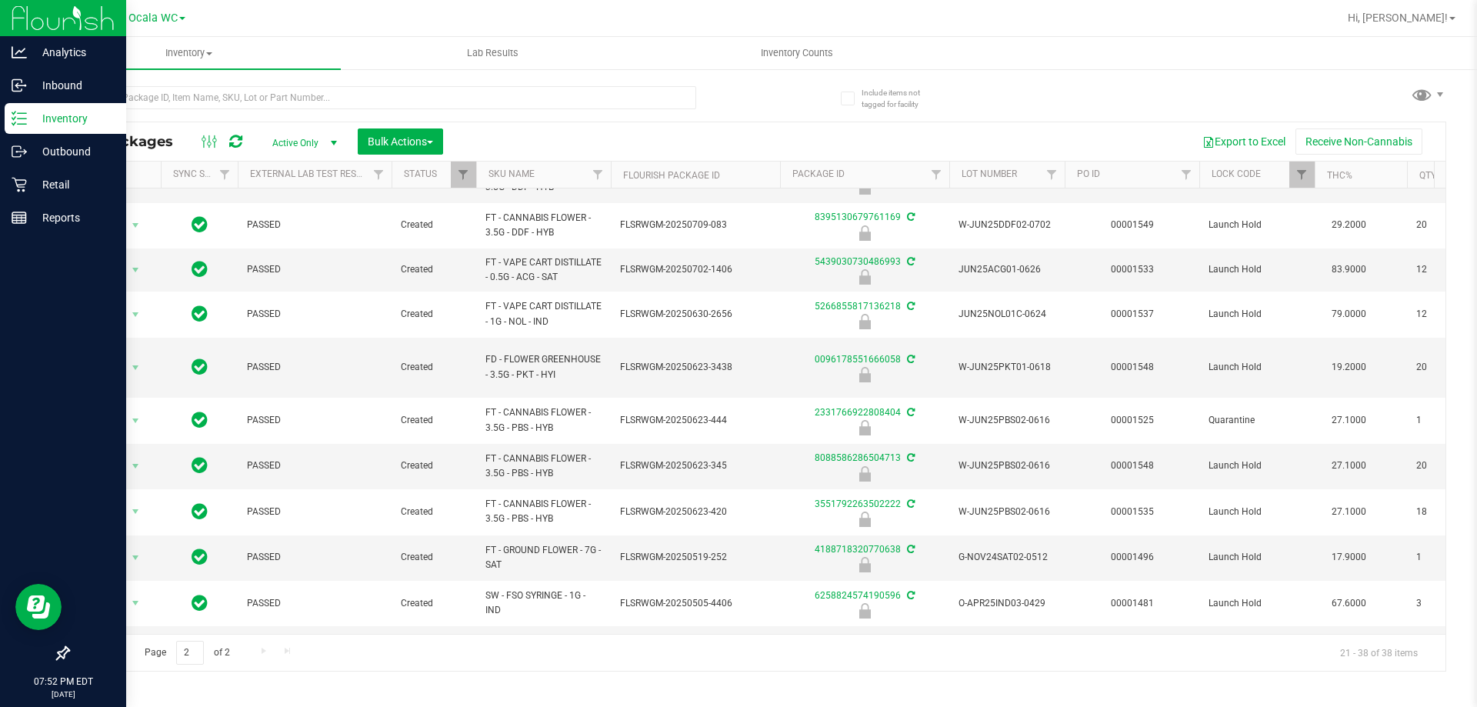
click at [27, 125] on p "Inventory" at bounding box center [73, 118] width 92 height 18
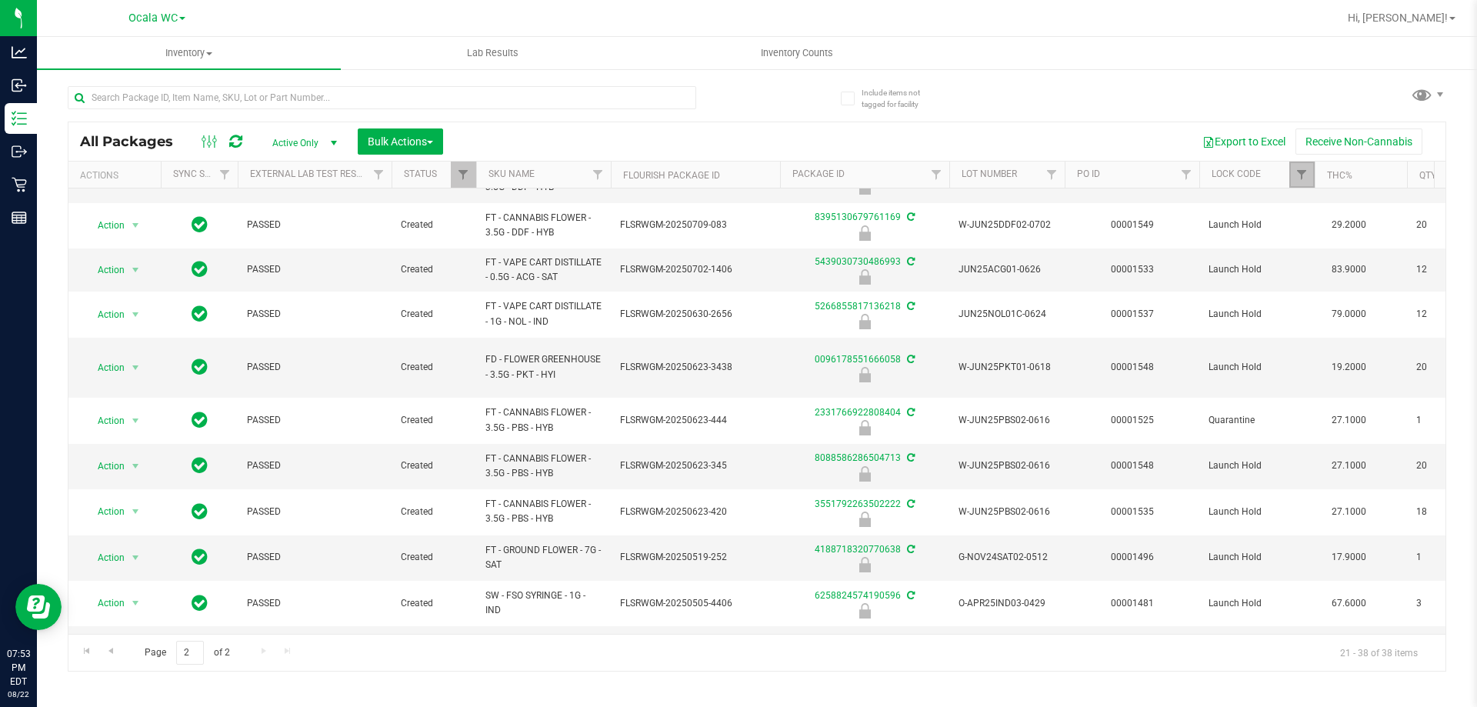
click at [736, 185] on link "Filter" at bounding box center [1301, 175] width 25 height 26
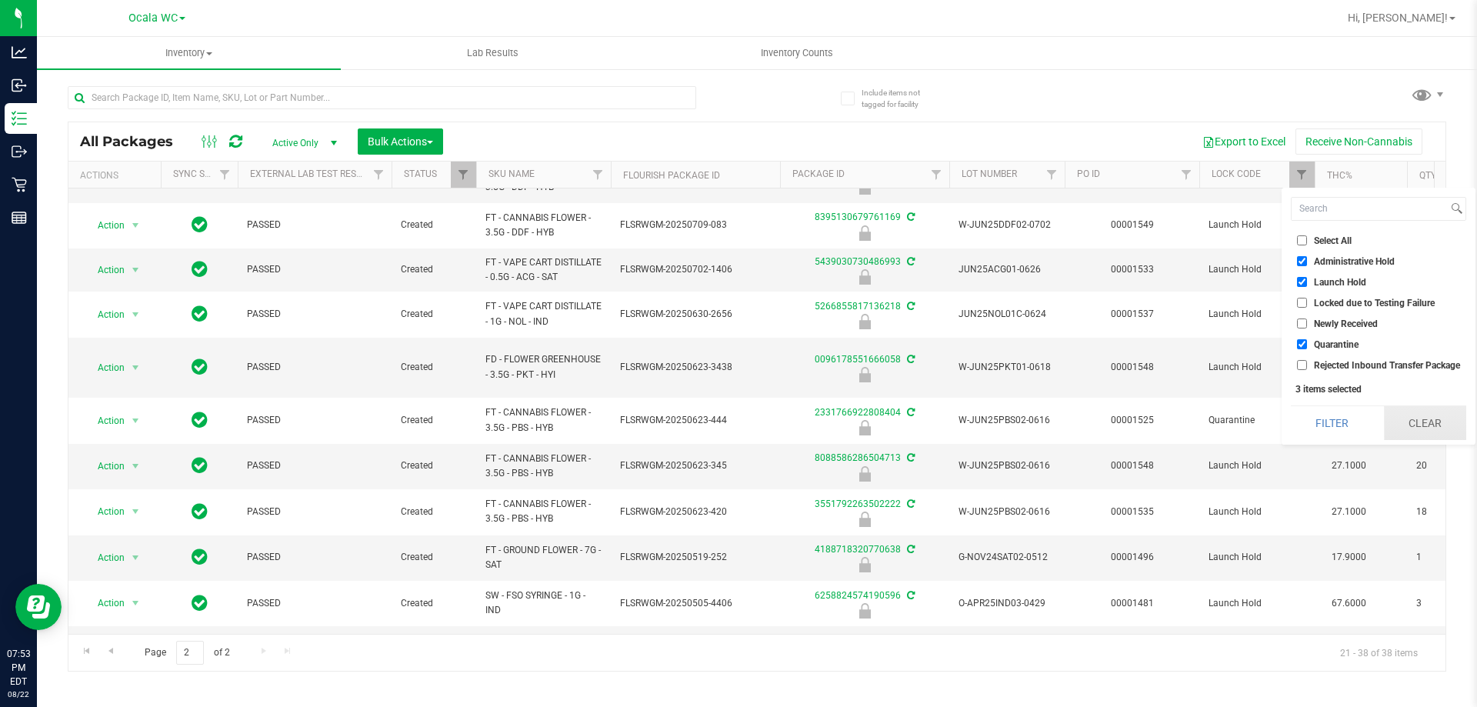
click at [736, 430] on button "Clear" at bounding box center [1425, 423] width 82 height 34
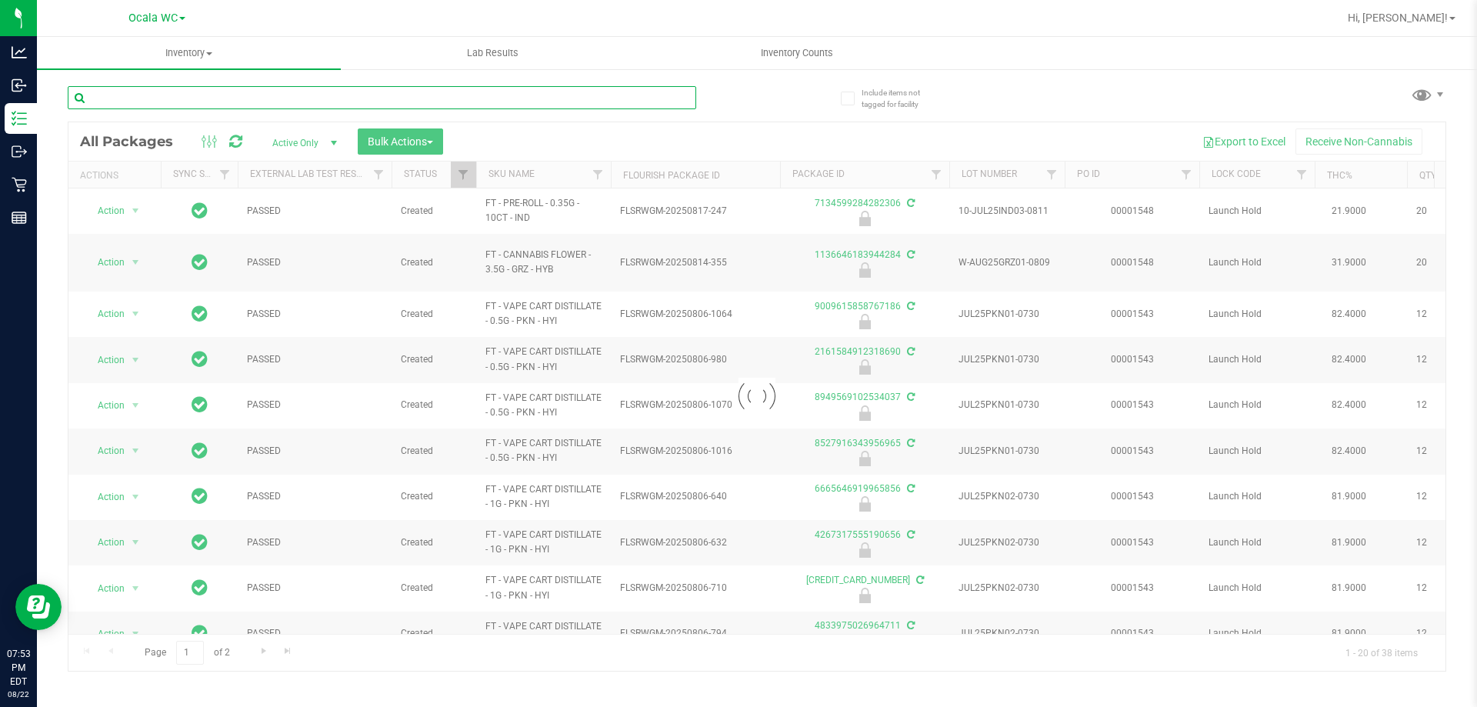
click at [202, 94] on input "text" at bounding box center [382, 97] width 629 height 23
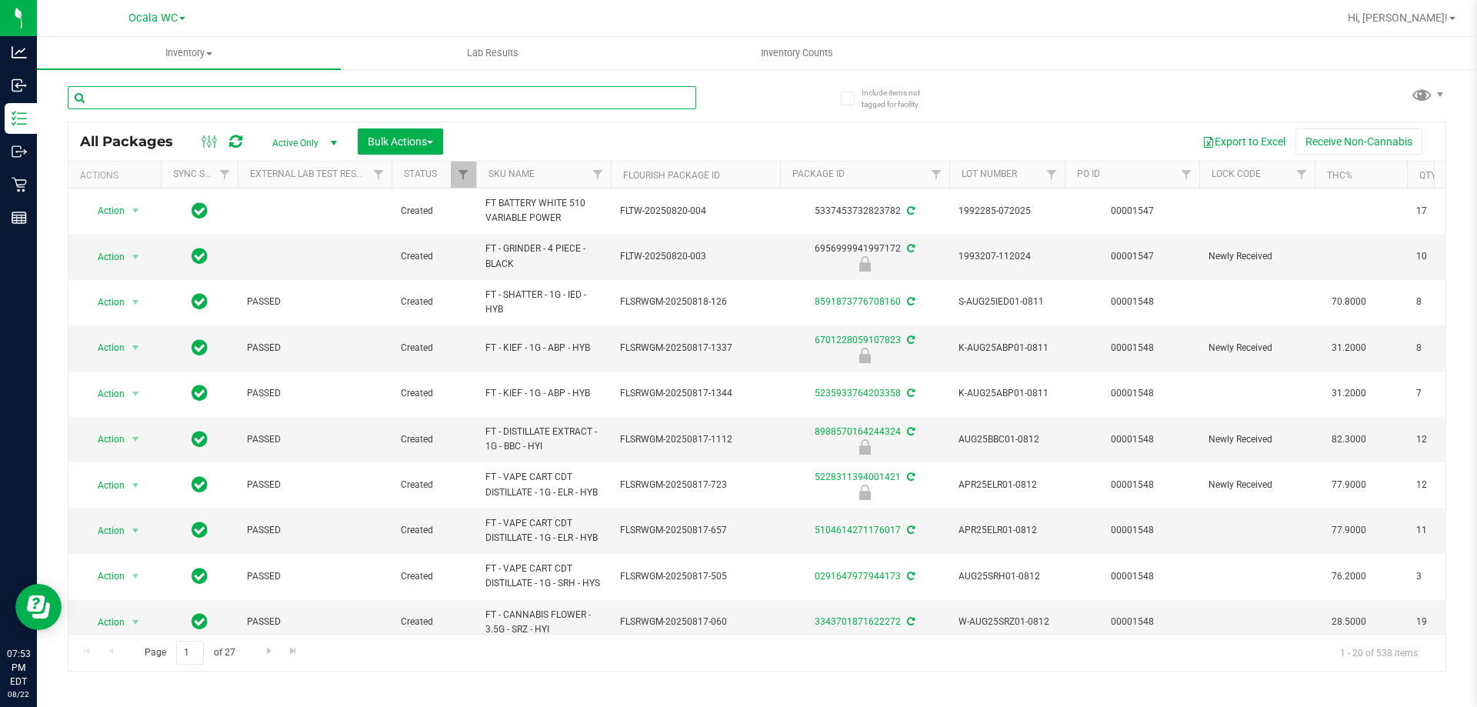
click at [202, 94] on input "text" at bounding box center [382, 97] width 629 height 23
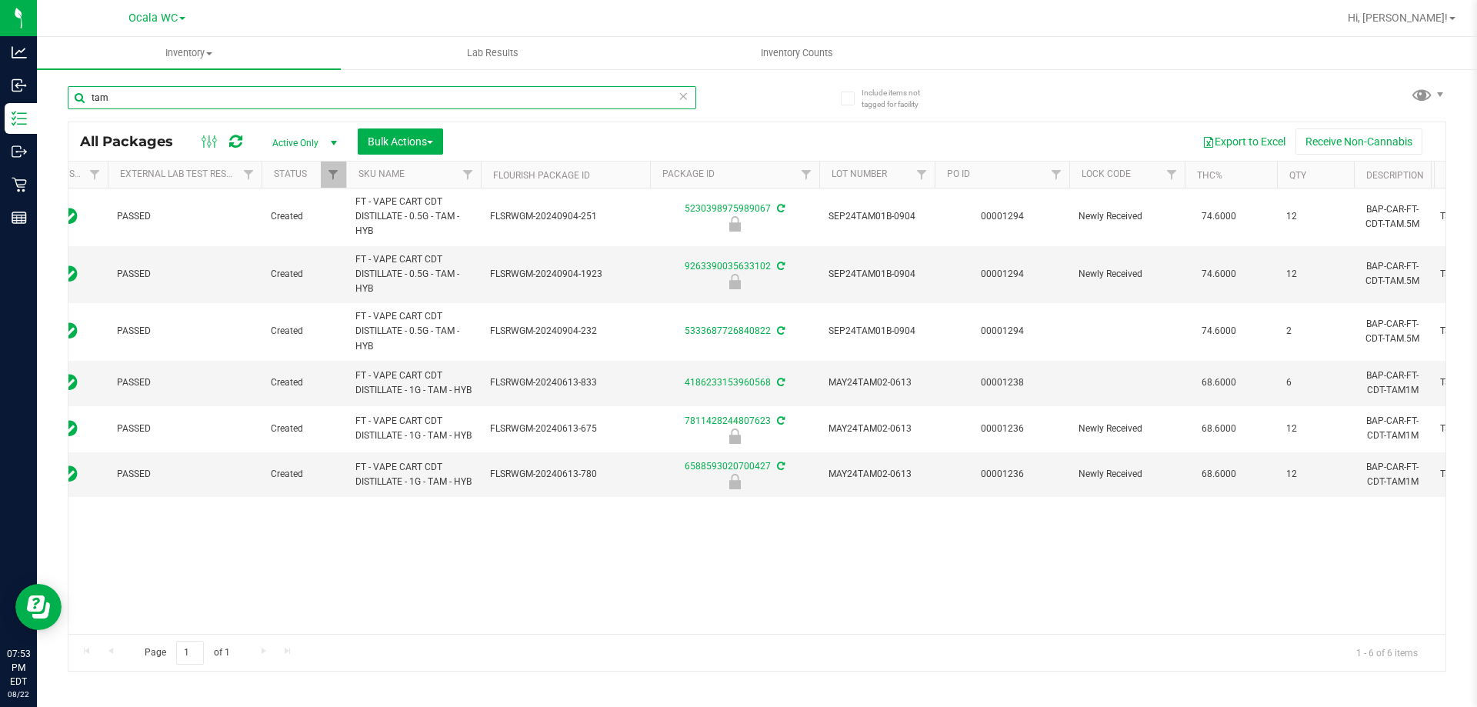
scroll to position [0, 132]
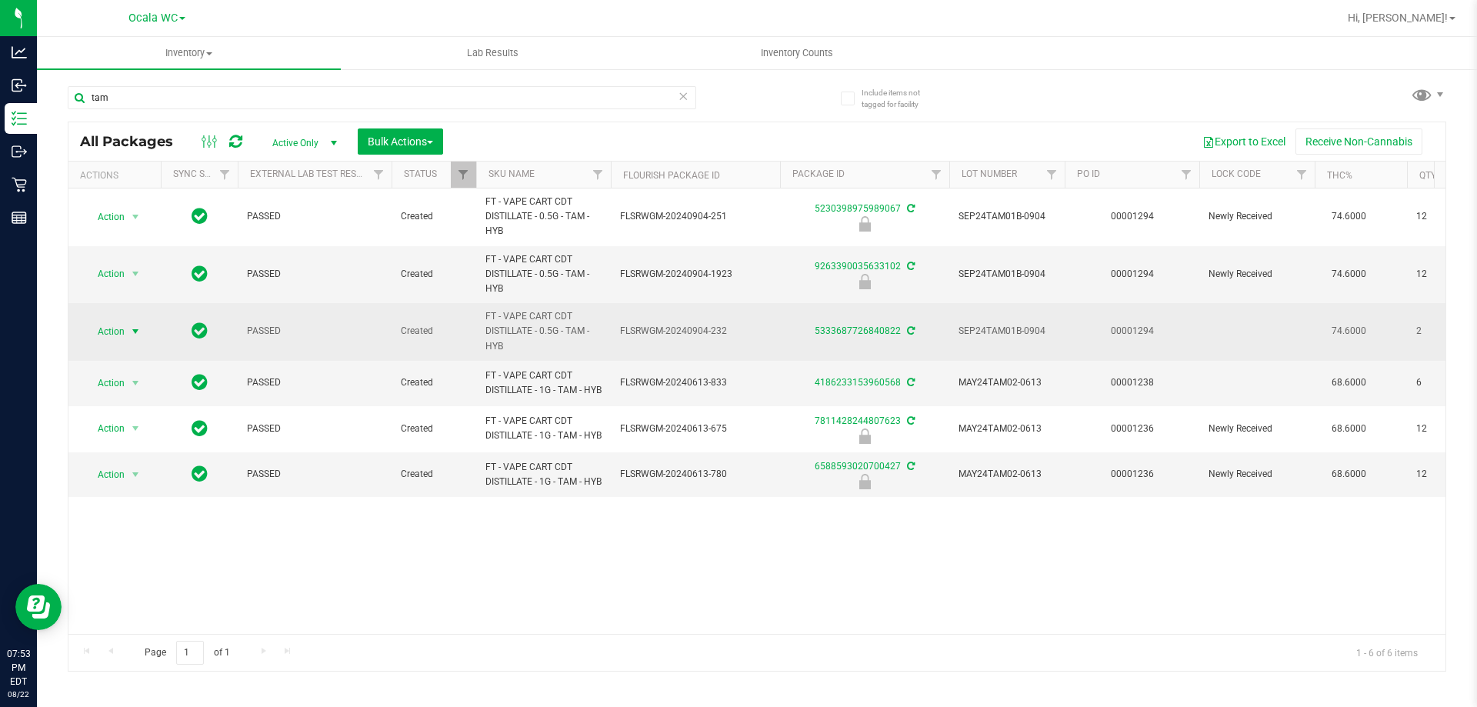
click at [114, 329] on span "Action" at bounding box center [105, 332] width 42 height 22
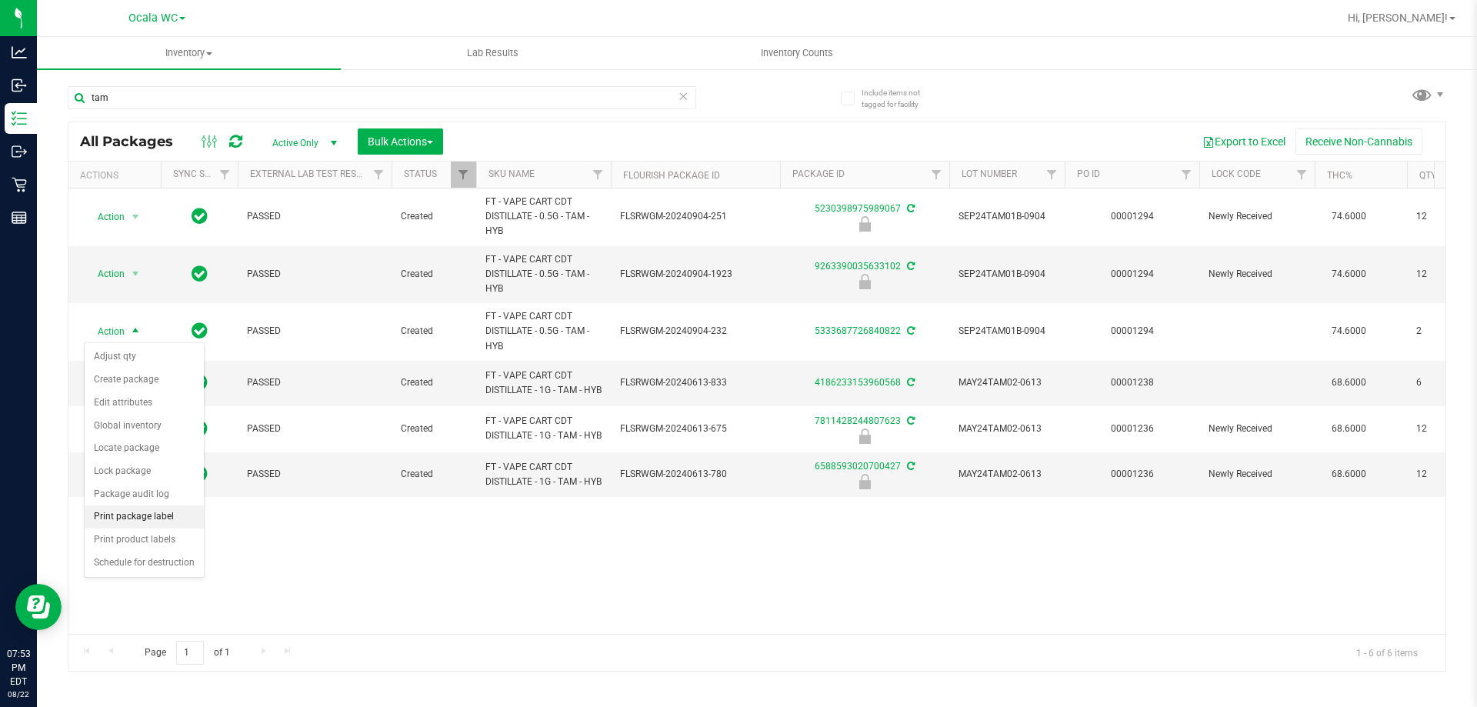
click at [164, 515] on li "Print package label" at bounding box center [144, 516] width 119 height 23
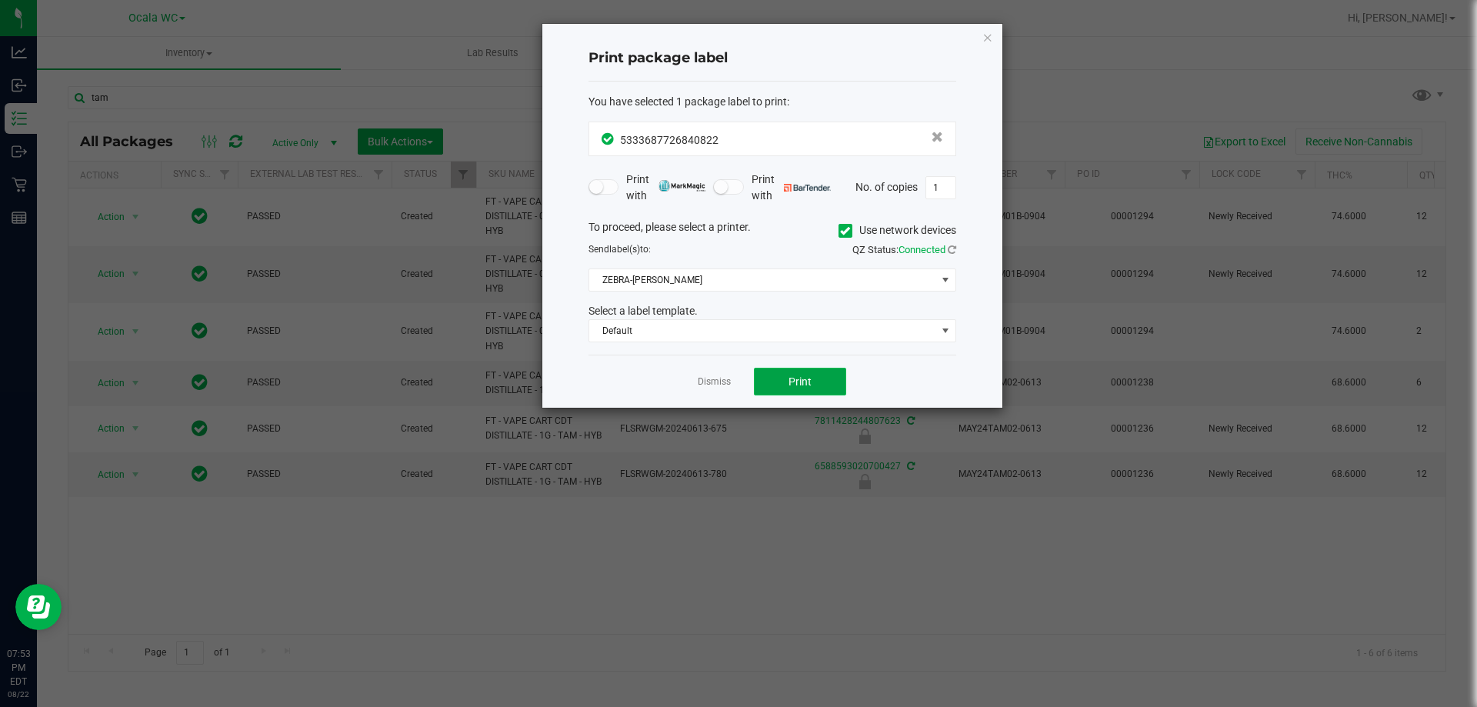
click at [736, 385] on span "Print" at bounding box center [800, 381] width 23 height 12
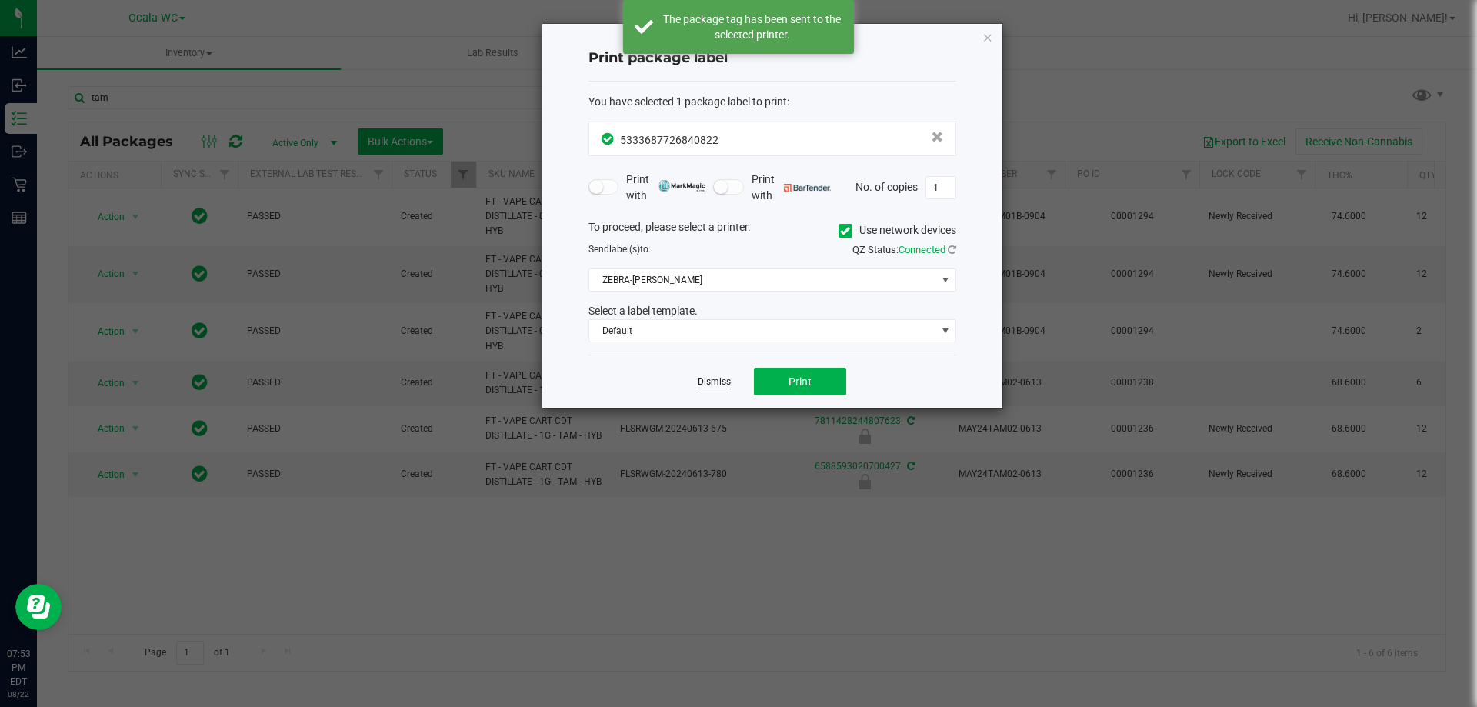
click at [722, 388] on link "Dismiss" at bounding box center [714, 381] width 33 height 13
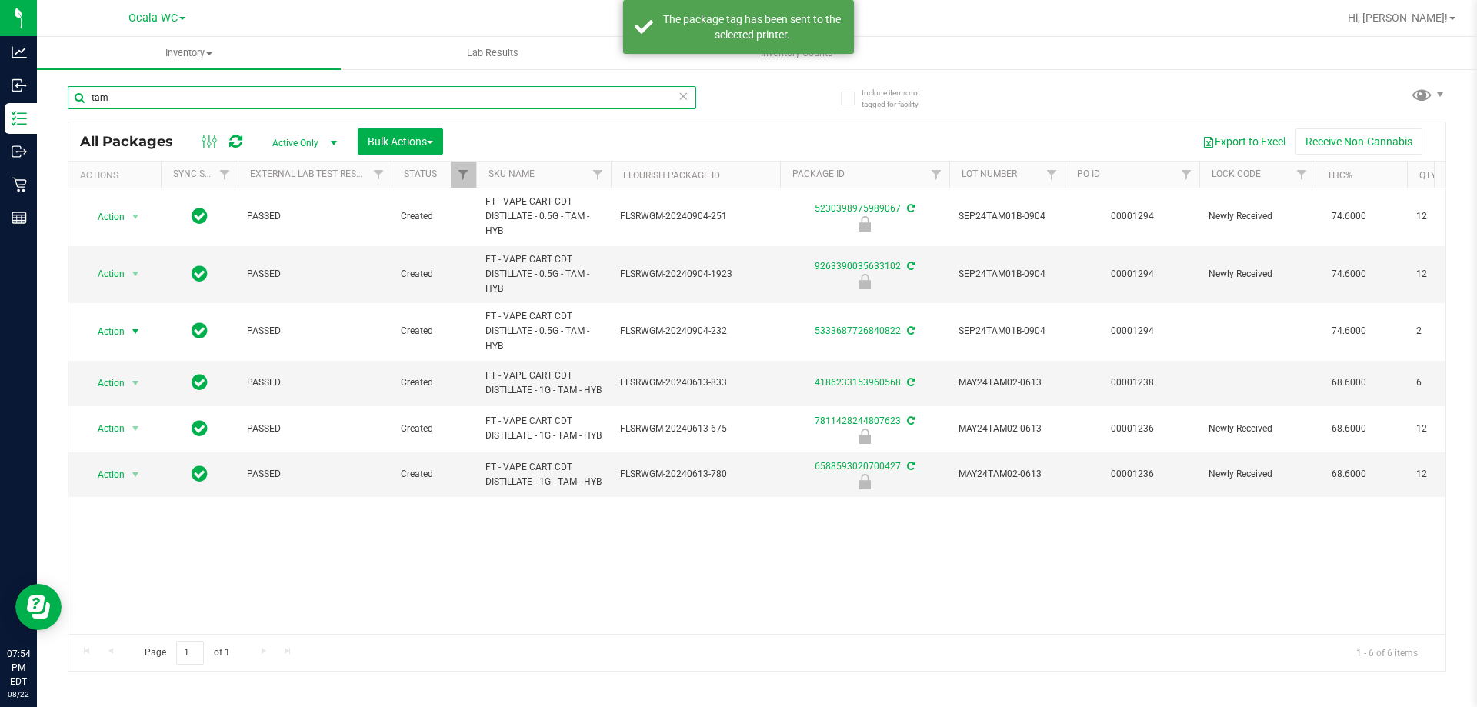
click at [189, 108] on input "tam" at bounding box center [382, 97] width 629 height 23
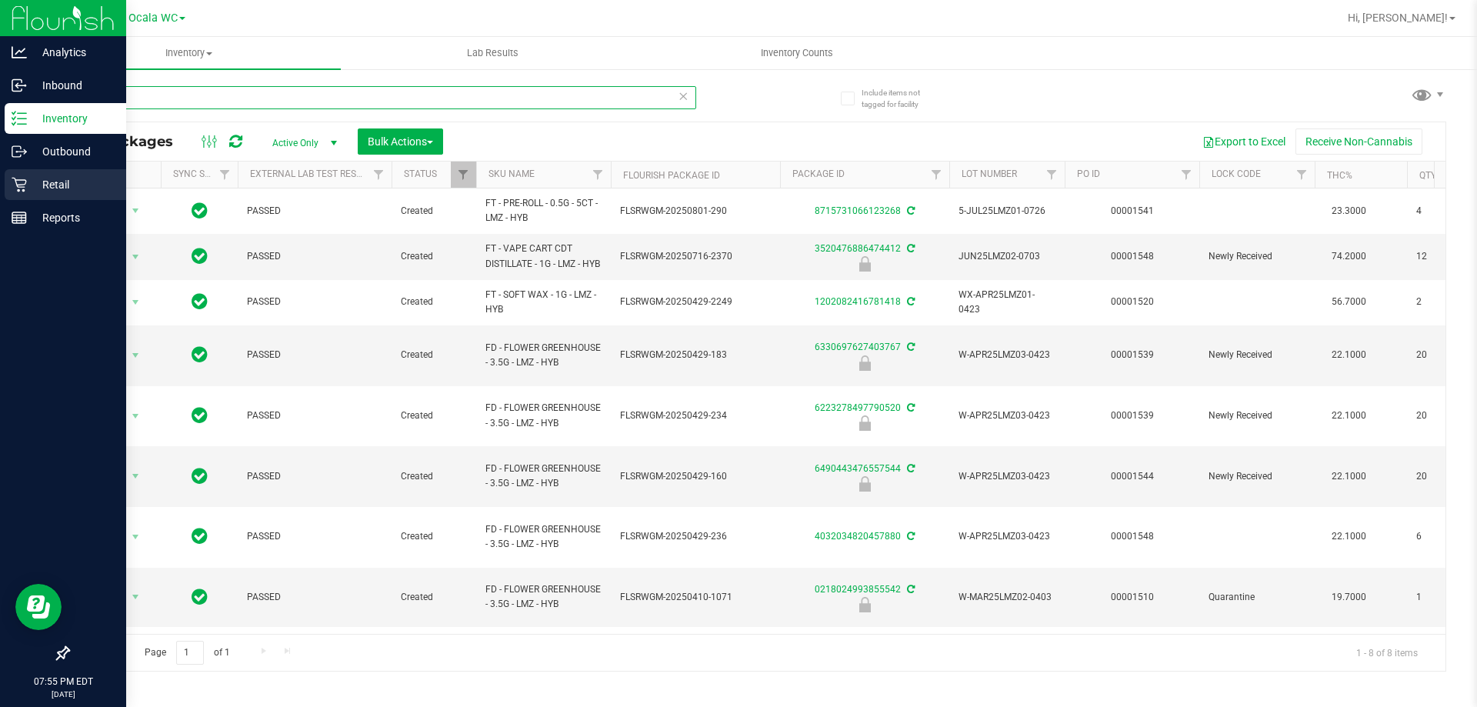
type input "lmz"
click at [67, 182] on p "Retail" at bounding box center [73, 184] width 92 height 18
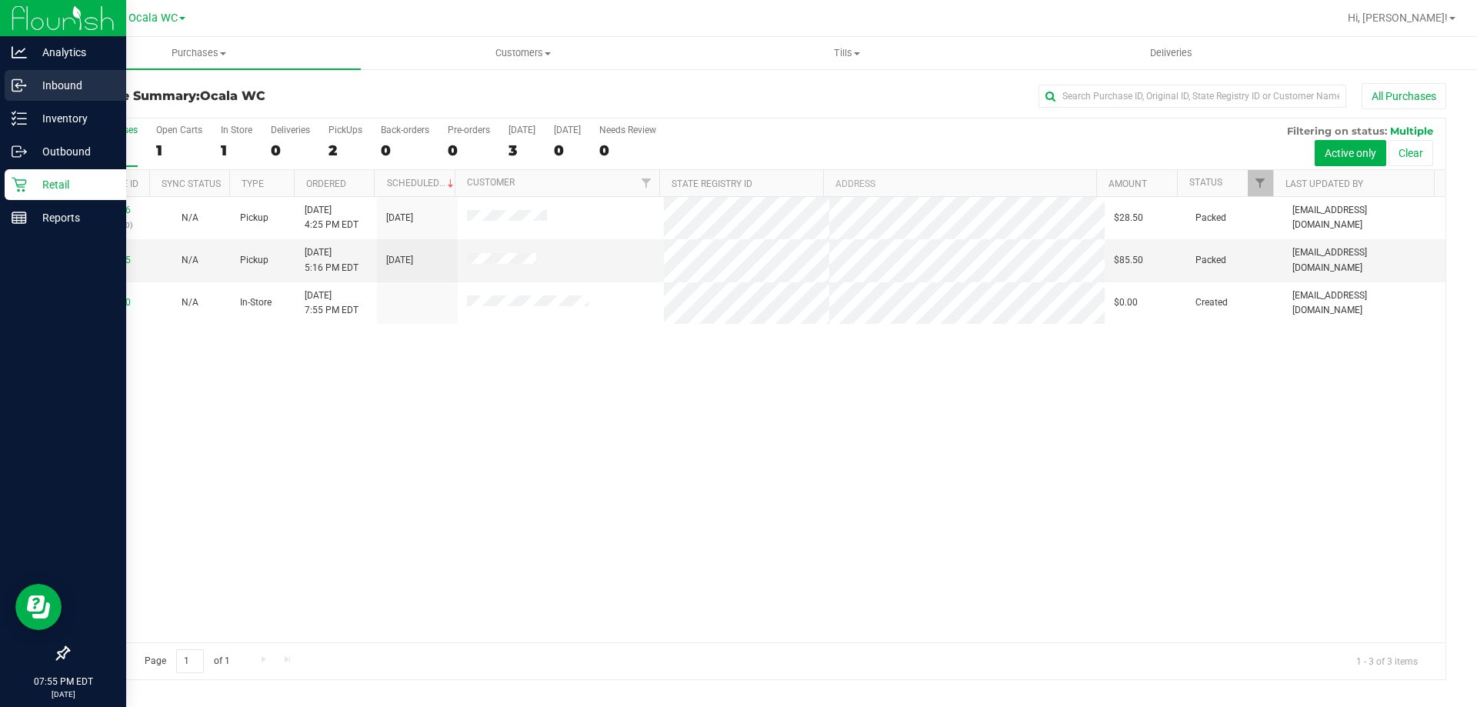
click at [68, 92] on p "Inbound" at bounding box center [73, 85] width 92 height 18
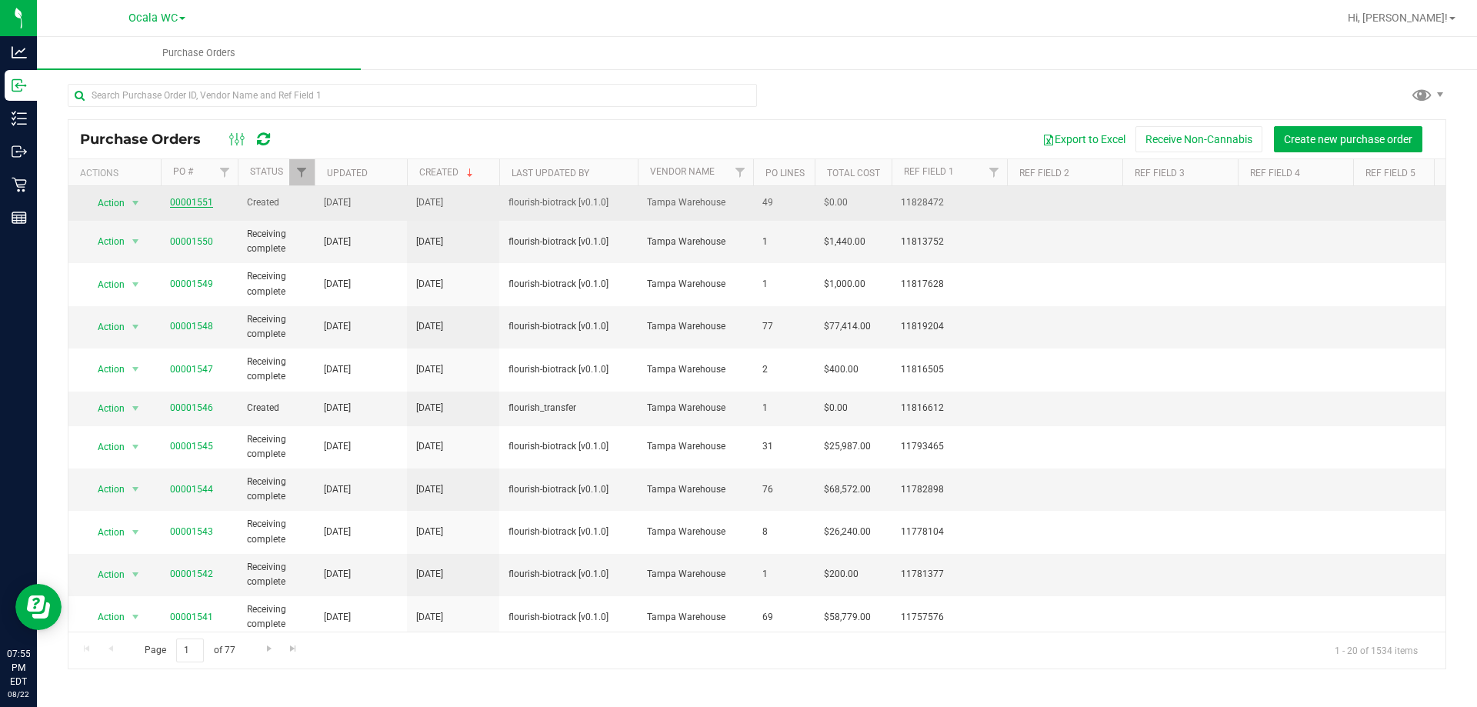
click at [205, 199] on link "00001551" at bounding box center [191, 202] width 43 height 11
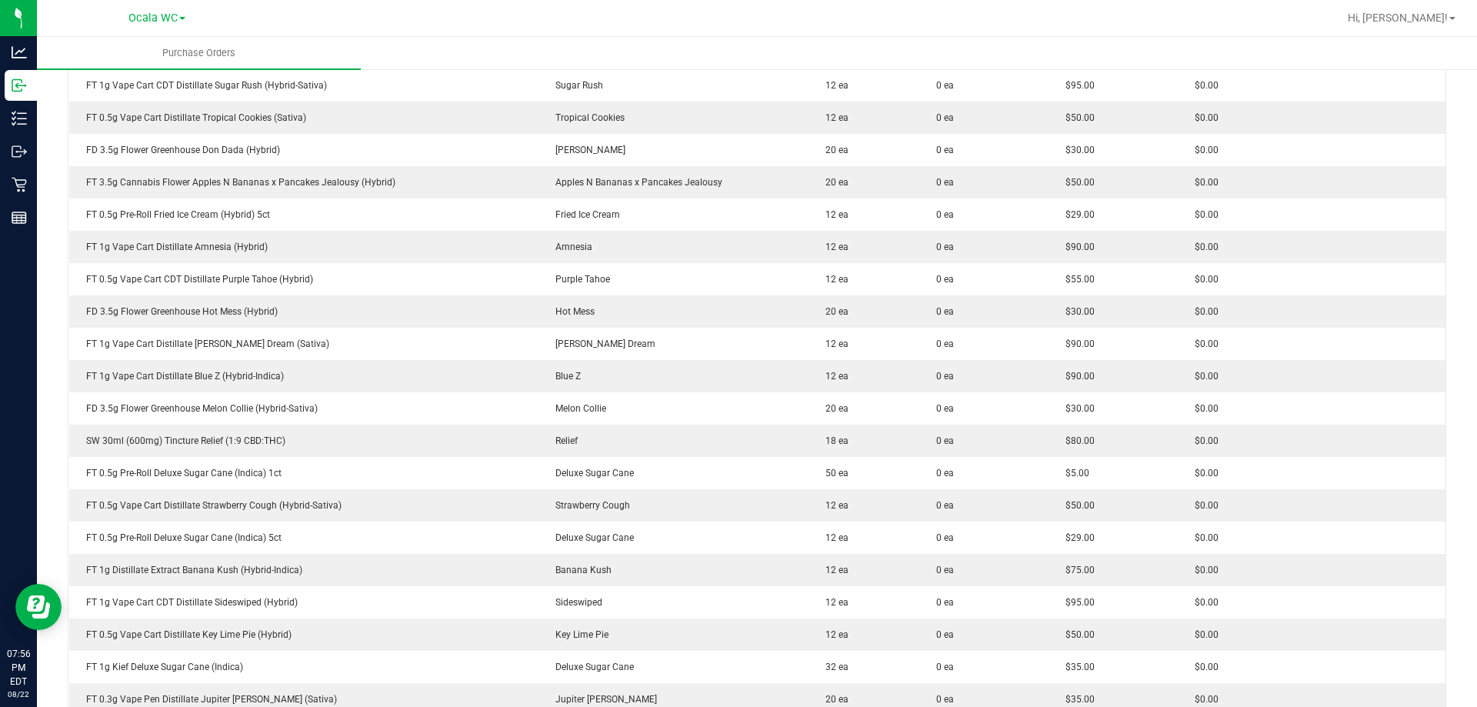
scroll to position [77, 0]
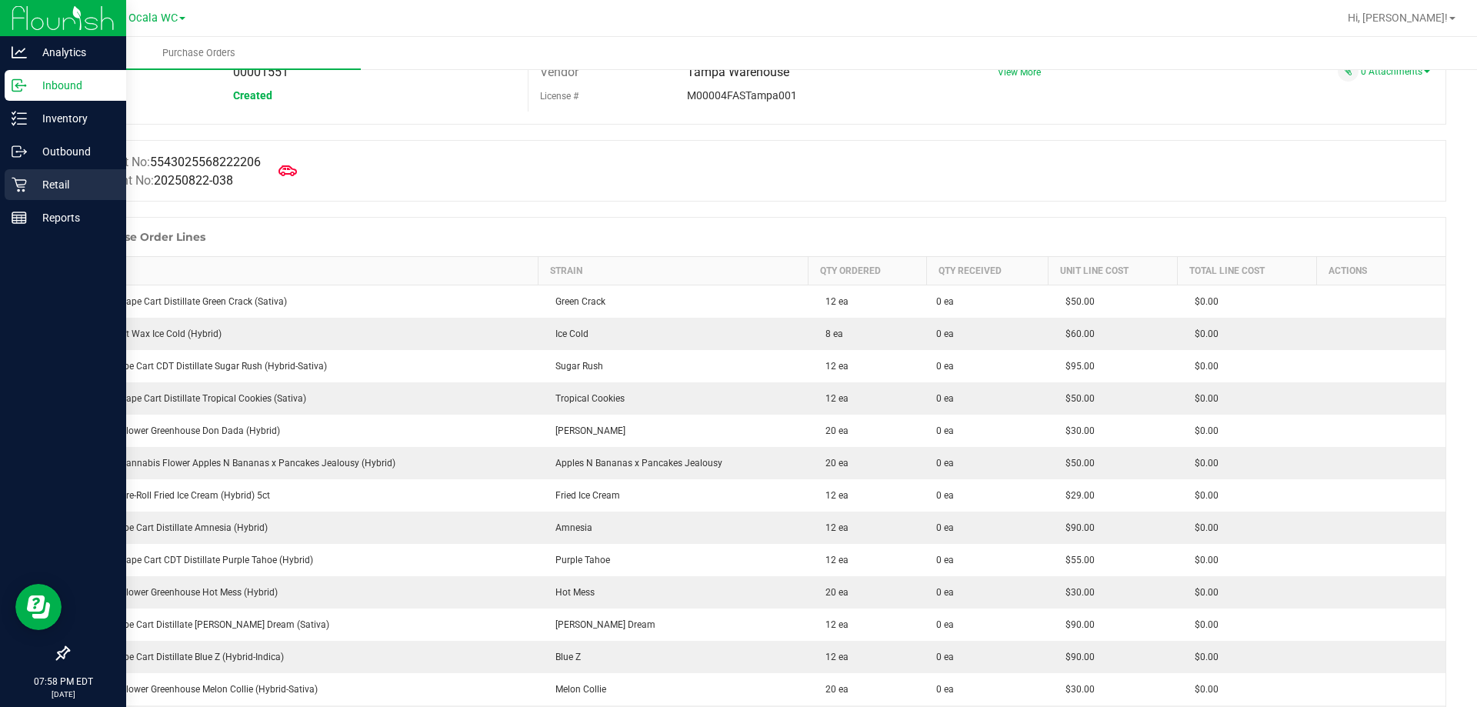
click at [39, 188] on p "Retail" at bounding box center [73, 184] width 92 height 18
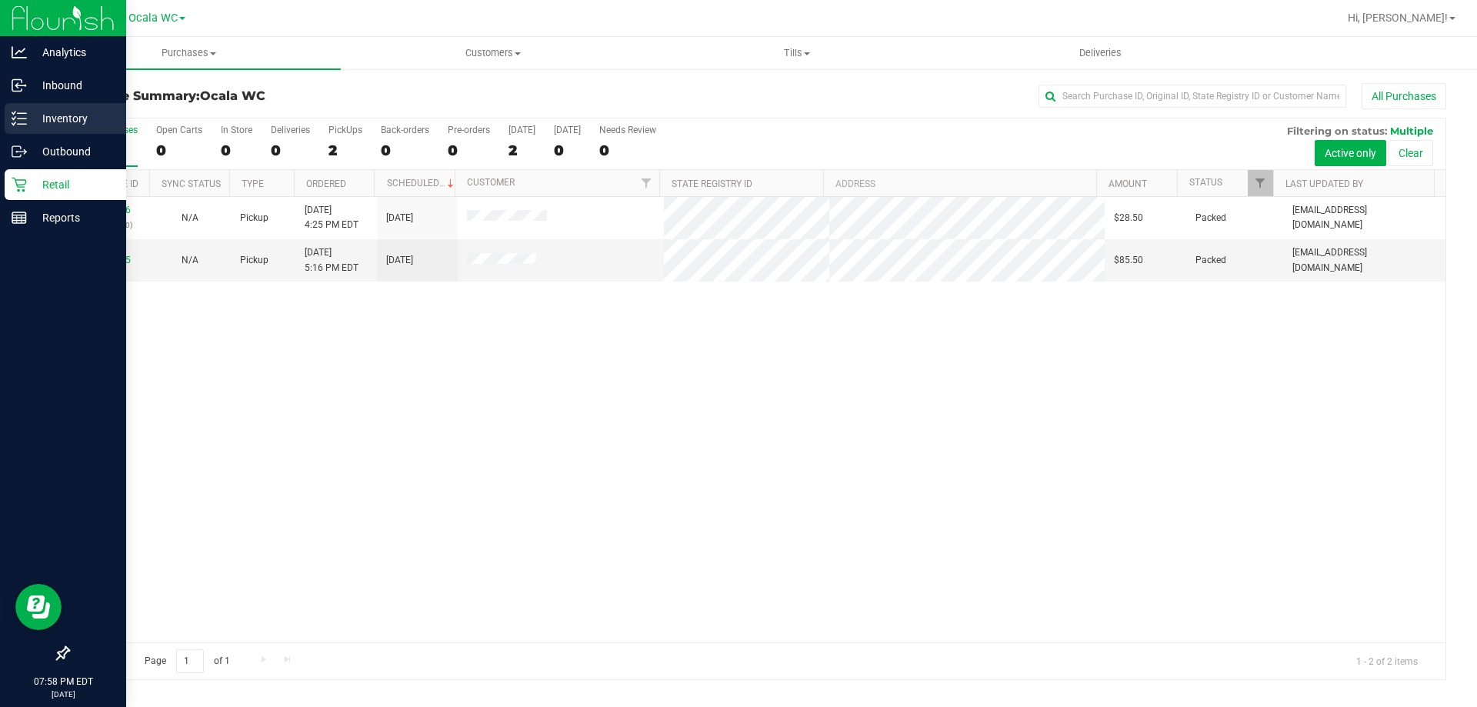
click at [22, 124] on line at bounding box center [22, 124] width 8 height 0
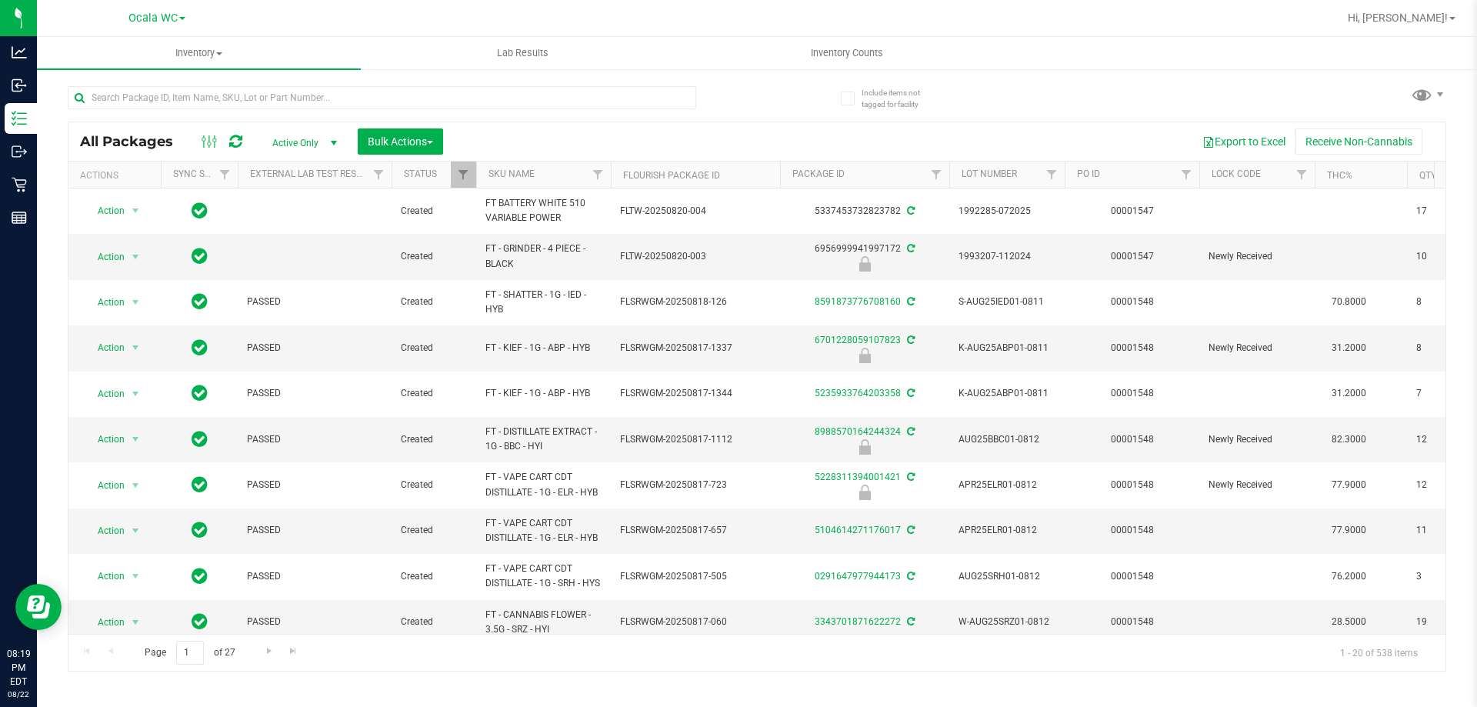
click at [736, 32] on div "Hi, [PERSON_NAME]!" at bounding box center [1404, 18] width 132 height 30
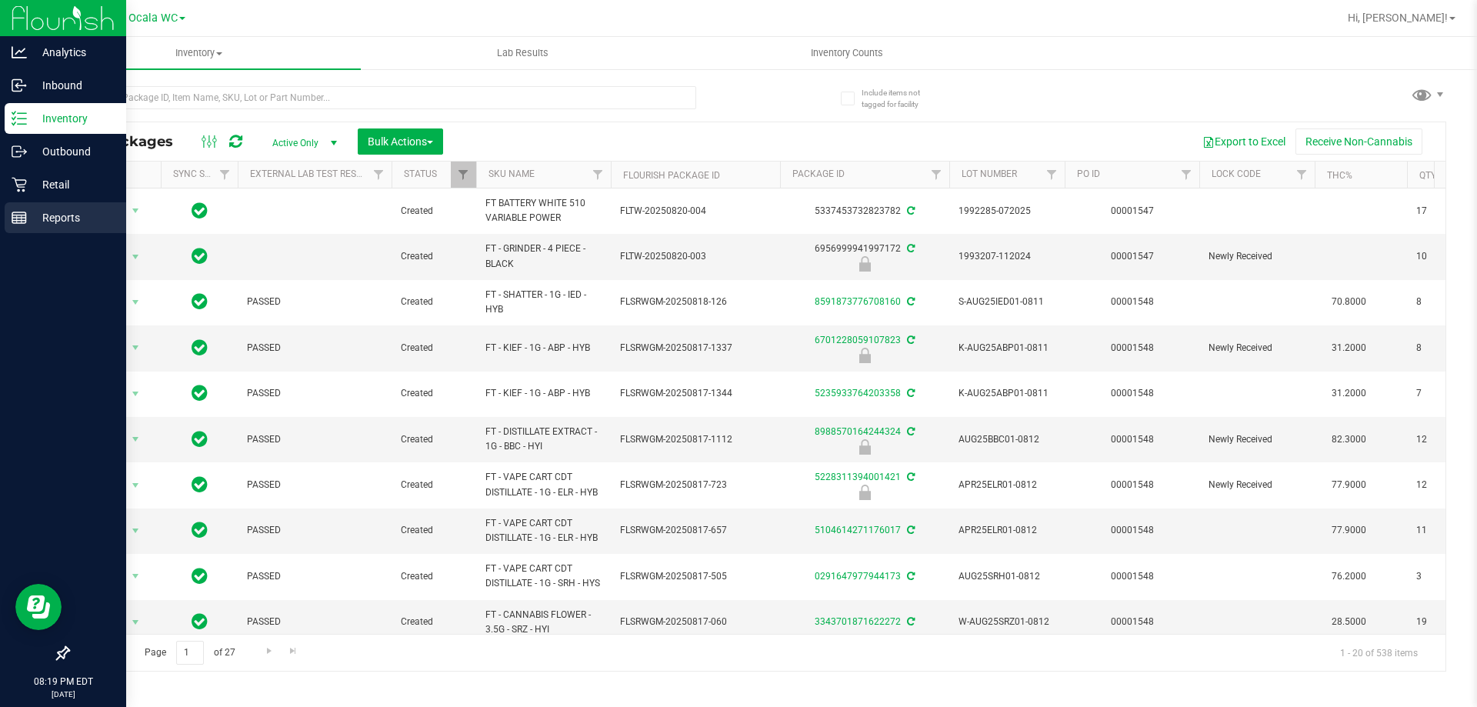
click at [33, 221] on p "Reports" at bounding box center [73, 218] width 92 height 18
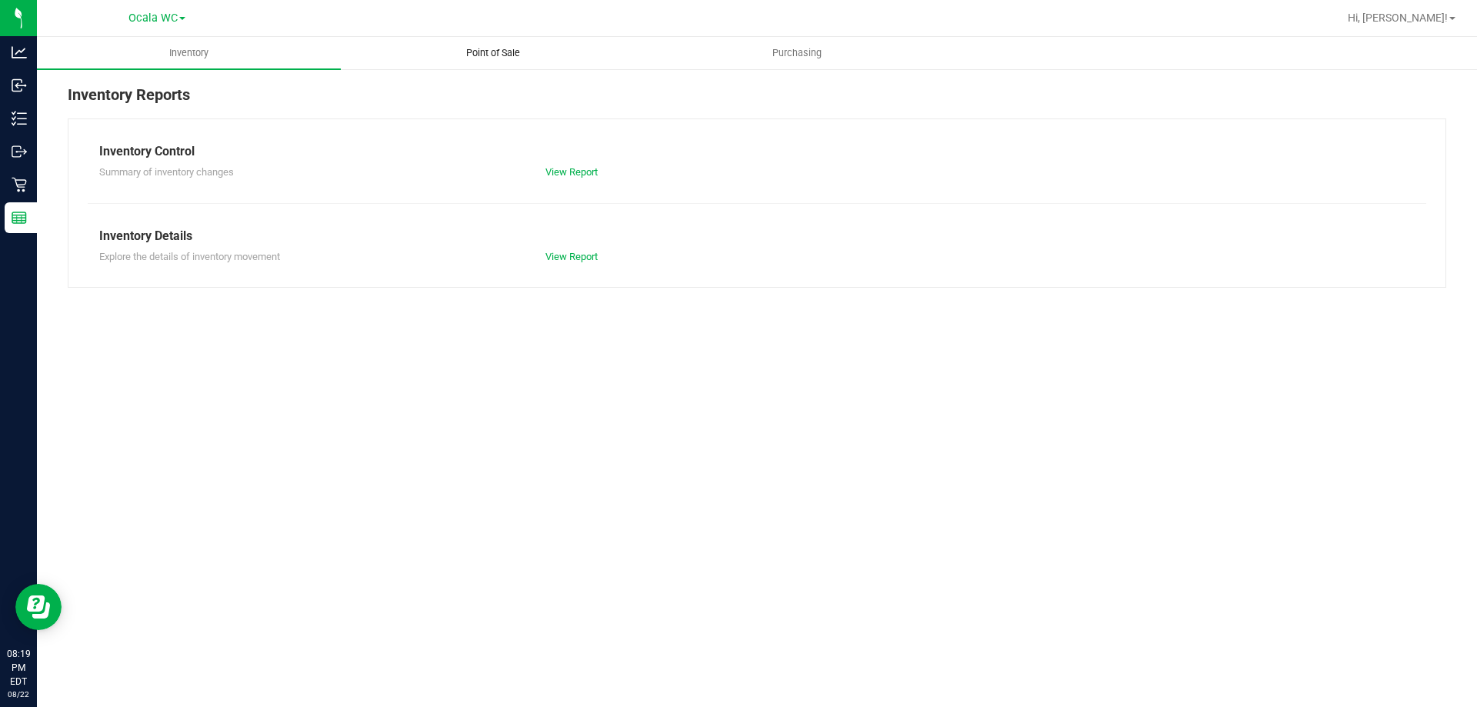
click at [502, 51] on span "Point of Sale" at bounding box center [492, 53] width 95 height 14
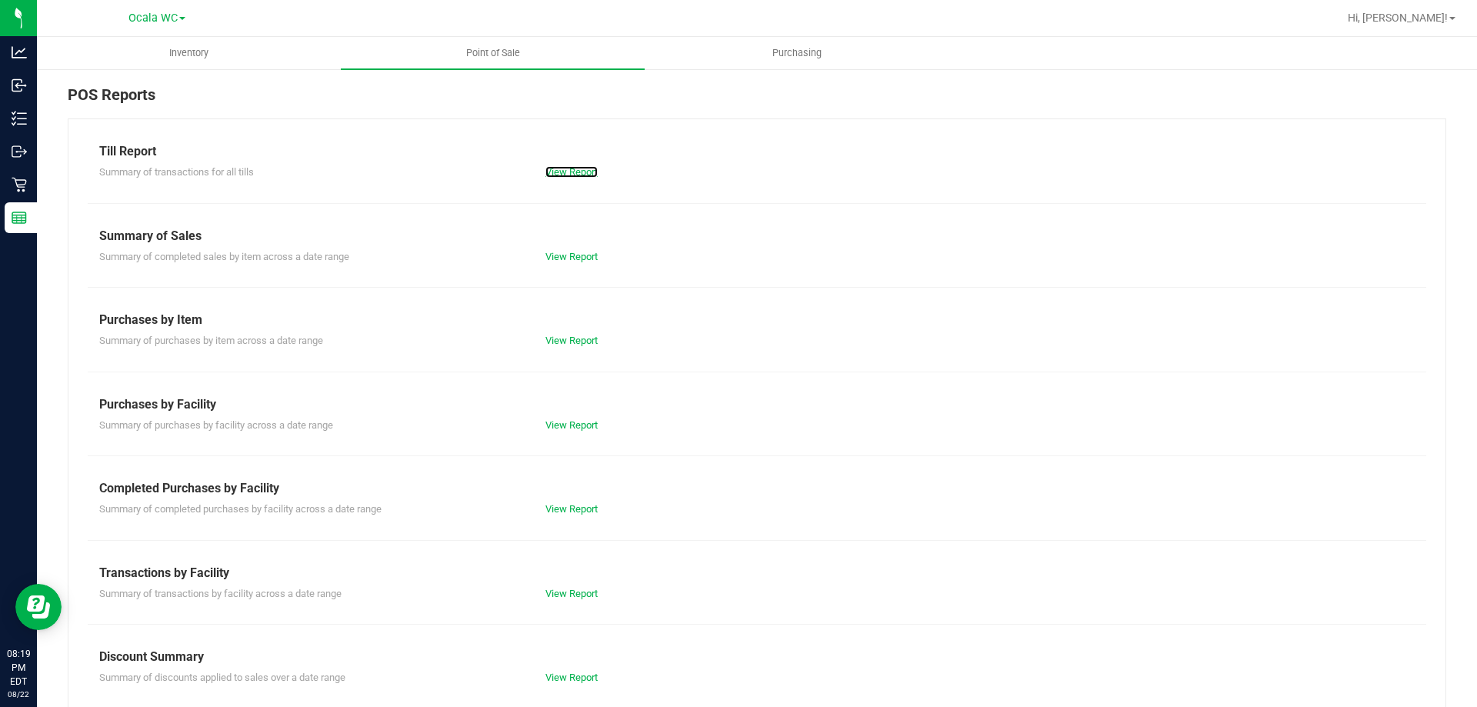
click at [577, 168] on link "View Report" at bounding box center [571, 172] width 52 height 12
